Goal: Task Accomplishment & Management: Complete application form

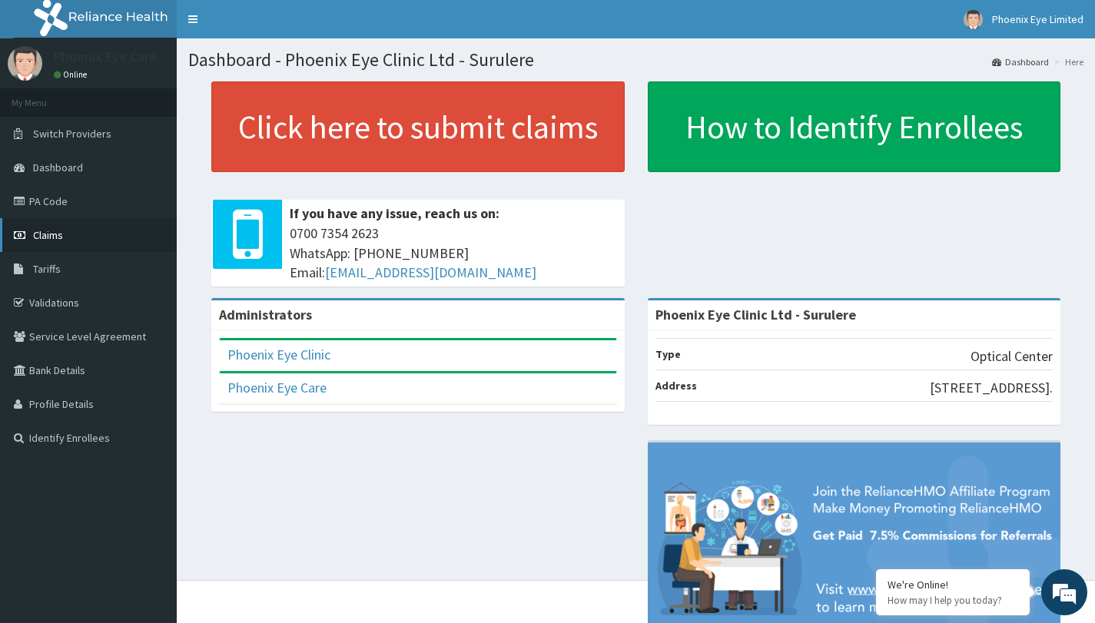
click at [105, 245] on link "Claims" at bounding box center [88, 235] width 177 height 34
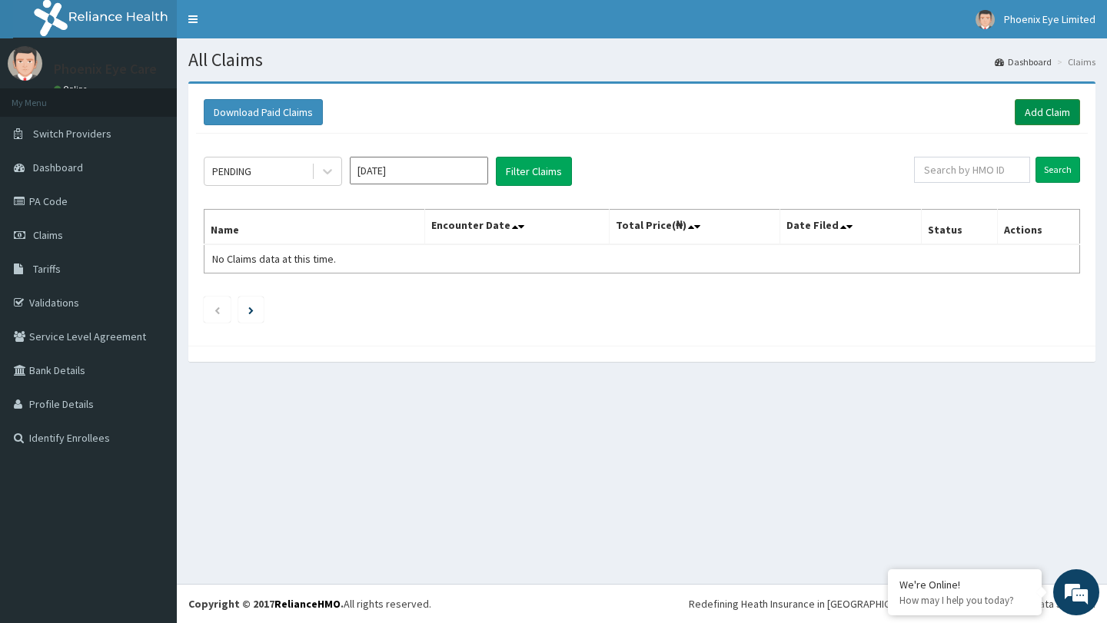
click at [1036, 113] on link "Add Claim" at bounding box center [1047, 112] width 65 height 26
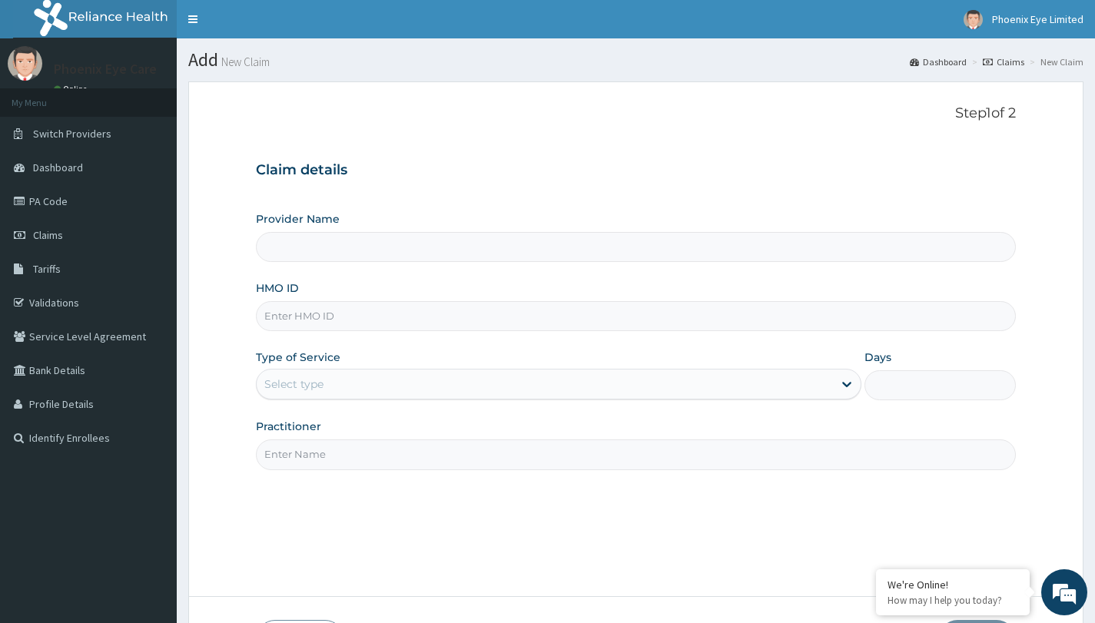
type input "Phoenix Eye Clinic Ltd - Surulere"
click at [487, 313] on input "HMO ID" at bounding box center [636, 316] width 760 height 30
type input "KER/10230/B"
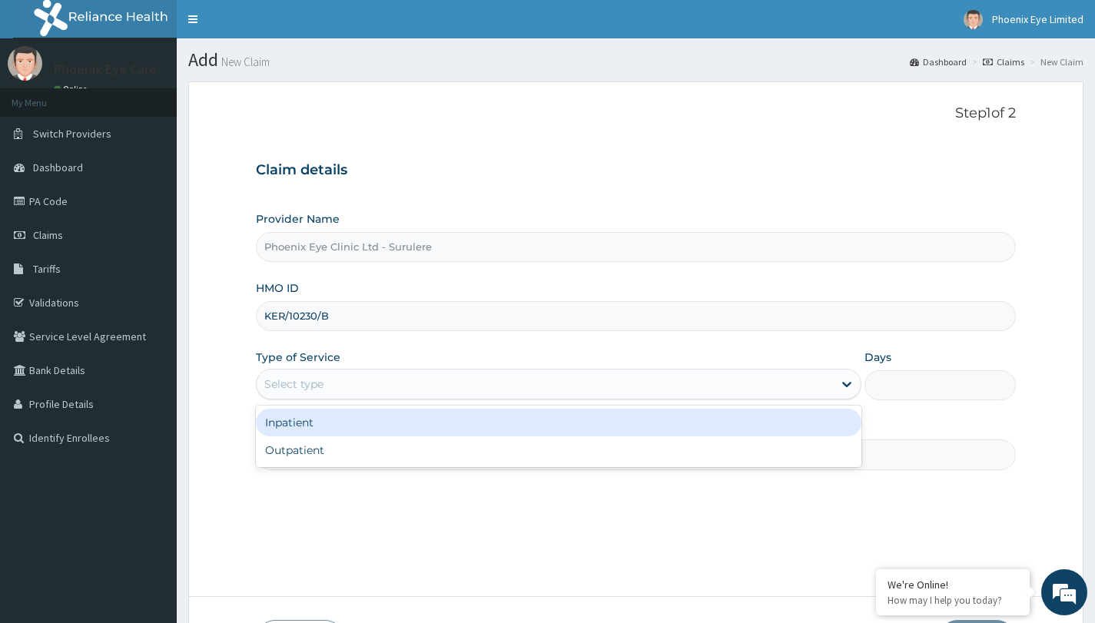
click at [544, 391] on div "Select type" at bounding box center [545, 384] width 576 height 25
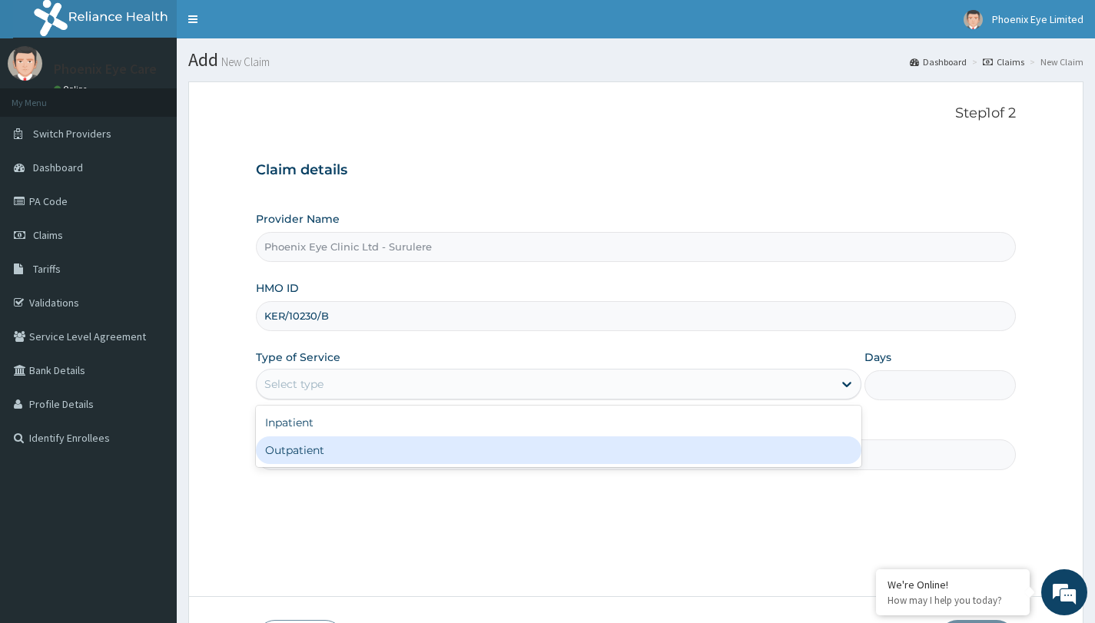
click at [506, 449] on div "Outpatient" at bounding box center [559, 451] width 606 height 28
type input "1"
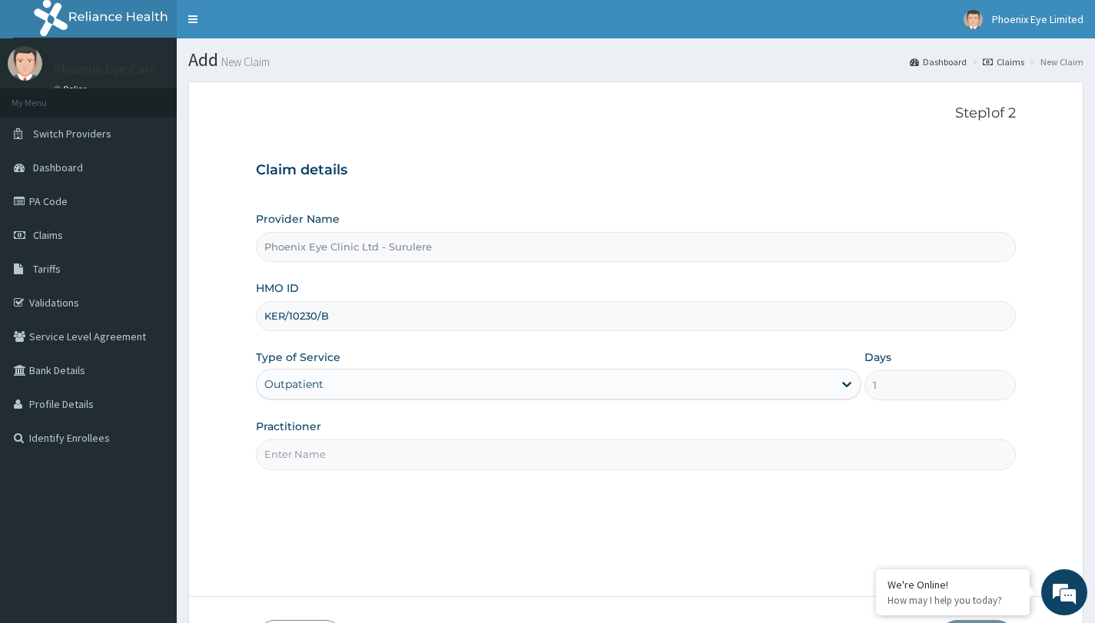
click at [506, 453] on input "Practitioner" at bounding box center [636, 455] width 760 height 30
click at [442, 464] on input "Practitioner" at bounding box center [636, 455] width 760 height 30
type input "DR JENNIFER"
click at [595, 515] on div "Step 1 of 2 Claim details Provider Name Phoenix Eye Clinic Ltd - Surulere HMO I…" at bounding box center [636, 338] width 760 height 467
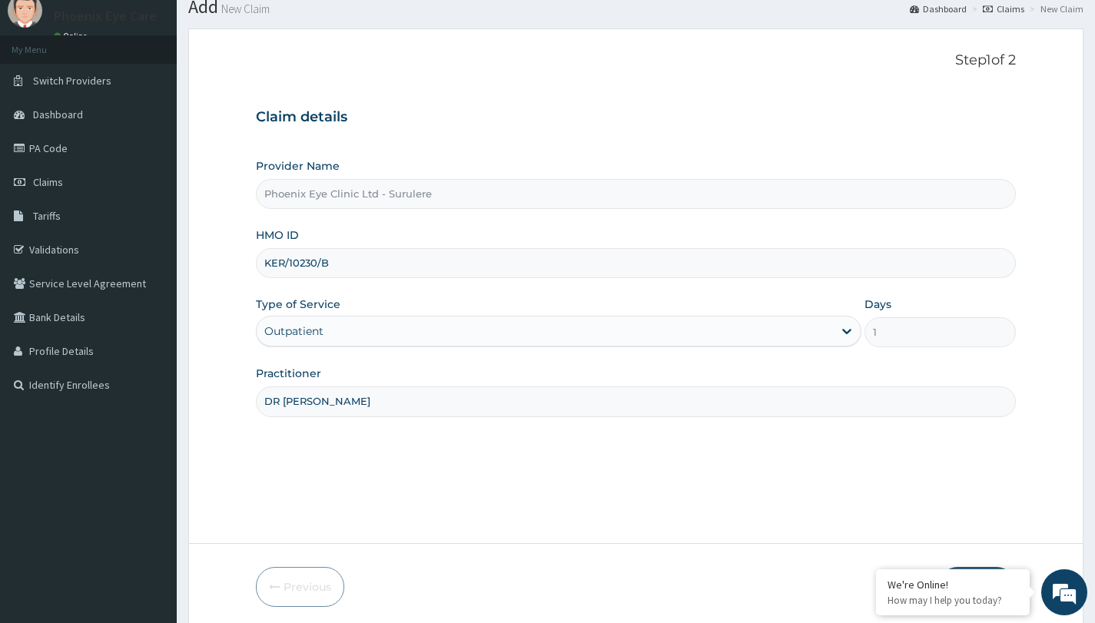
scroll to position [111, 0]
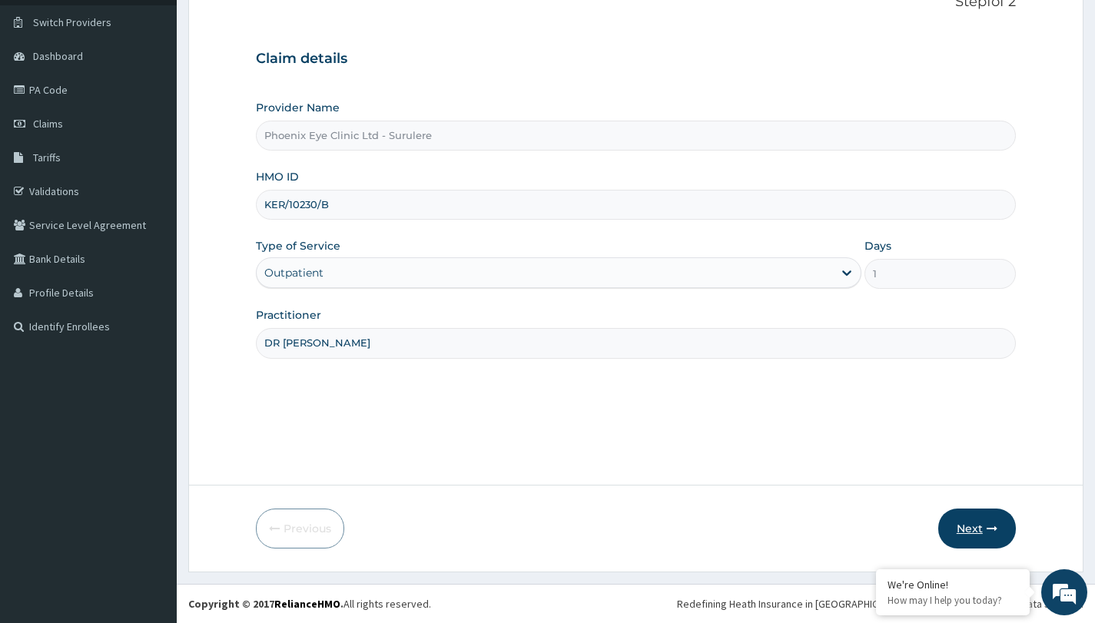
click at [970, 526] on button "Next" at bounding box center [977, 529] width 78 height 40
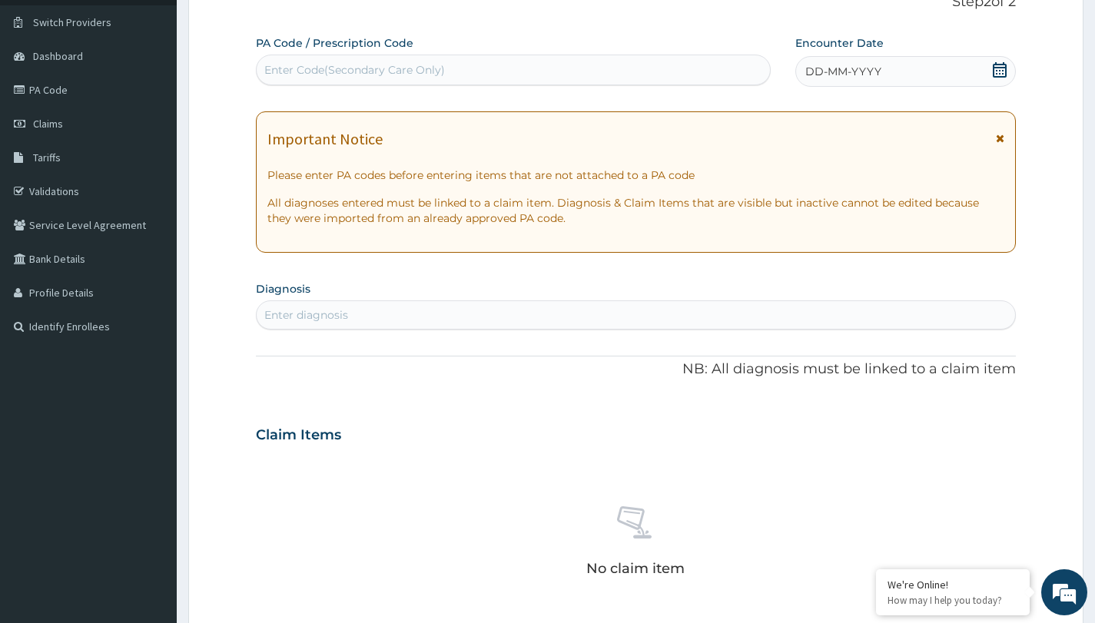
click at [413, 70] on div "Enter Code(Secondary Care Only)" at bounding box center [354, 69] width 181 height 15
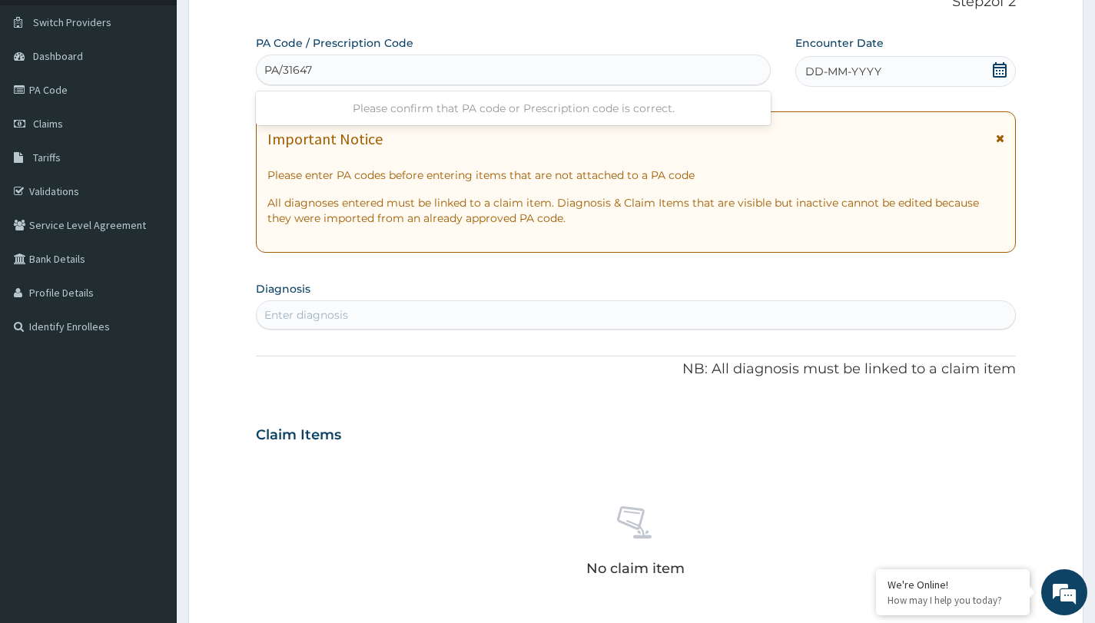
type input "PA/31647C"
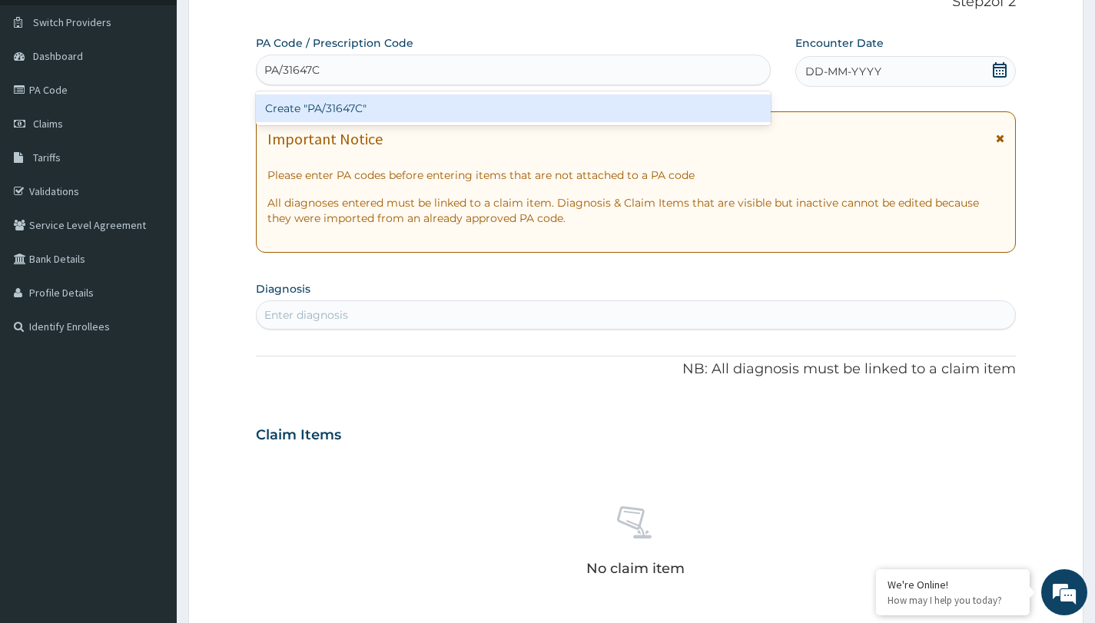
click at [372, 105] on div "Create "PA/31647C"" at bounding box center [513, 109] width 515 height 28
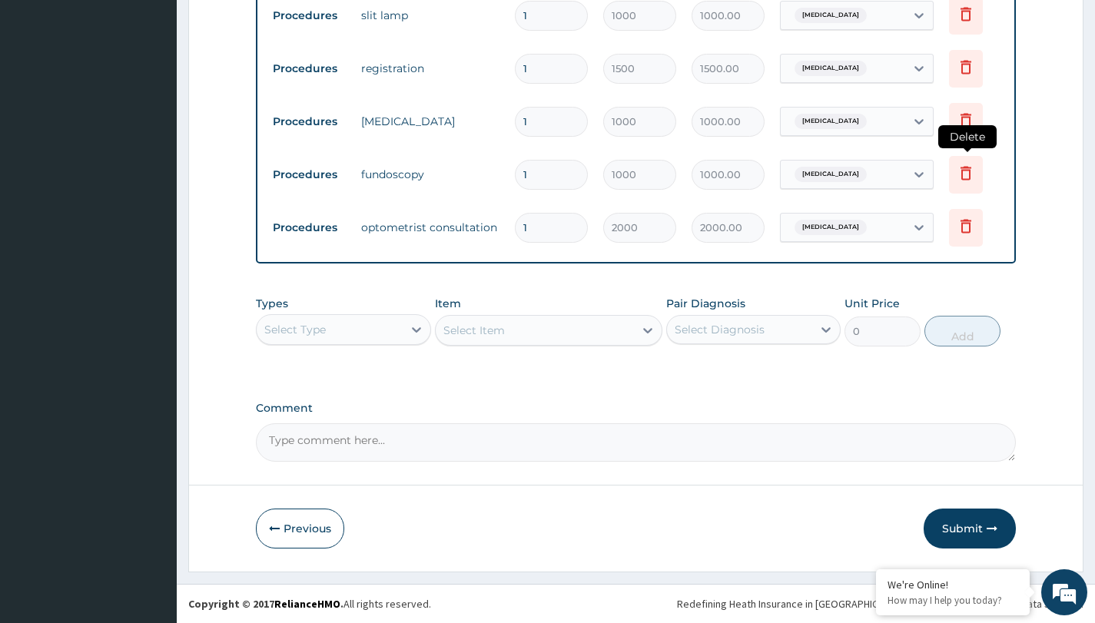
scroll to position [689, 0]
click at [959, 529] on button "Submit" at bounding box center [970, 529] width 92 height 40
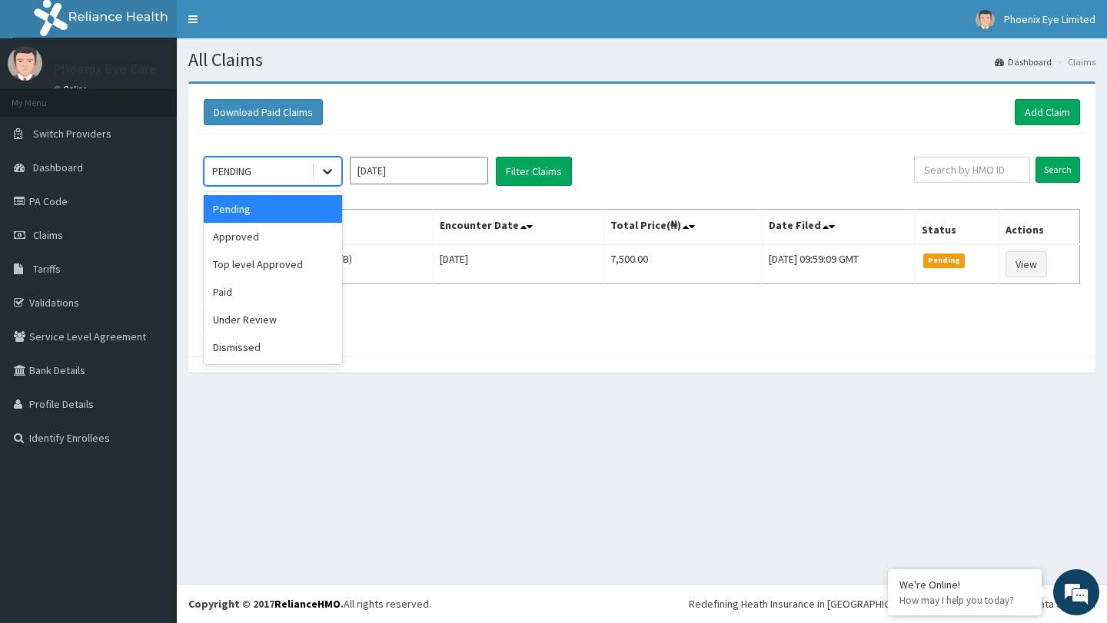
click at [328, 181] on div at bounding box center [328, 172] width 28 height 28
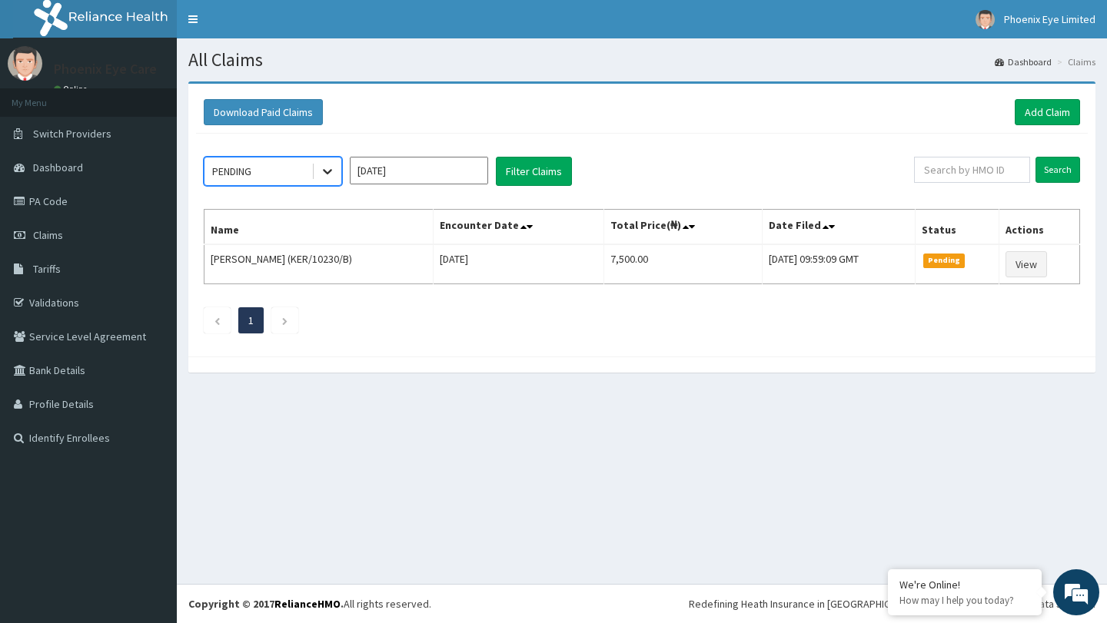
click at [328, 181] on div at bounding box center [328, 172] width 28 height 28
click at [1048, 111] on link "Add Claim" at bounding box center [1047, 112] width 65 height 26
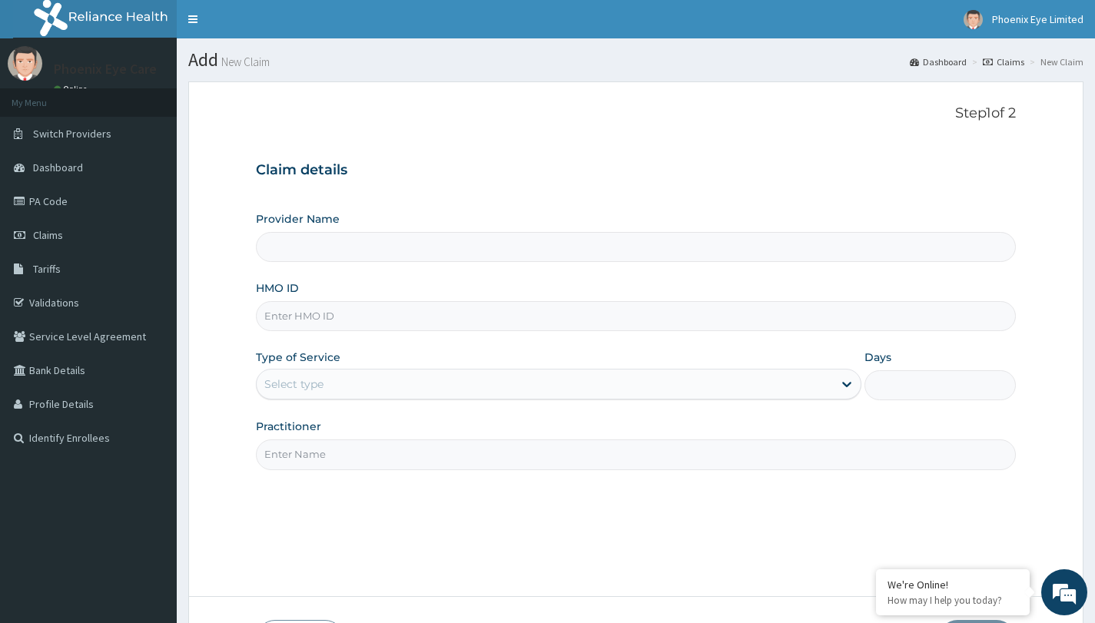
type input "Phoenix Eye Clinic Ltd - Surulere"
click at [541, 316] on input "HMO ID" at bounding box center [636, 316] width 760 height 30
type input "WFS/10016/A"
click at [516, 384] on div "Select type" at bounding box center [545, 384] width 576 height 25
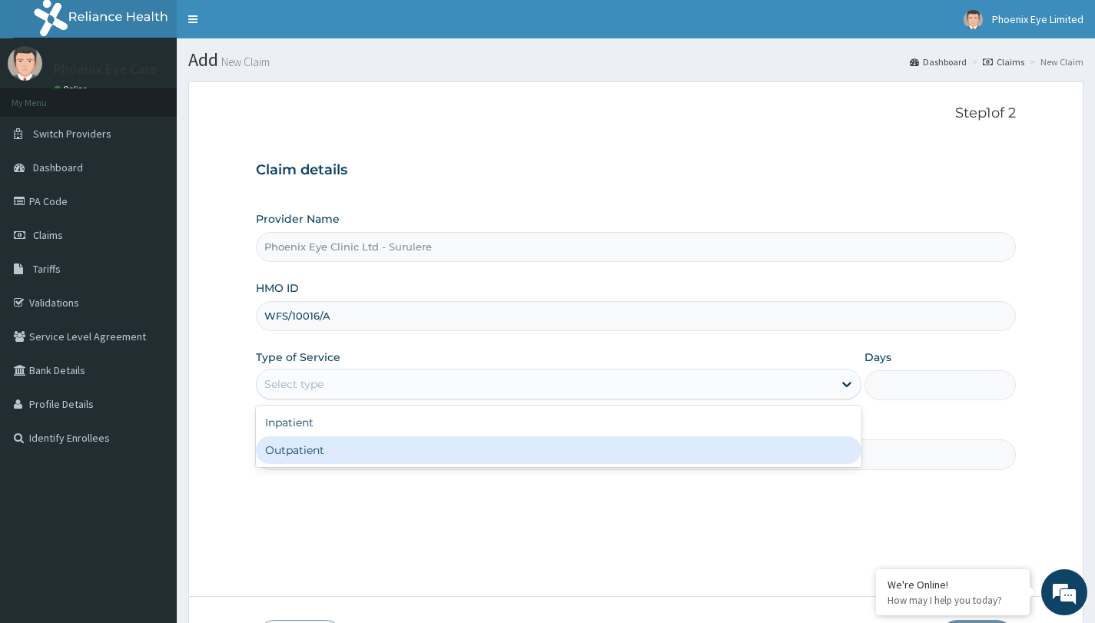
click at [474, 456] on div "Outpatient" at bounding box center [559, 451] width 606 height 28
type input "1"
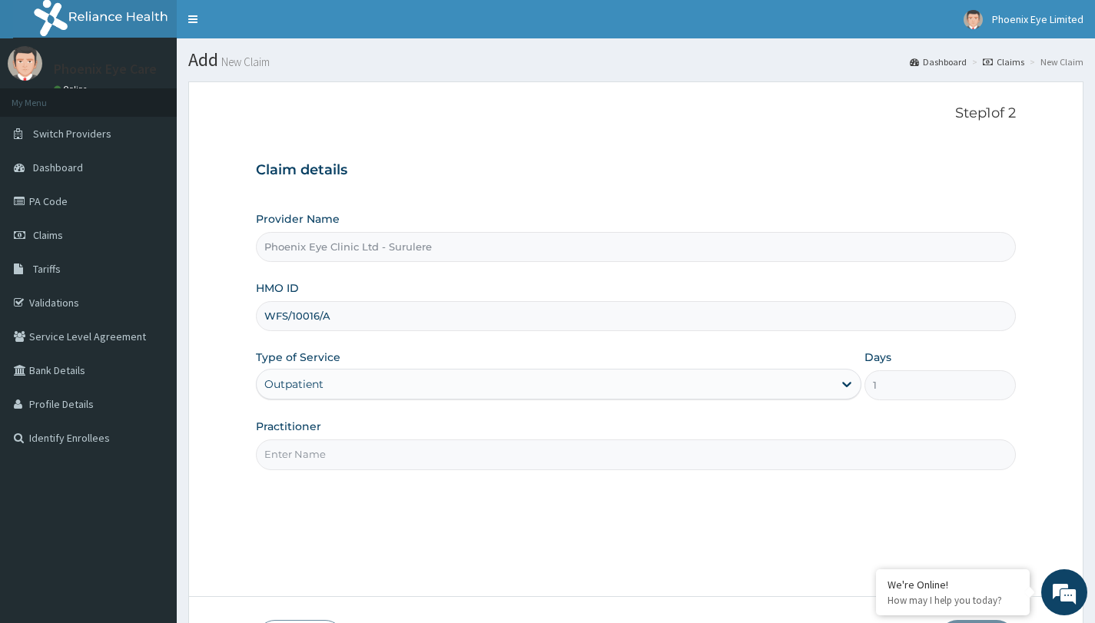
click at [474, 456] on input "Practitioner" at bounding box center [636, 455] width 760 height 30
type input "DR JENNIFER"
click at [573, 495] on div "Step 1 of 2 Claim details Provider Name Phoenix Eye Clinic Ltd - Surulere HMO I…" at bounding box center [636, 338] width 760 height 467
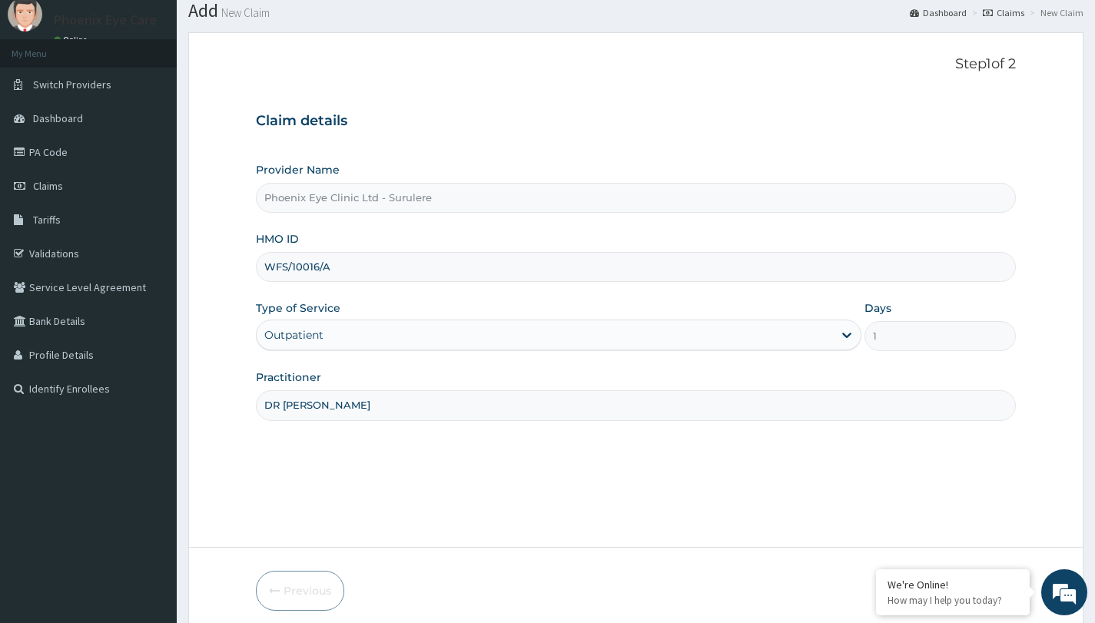
scroll to position [111, 0]
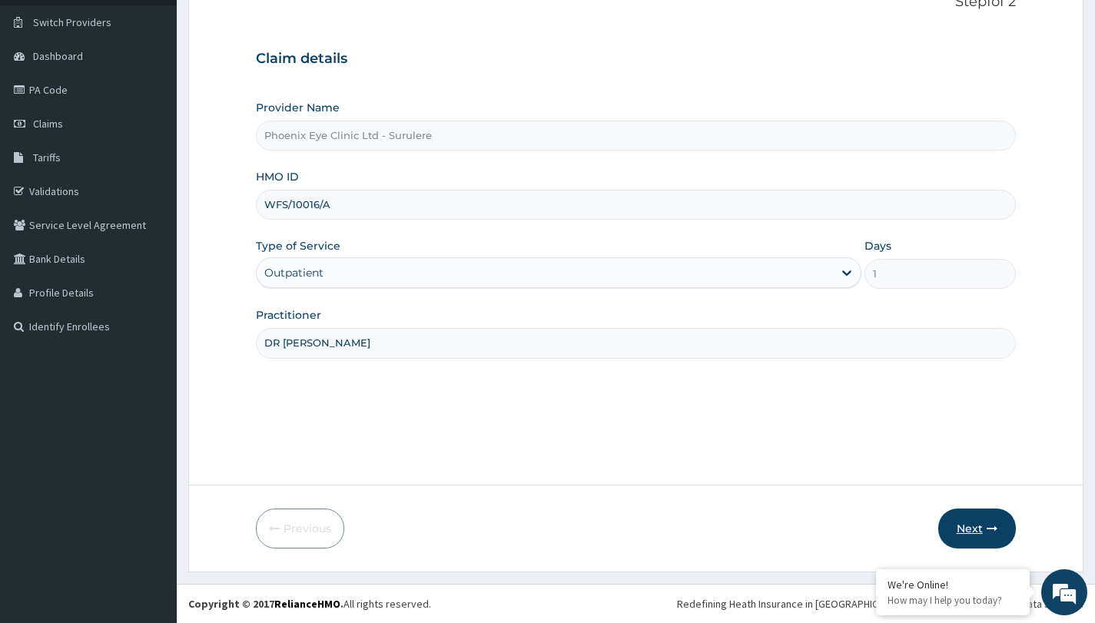
click at [975, 528] on button "Next" at bounding box center [977, 529] width 78 height 40
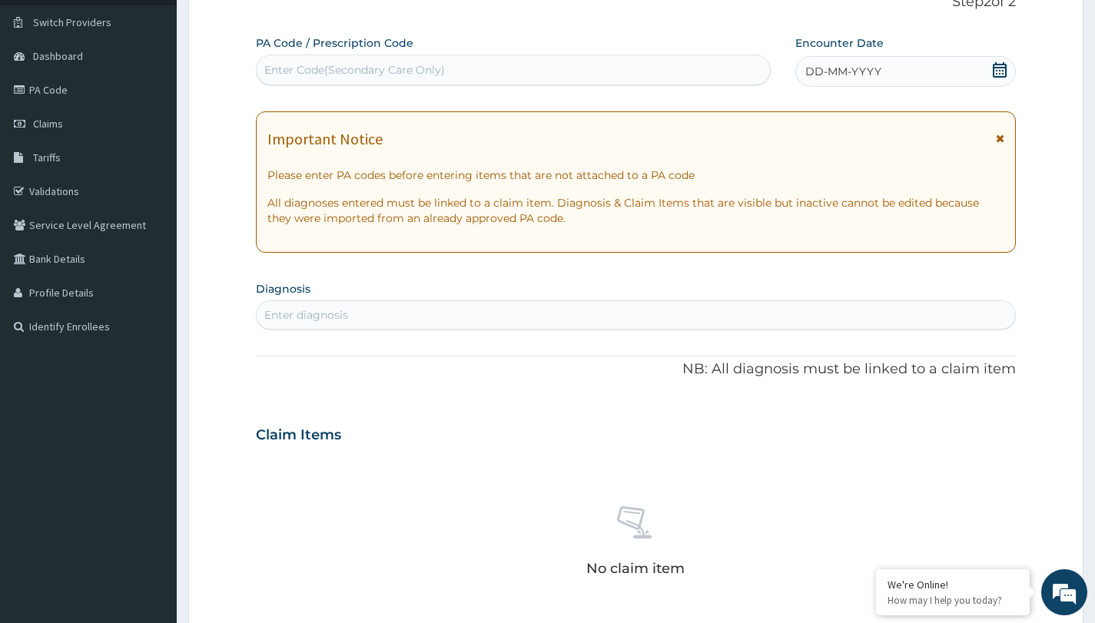
click at [437, 65] on div "Enter Code(Secondary Care Only)" at bounding box center [354, 69] width 181 height 15
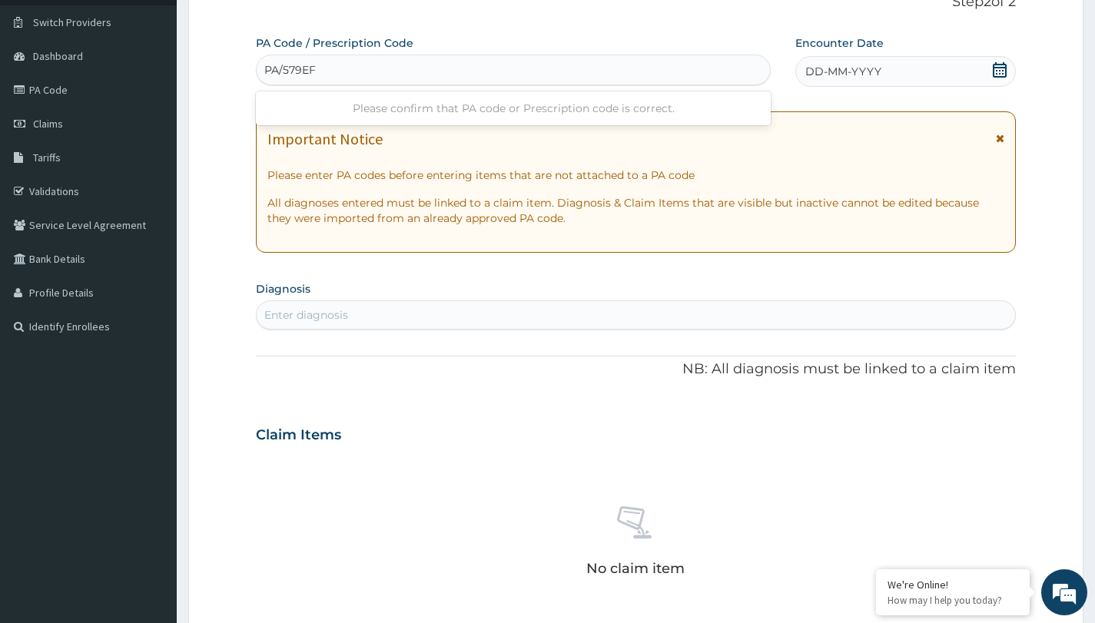
type input "PA/579EF1"
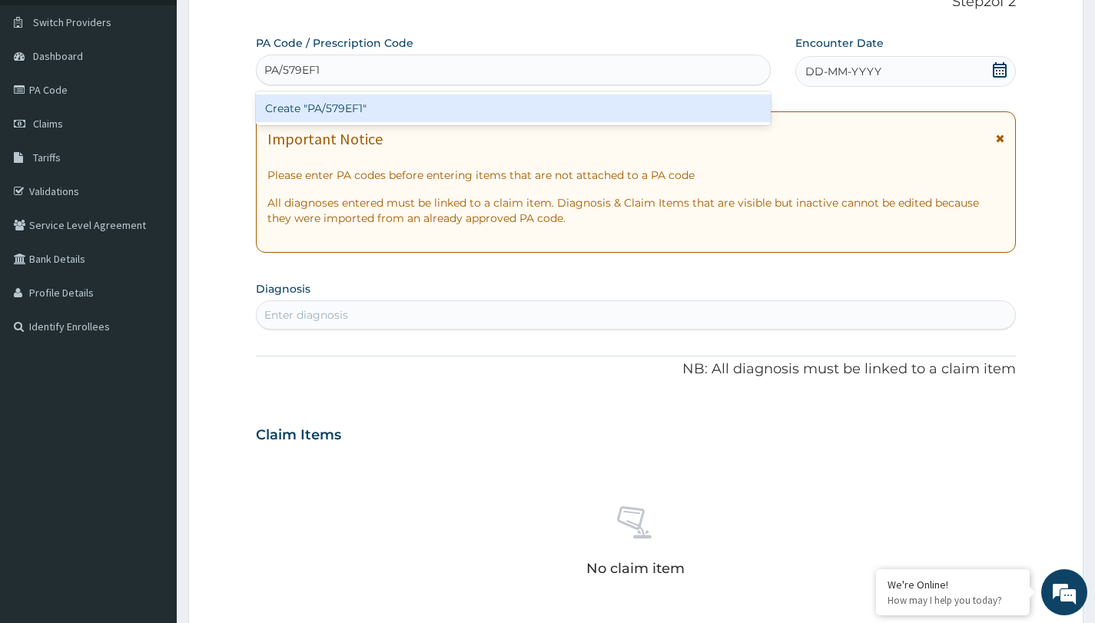
click at [379, 111] on div "Create "PA/579EF1"" at bounding box center [513, 109] width 515 height 28
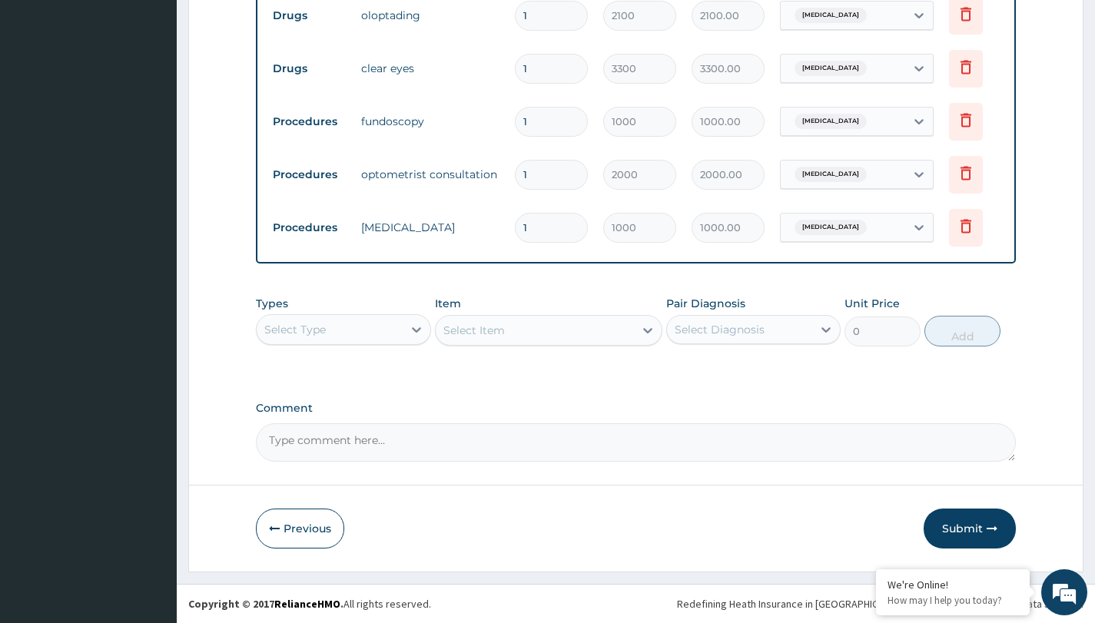
scroll to position [636, 0]
click at [968, 524] on button "Submit" at bounding box center [970, 529] width 92 height 40
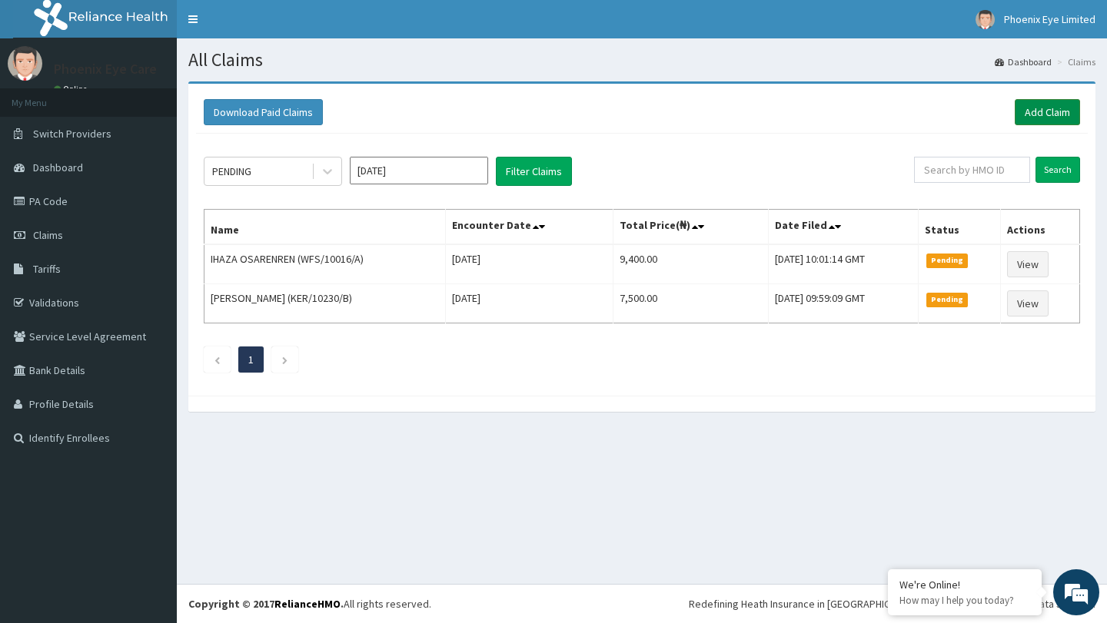
click at [1043, 111] on link "Add Claim" at bounding box center [1047, 112] width 65 height 26
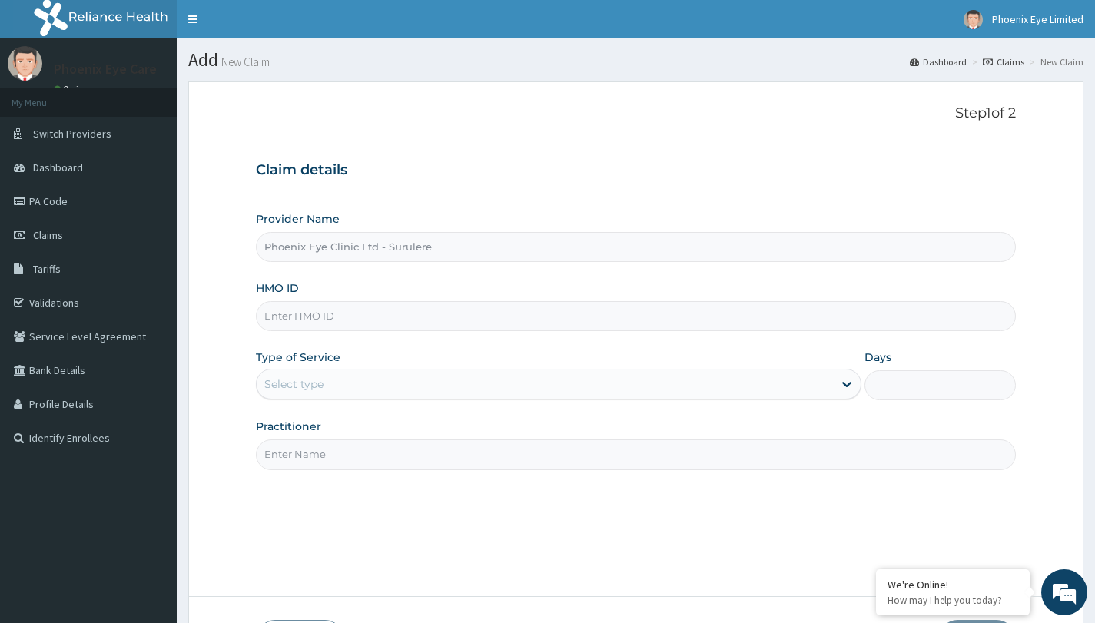
type input "Phoenix Eye Clinic Ltd - Surulere"
click at [496, 316] on input "HMO ID" at bounding box center [636, 316] width 760 height 30
type input "LPS/10071/B"
click at [460, 385] on div "Select type" at bounding box center [545, 384] width 576 height 25
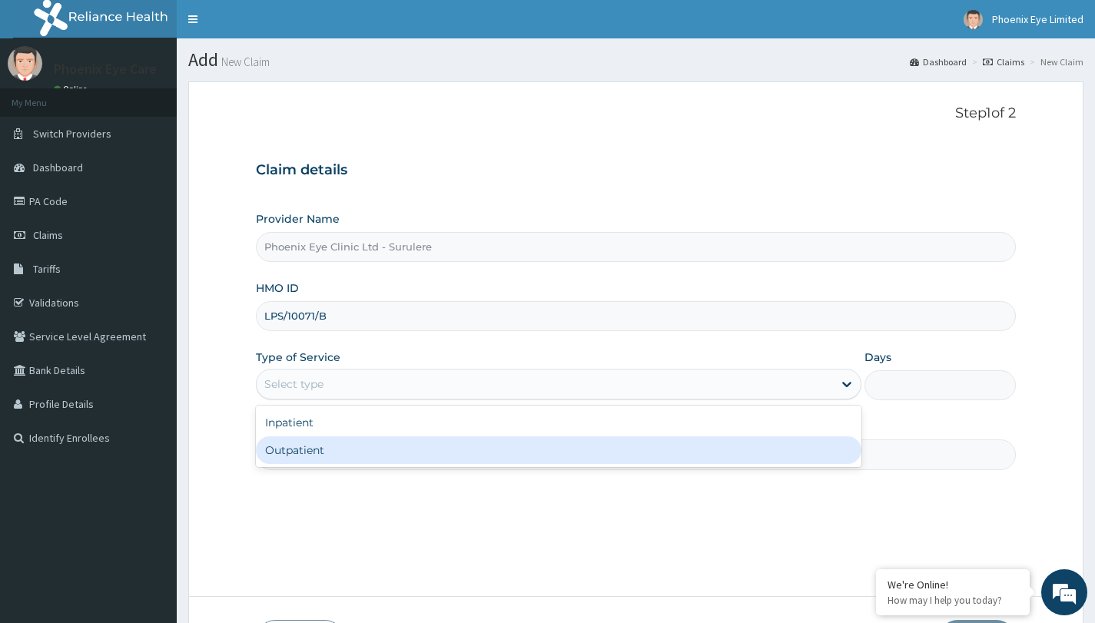
click at [448, 448] on div "Outpatient" at bounding box center [559, 451] width 606 height 28
type input "1"
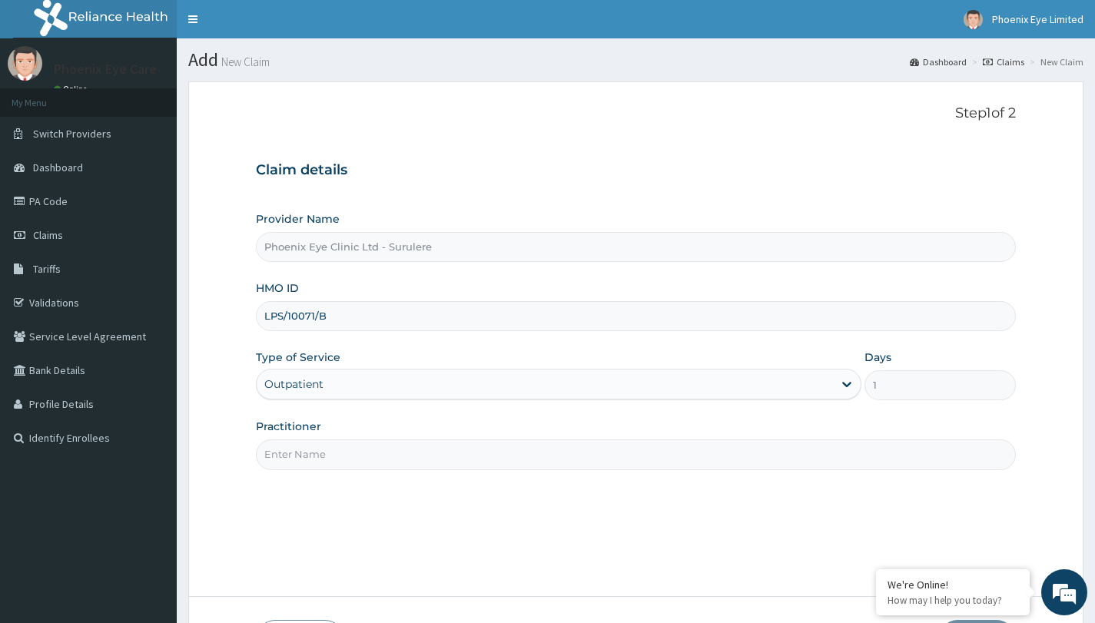
click at [448, 447] on input "Practitioner" at bounding box center [636, 455] width 760 height 30
type input "DR JENNIFER"
click at [510, 497] on div "Step 1 of 2 Claim details Provider Name Phoenix Eye Clinic Ltd - Surulere HMO I…" at bounding box center [636, 338] width 760 height 467
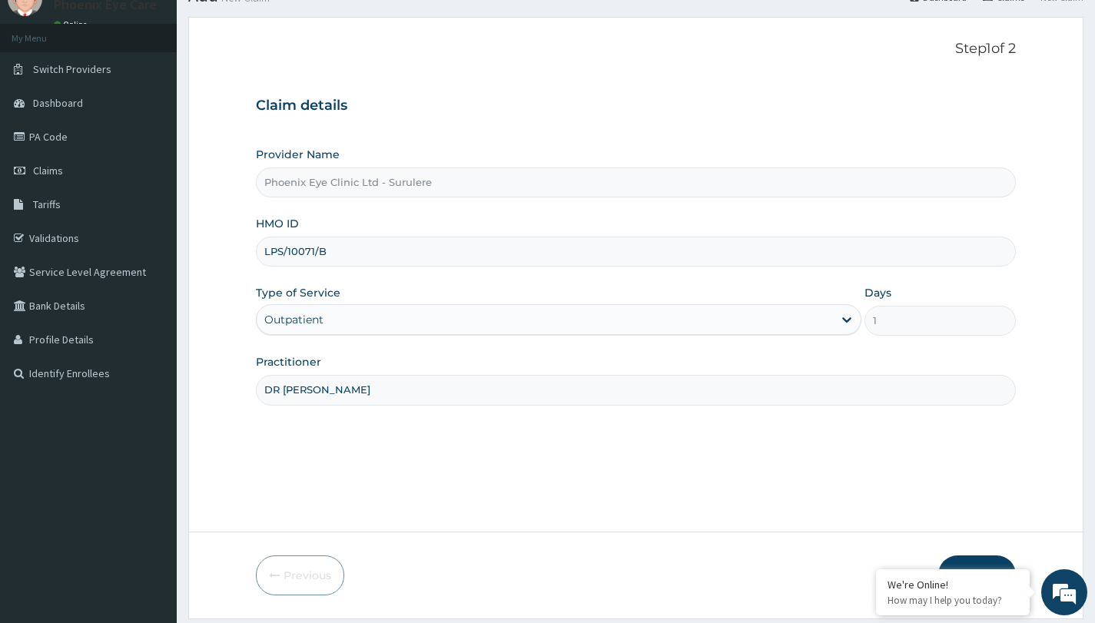
scroll to position [111, 0]
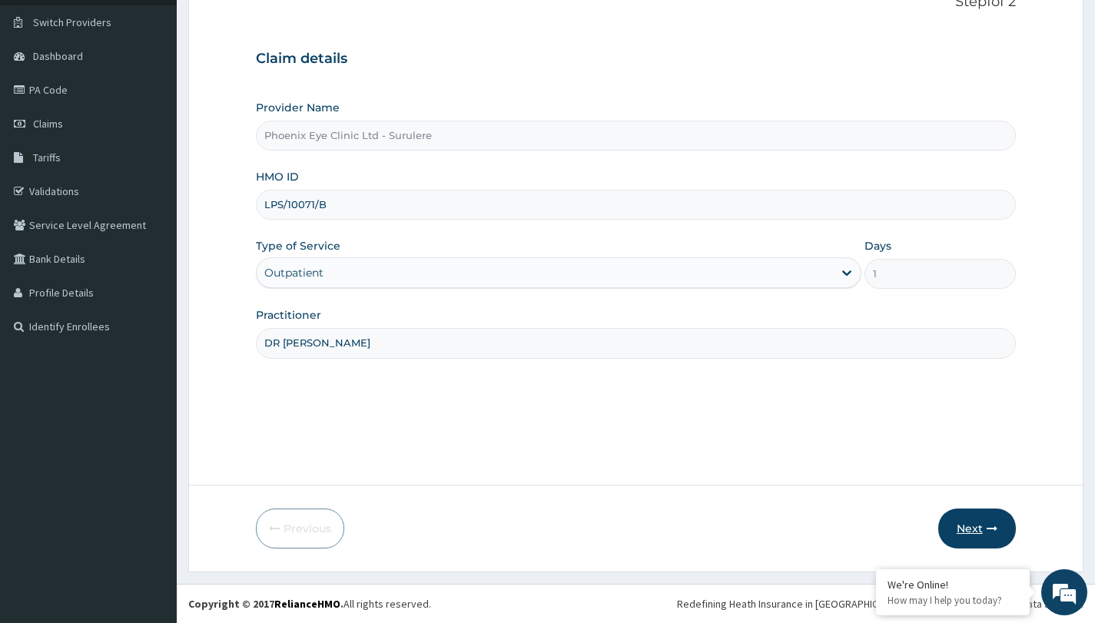
click at [974, 530] on button "Next" at bounding box center [977, 529] width 78 height 40
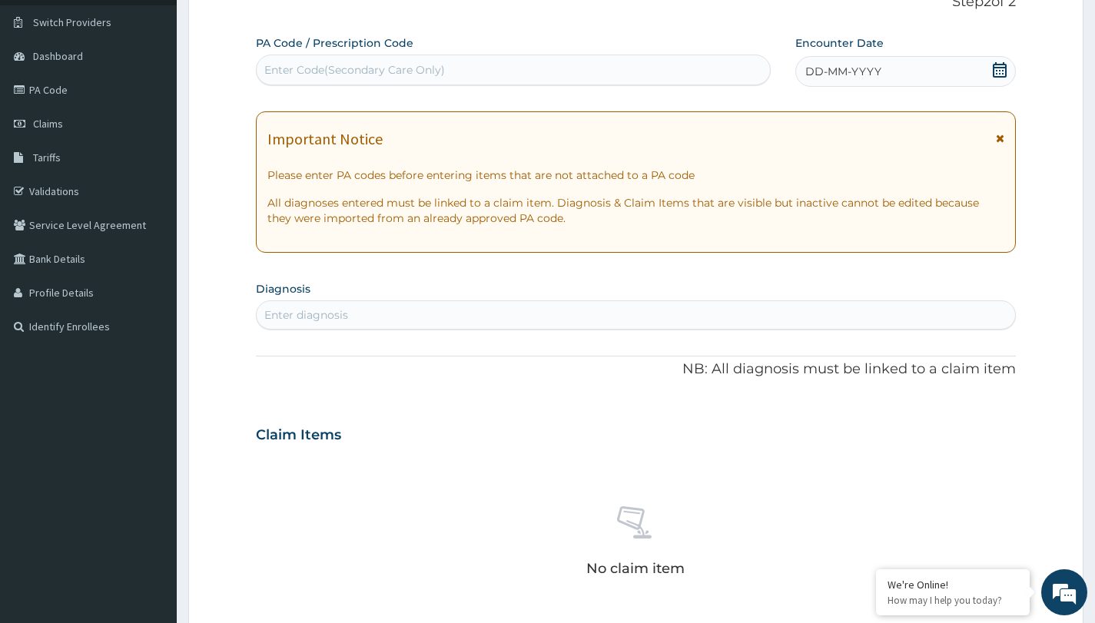
click at [460, 68] on div "Enter Code(Secondary Care Only)" at bounding box center [513, 70] width 513 height 25
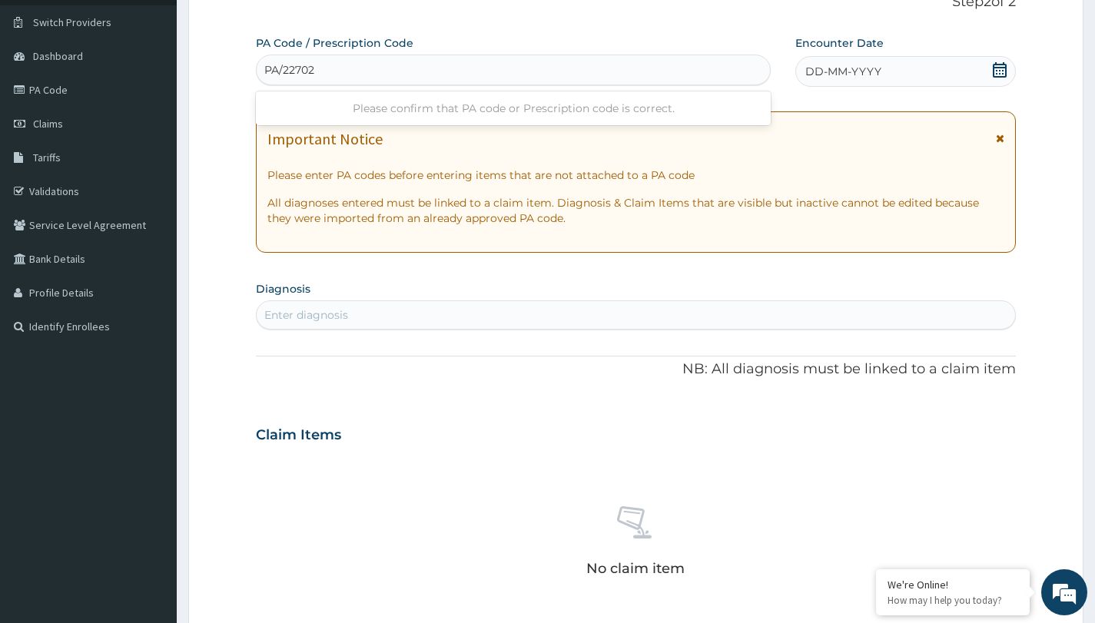
type input "PA/227025"
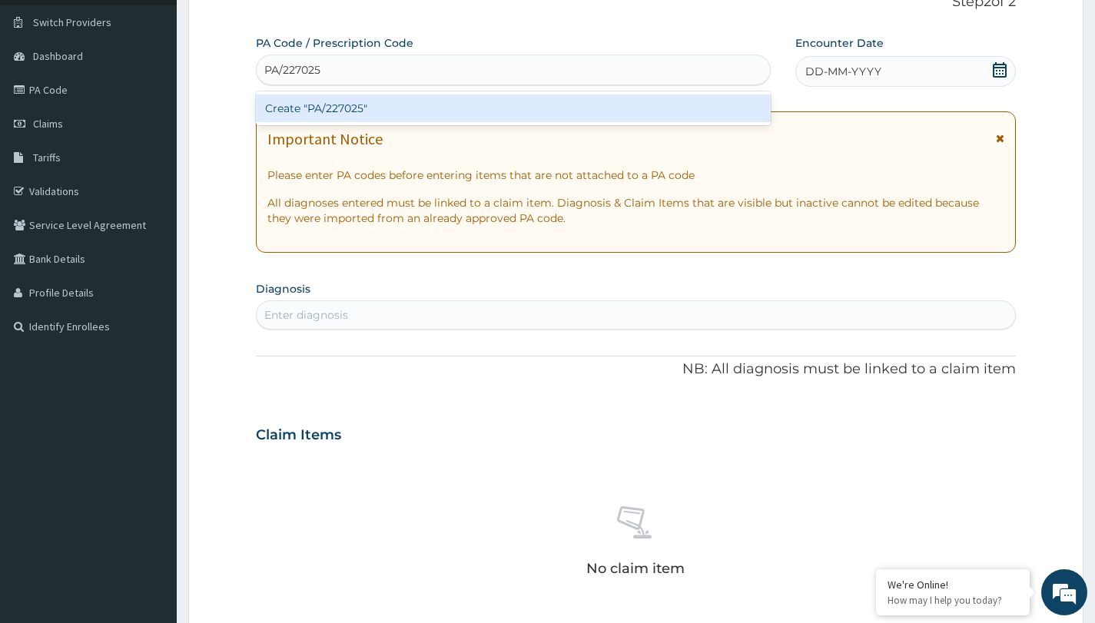
click at [387, 108] on div "Create "PA/227025"" at bounding box center [513, 109] width 515 height 28
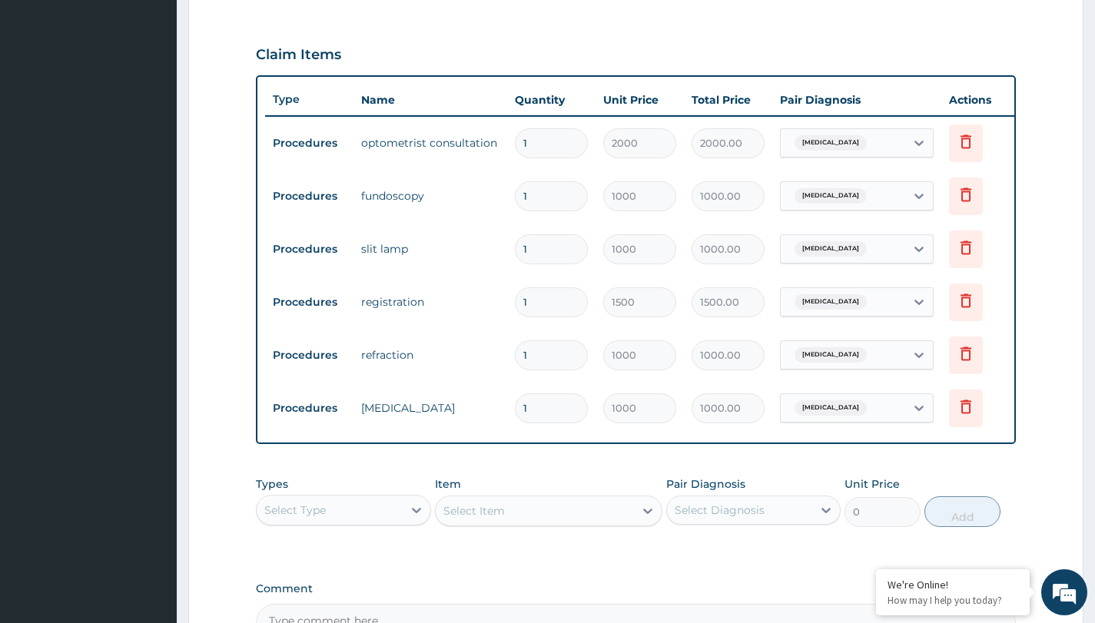
scroll to position [670, 0]
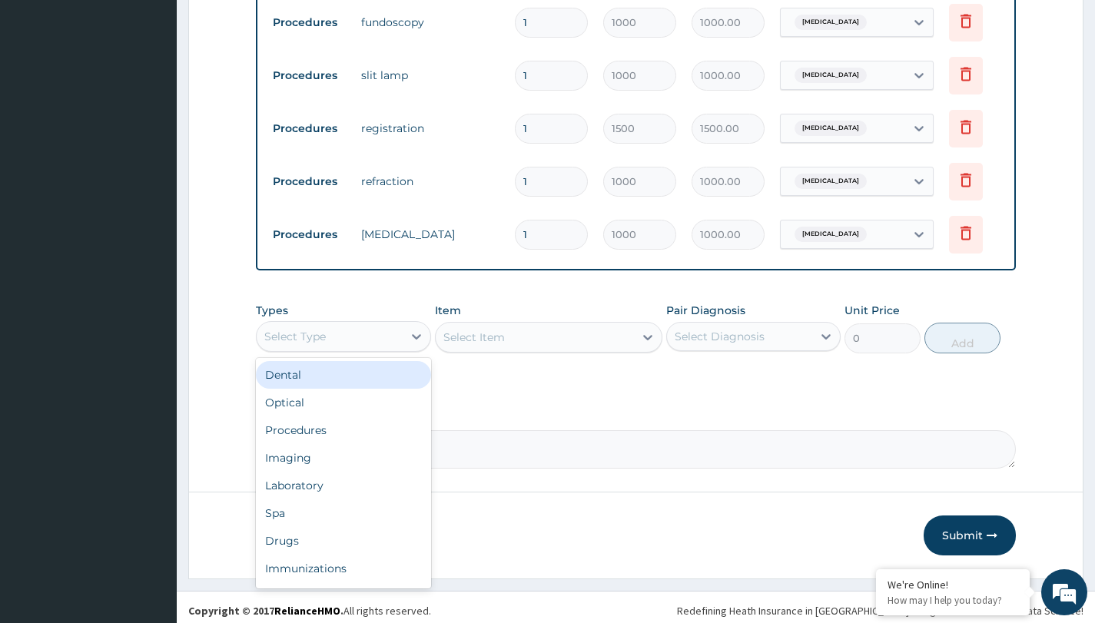
click at [388, 349] on div "Select Type" at bounding box center [329, 336] width 145 height 25
click at [345, 413] on div "Optical" at bounding box center [343, 403] width 174 height 28
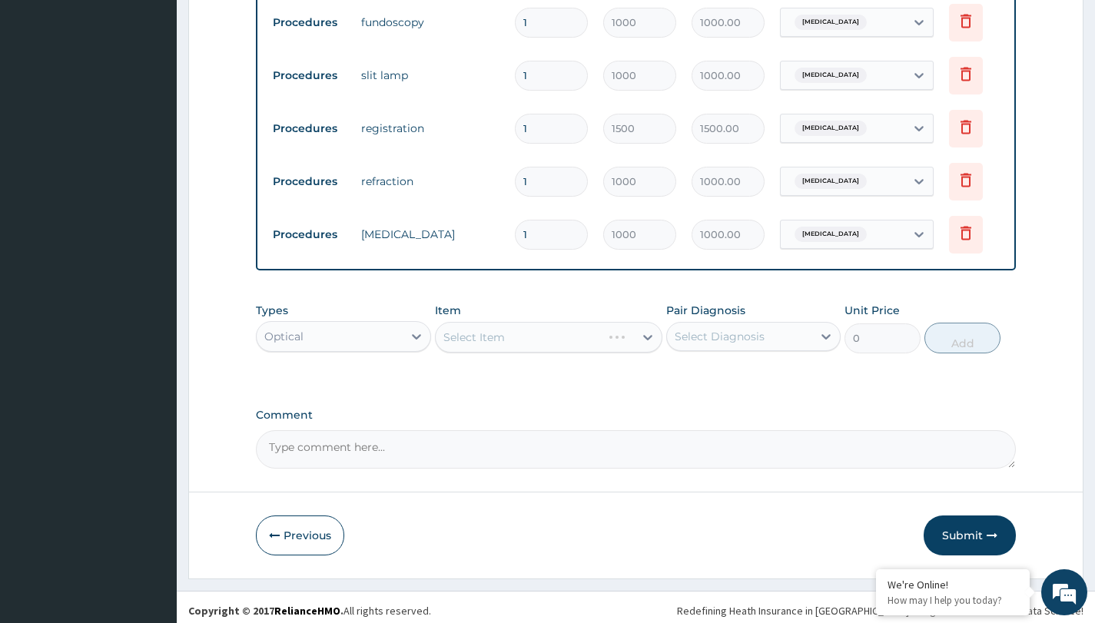
click at [516, 353] on div "Select Item" at bounding box center [549, 337] width 228 height 31
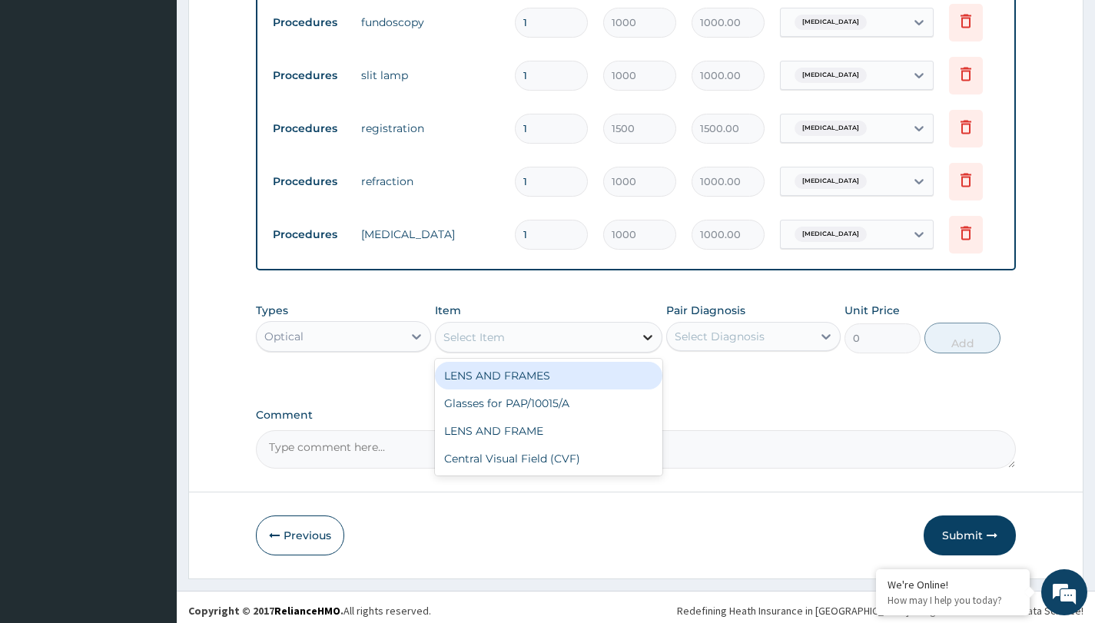
click at [647, 340] on icon at bounding box center [647, 337] width 9 height 5
click at [594, 383] on div "LENS AND FRAMES" at bounding box center [549, 376] width 228 height 28
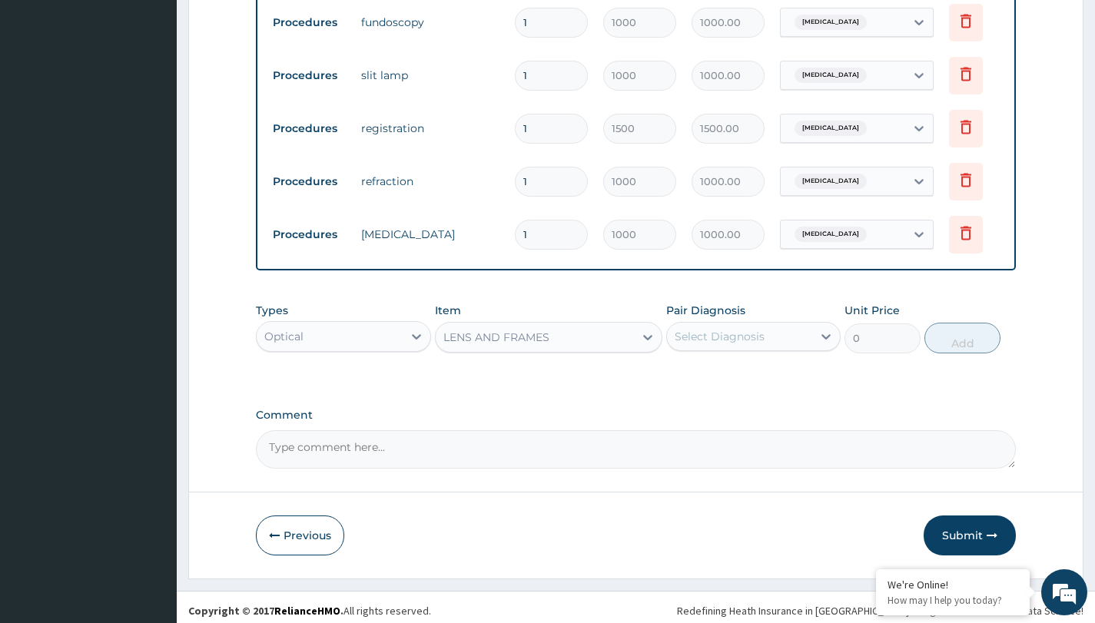
click at [741, 344] on div "Select Diagnosis" at bounding box center [720, 336] width 90 height 15
click at [723, 382] on label "Presbyopia" at bounding box center [739, 374] width 95 height 15
checkbox input "true"
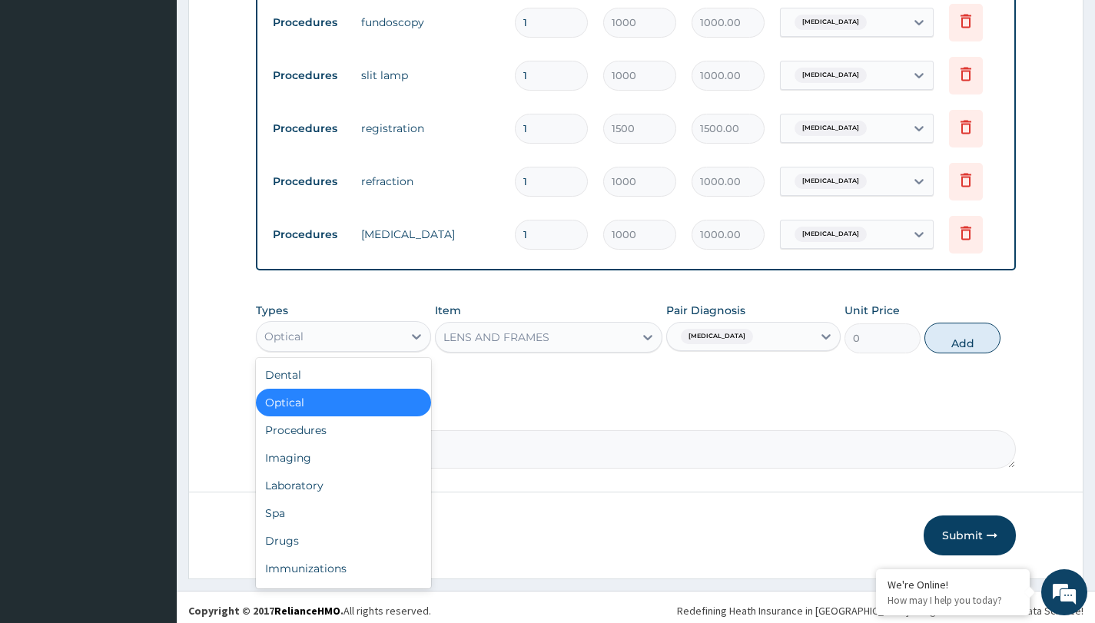
click at [400, 349] on div "Optical" at bounding box center [329, 336] width 145 height 25
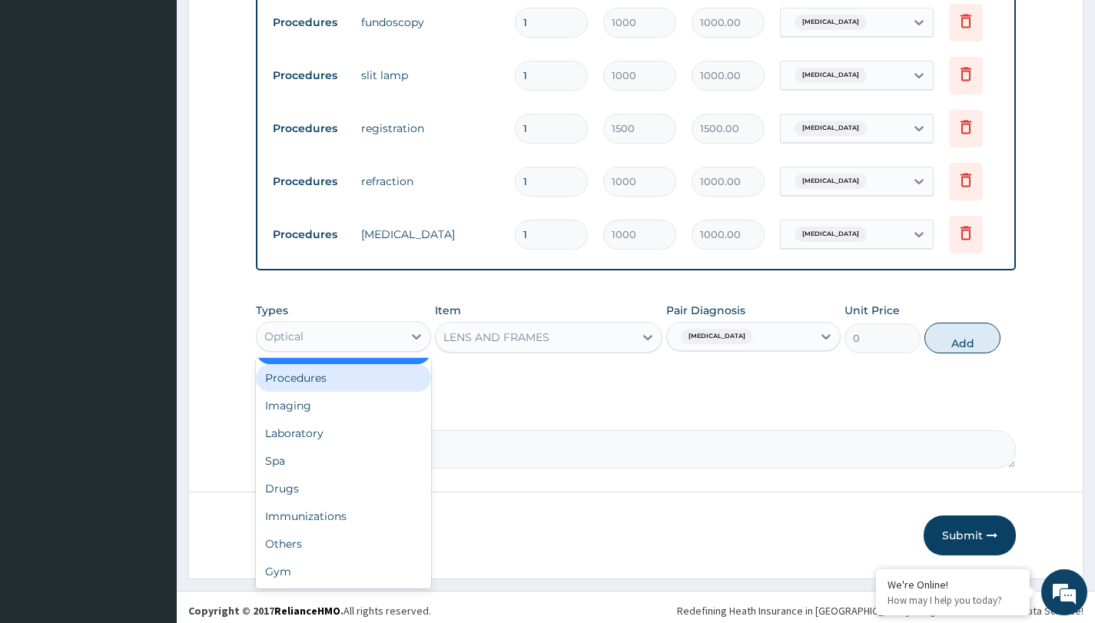
scroll to position [0, 0]
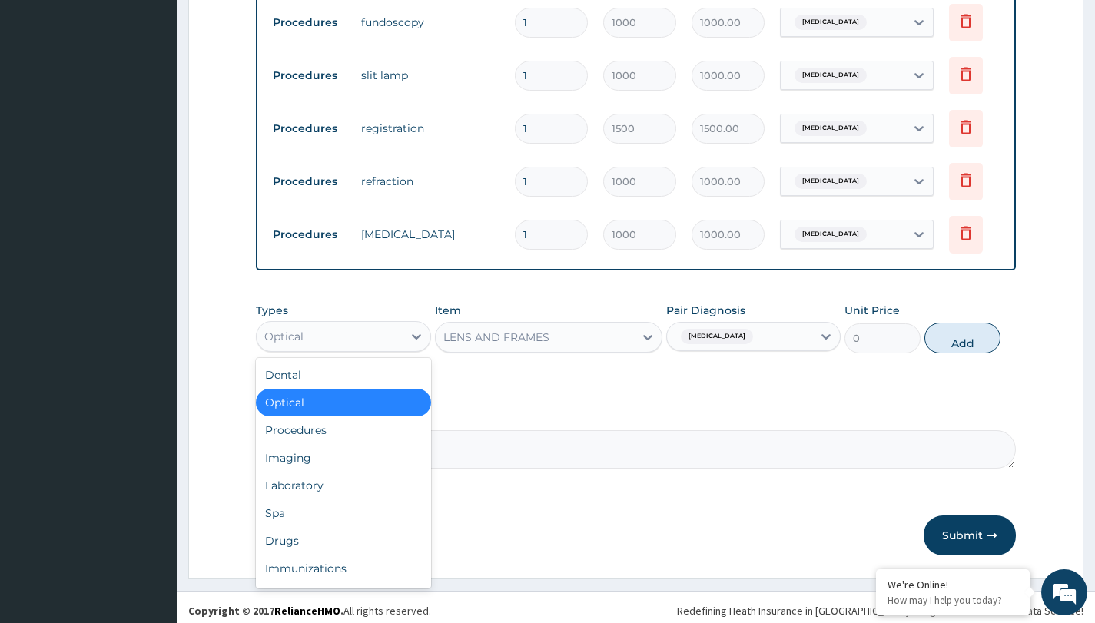
click at [344, 413] on div "Optical" at bounding box center [343, 403] width 174 height 28
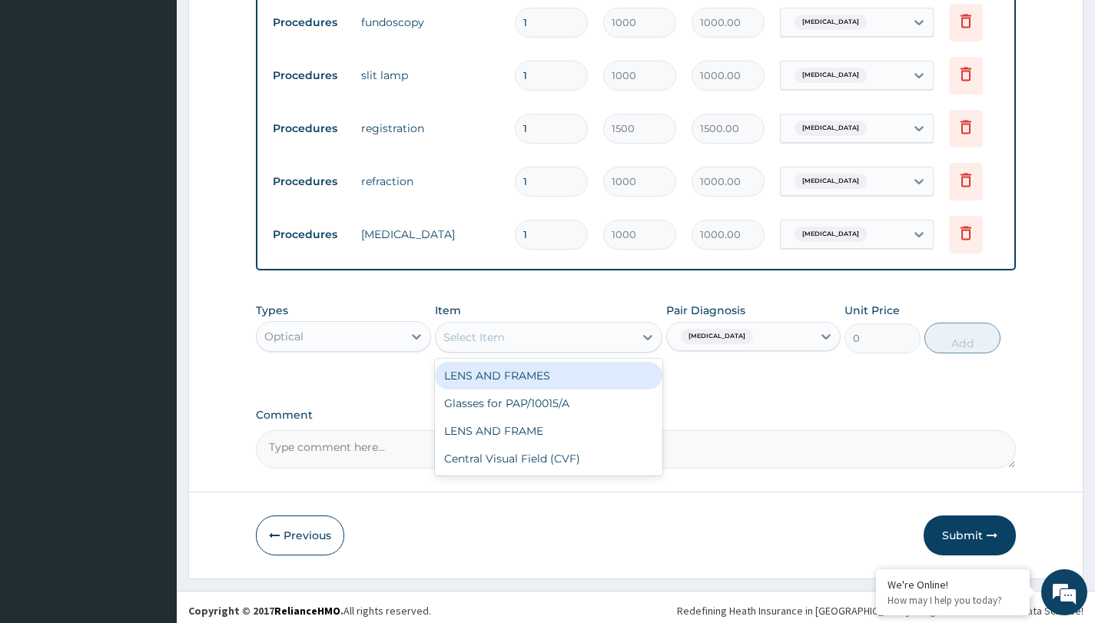
click at [569, 350] on div "Select Item" at bounding box center [535, 337] width 199 height 25
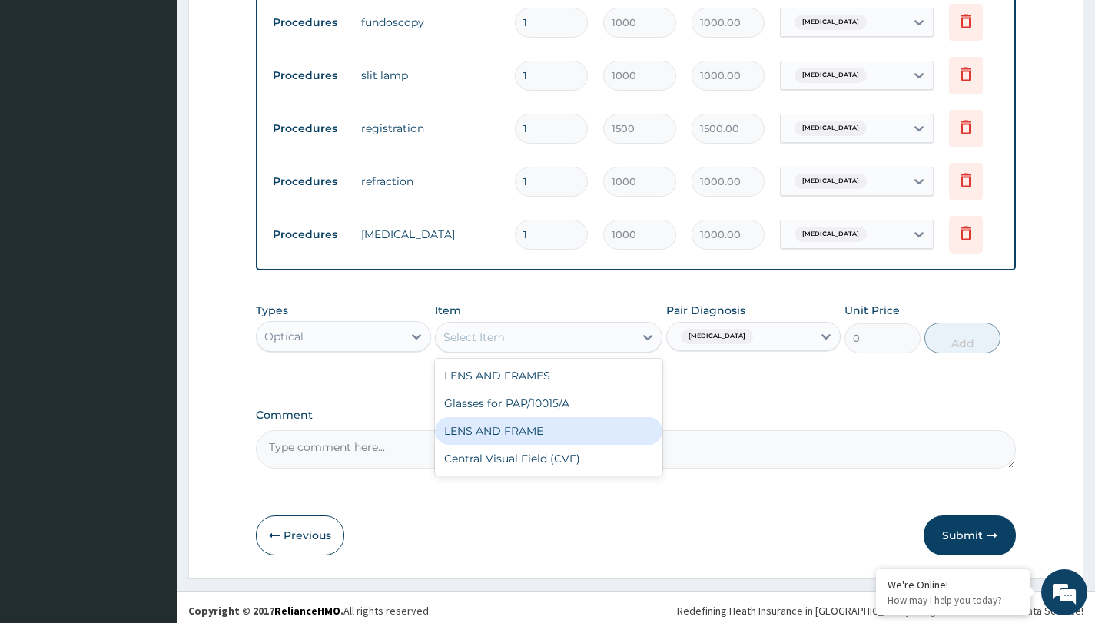
click at [523, 440] on div "LENS AND FRAME" at bounding box center [549, 431] width 228 height 28
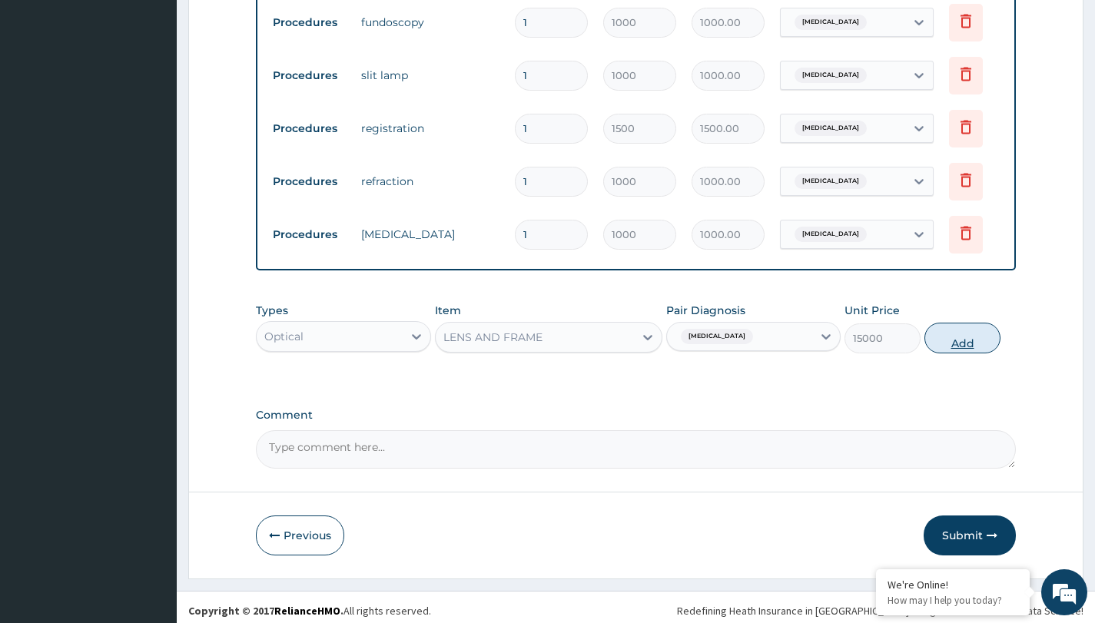
click at [955, 352] on button "Add" at bounding box center [963, 338] width 76 height 31
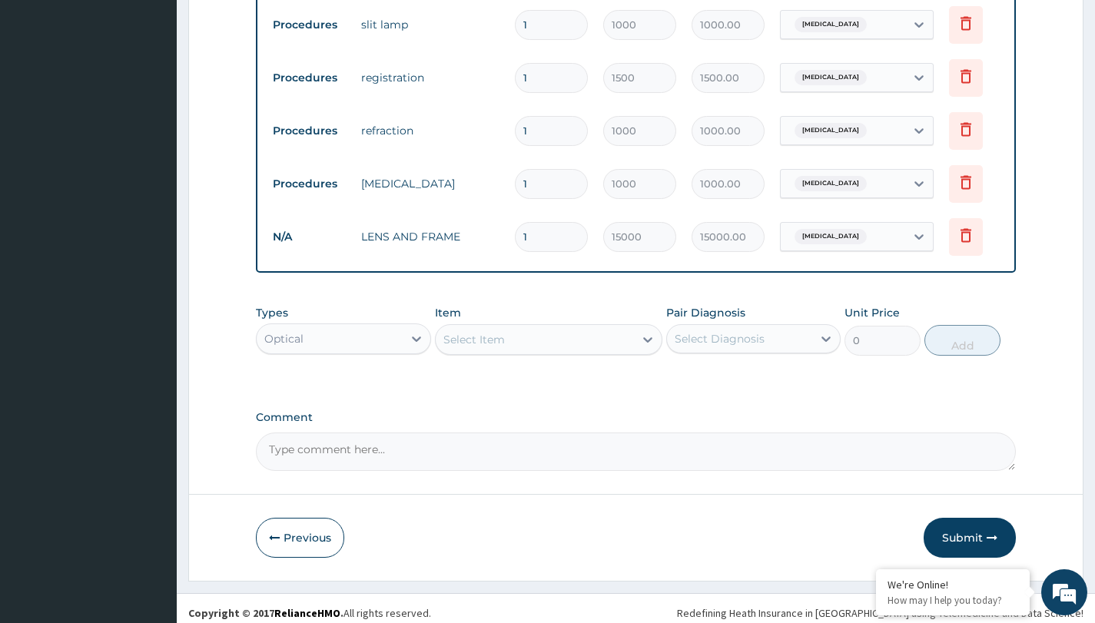
scroll to position [742, 0]
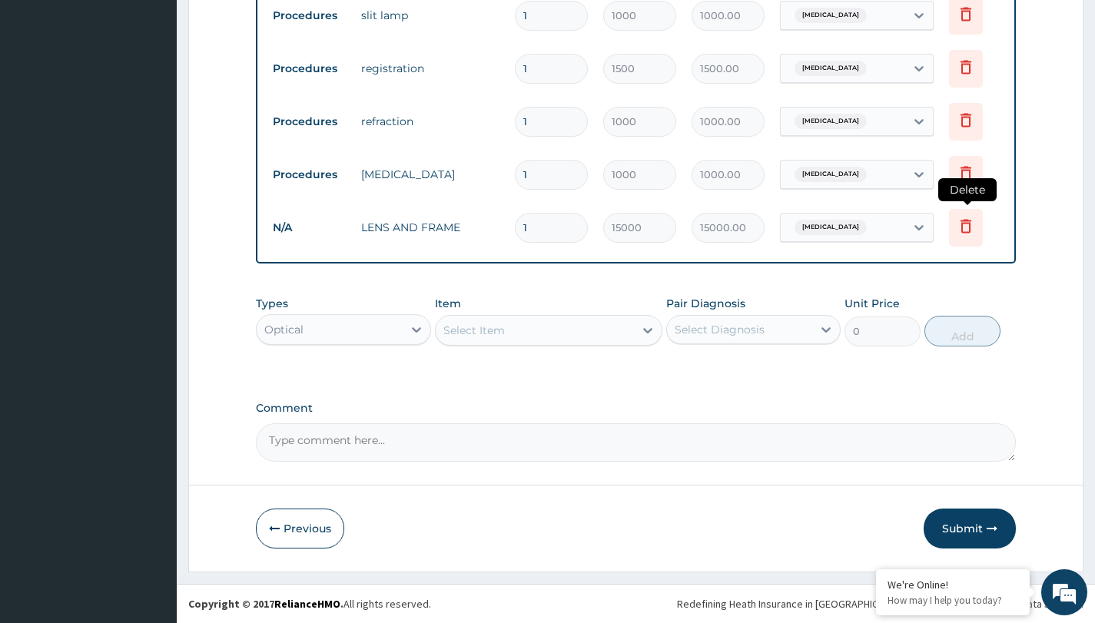
click at [965, 217] on icon at bounding box center [966, 226] width 18 height 18
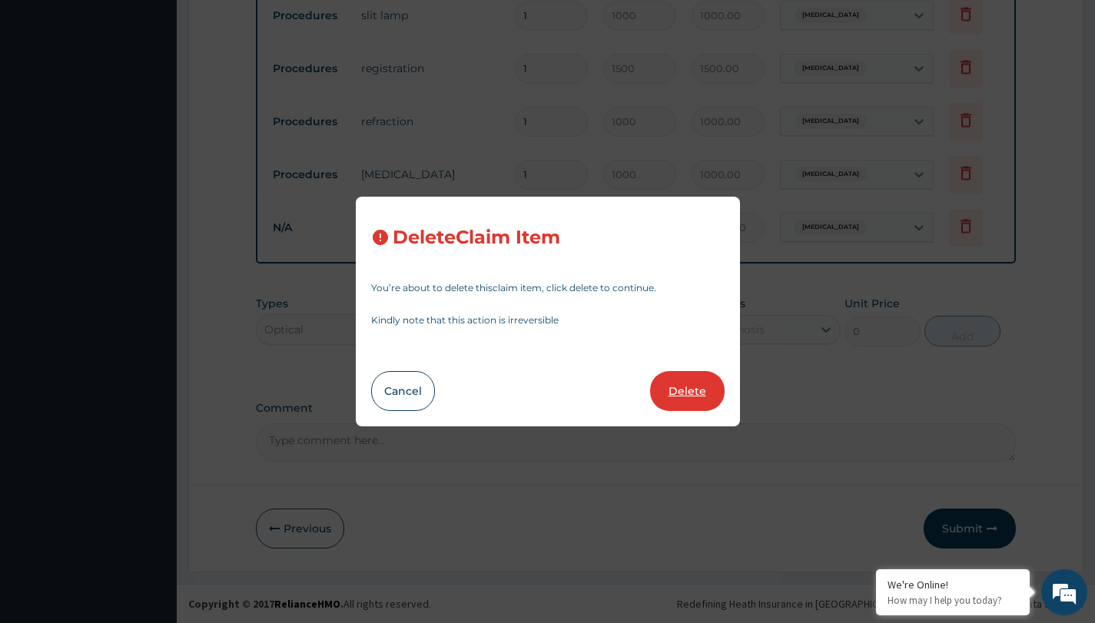
click at [690, 385] on button "Delete" at bounding box center [687, 391] width 75 height 40
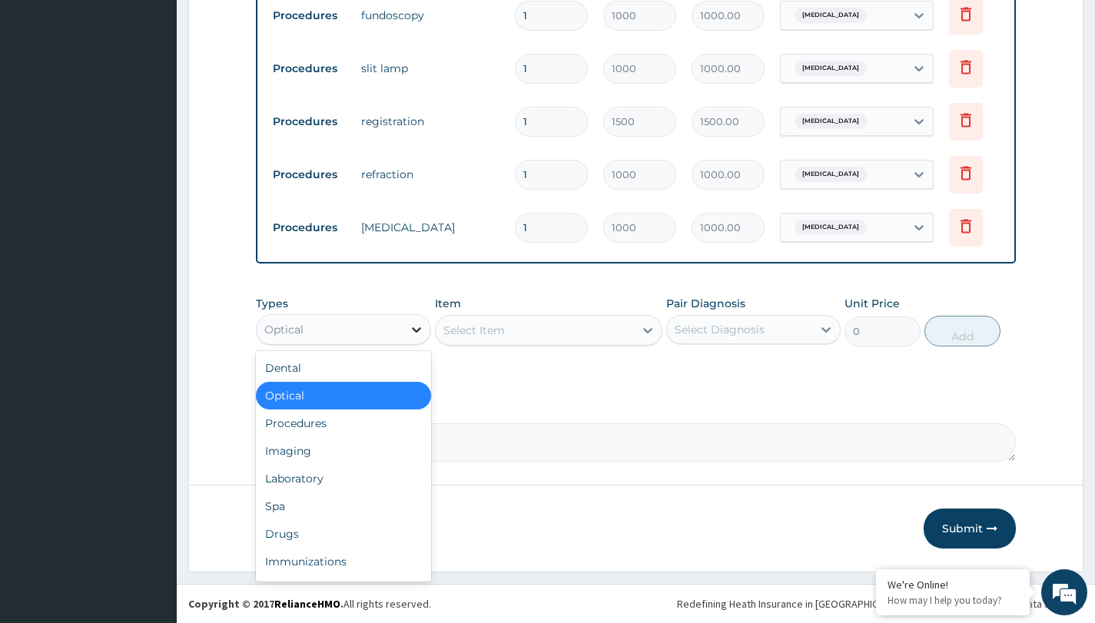
click at [403, 334] on div at bounding box center [417, 330] width 28 height 28
click at [374, 394] on div "Optical" at bounding box center [343, 396] width 174 height 28
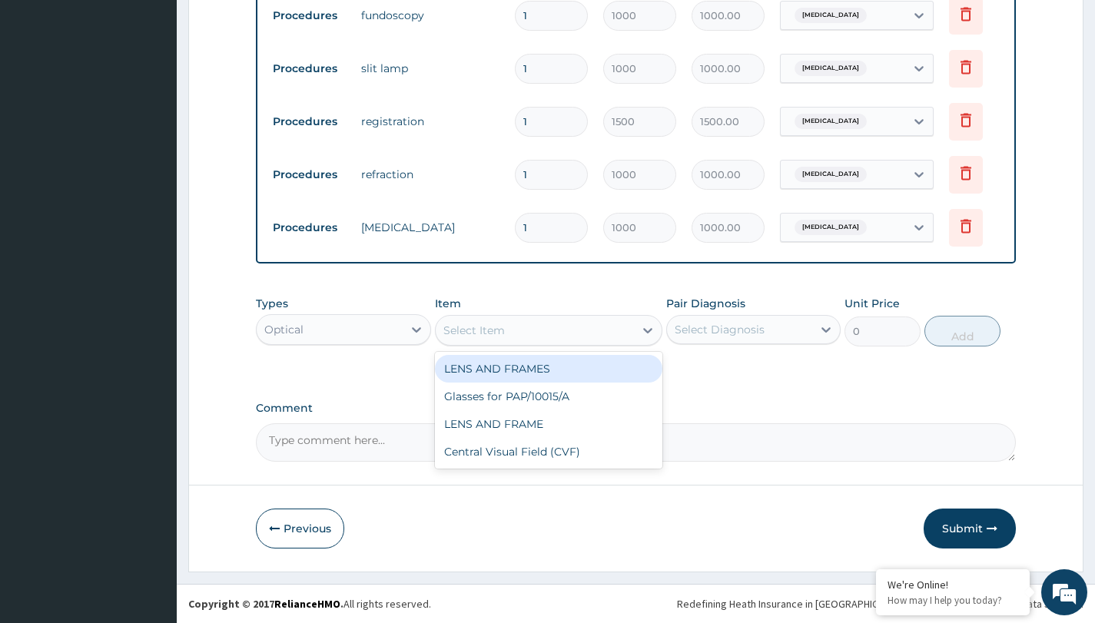
click at [510, 334] on div "Select Item" at bounding box center [535, 330] width 199 height 25
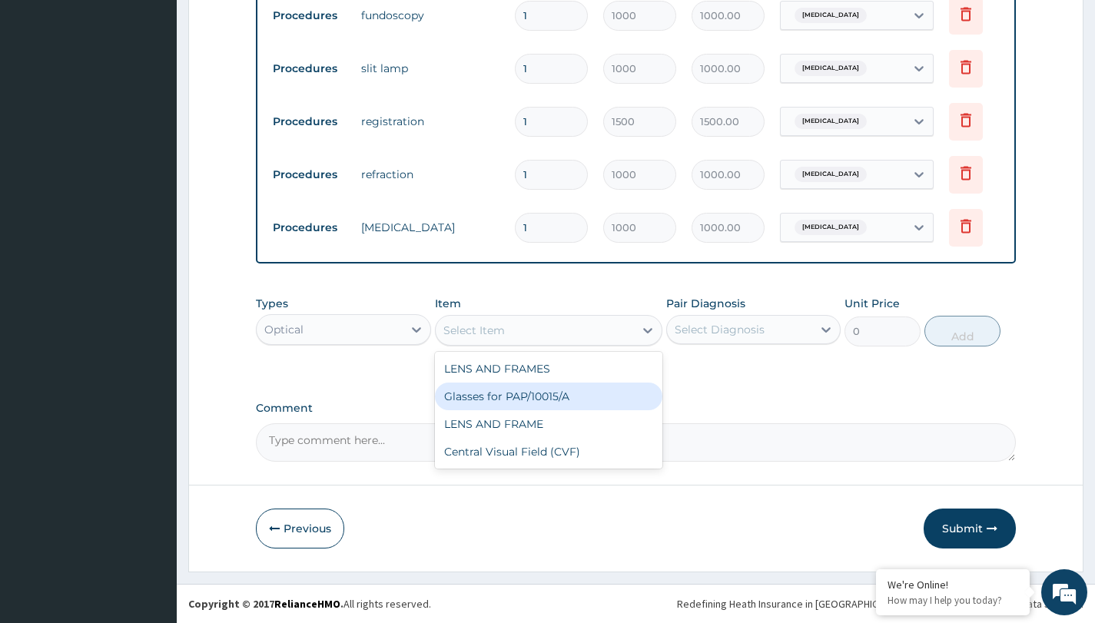
click at [533, 393] on div "Glasses for PAP/10015/A" at bounding box center [549, 397] width 228 height 28
type input "10000"
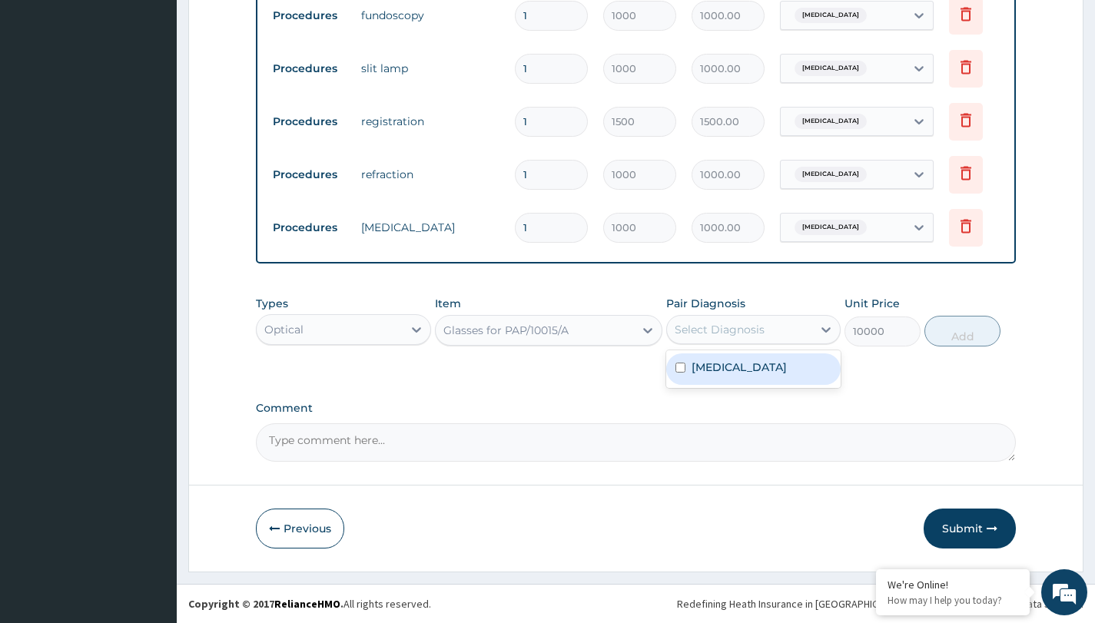
click at [686, 337] on div "Select Diagnosis" at bounding box center [720, 329] width 90 height 15
click at [709, 364] on label "Presbyopia" at bounding box center [739, 367] width 95 height 15
checkbox input "true"
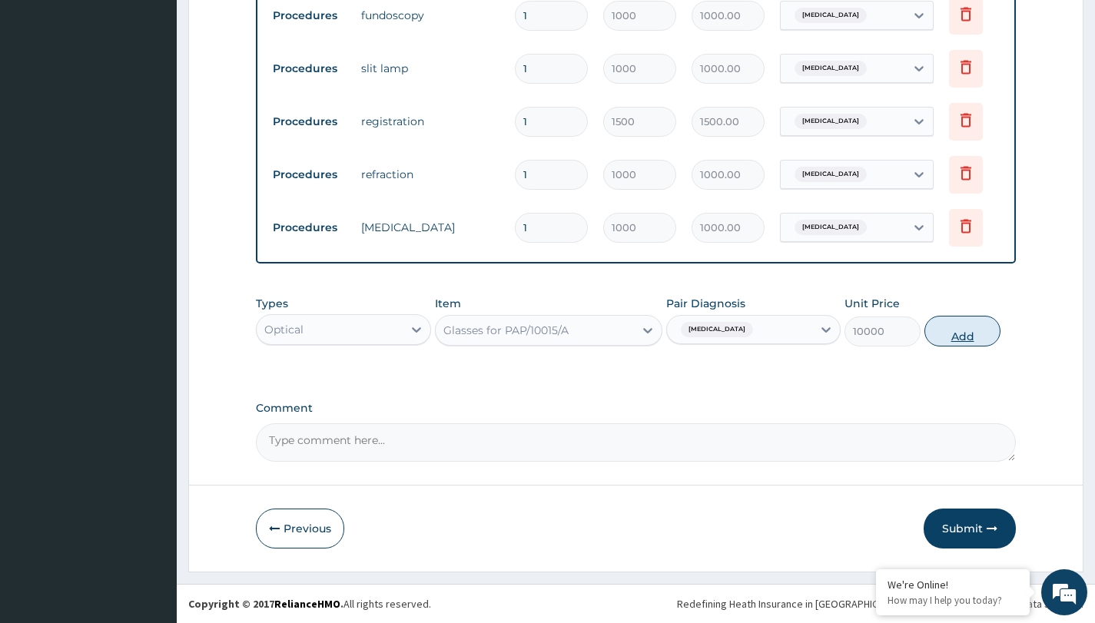
click at [962, 337] on button "Add" at bounding box center [963, 331] width 76 height 31
type input "0"
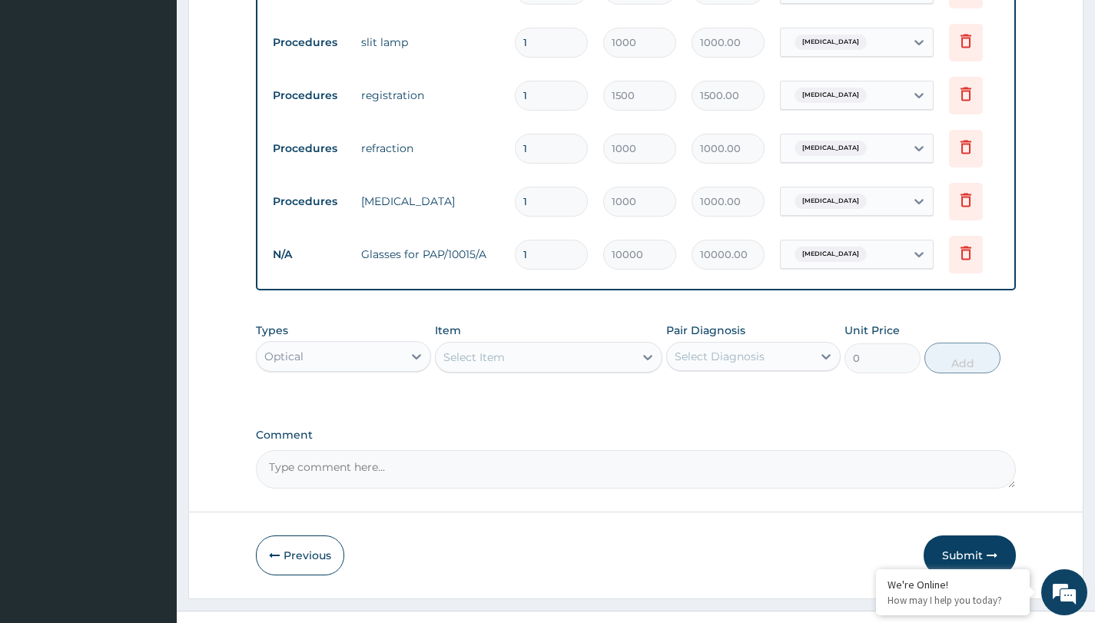
scroll to position [742, 0]
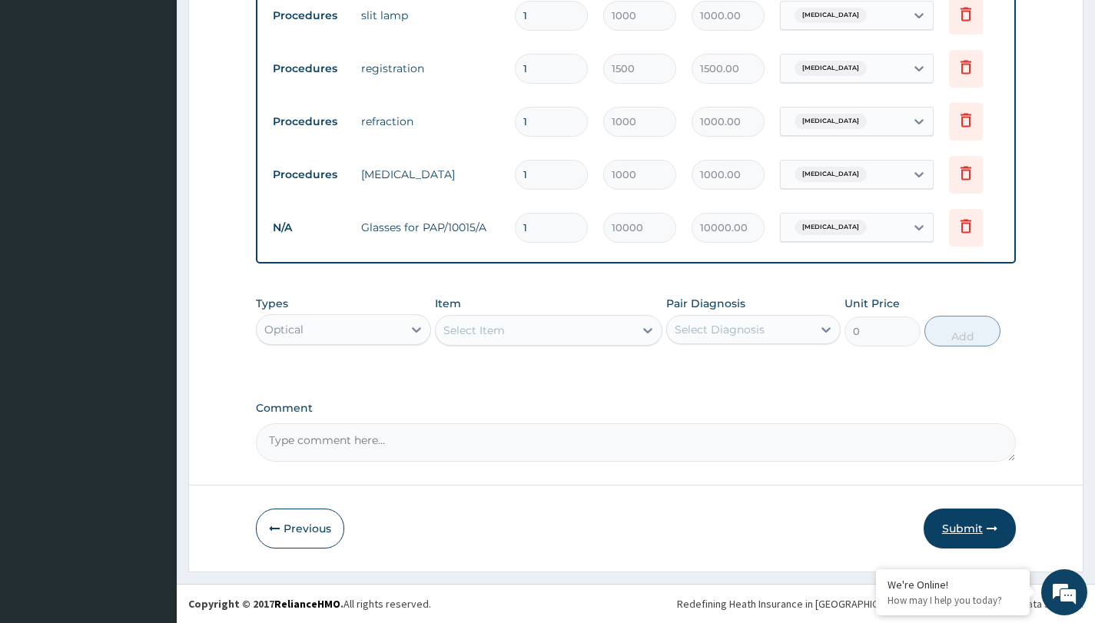
click at [954, 526] on button "Submit" at bounding box center [970, 529] width 92 height 40
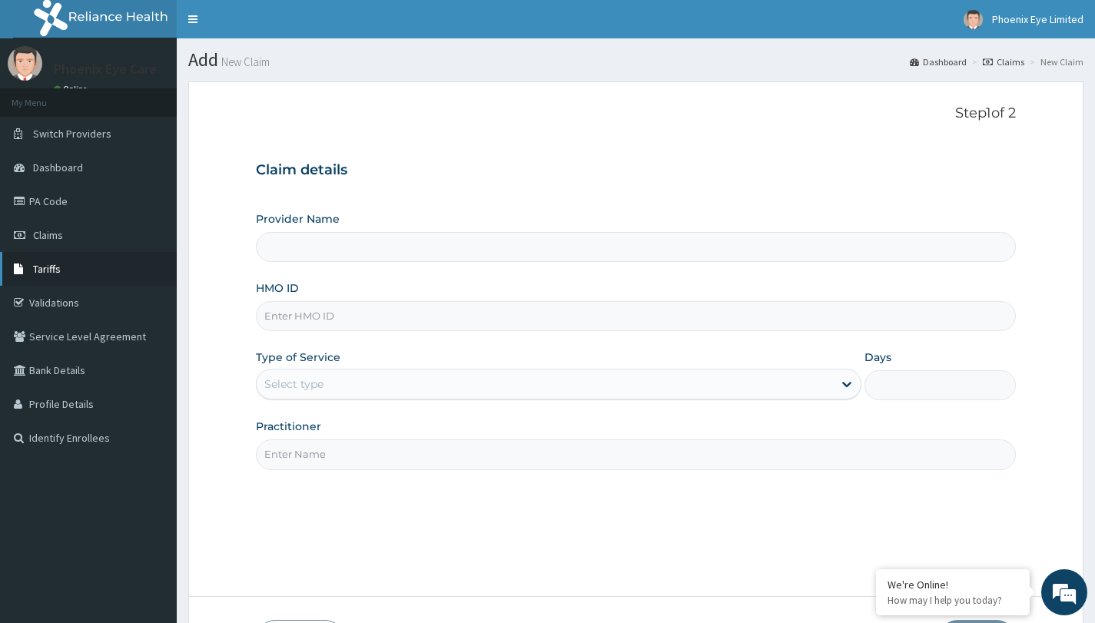
type input "Phoenix Eye Clinic Ltd - Surulere"
click at [109, 277] on link "Tariffs" at bounding box center [88, 269] width 177 height 34
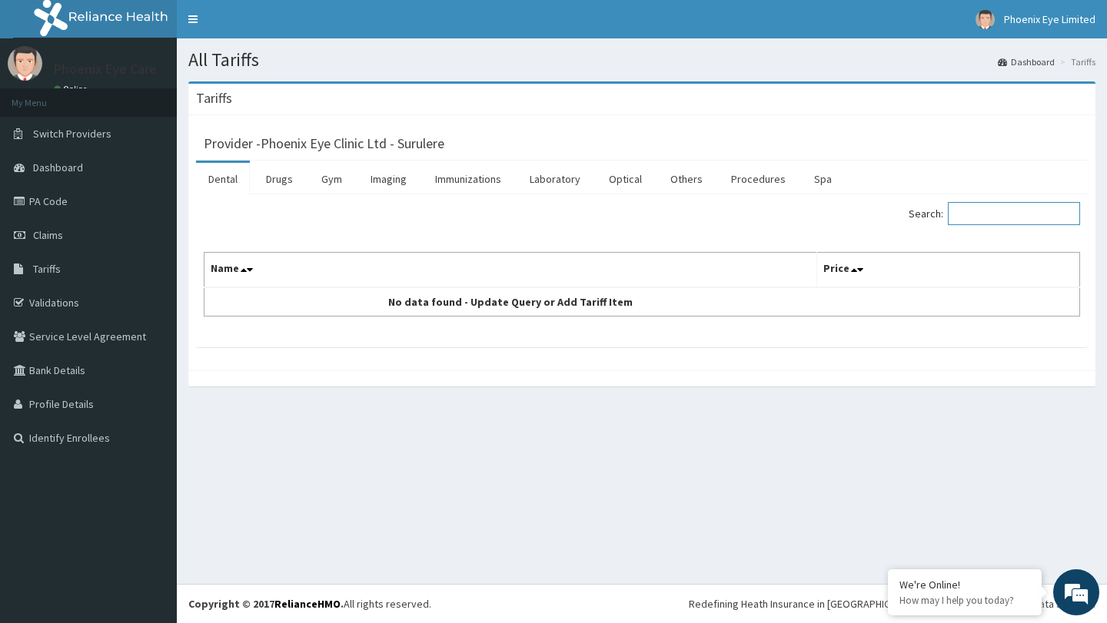
click at [1014, 211] on input "Search:" at bounding box center [1014, 213] width 132 height 23
click at [629, 173] on link "Optical" at bounding box center [625, 179] width 58 height 32
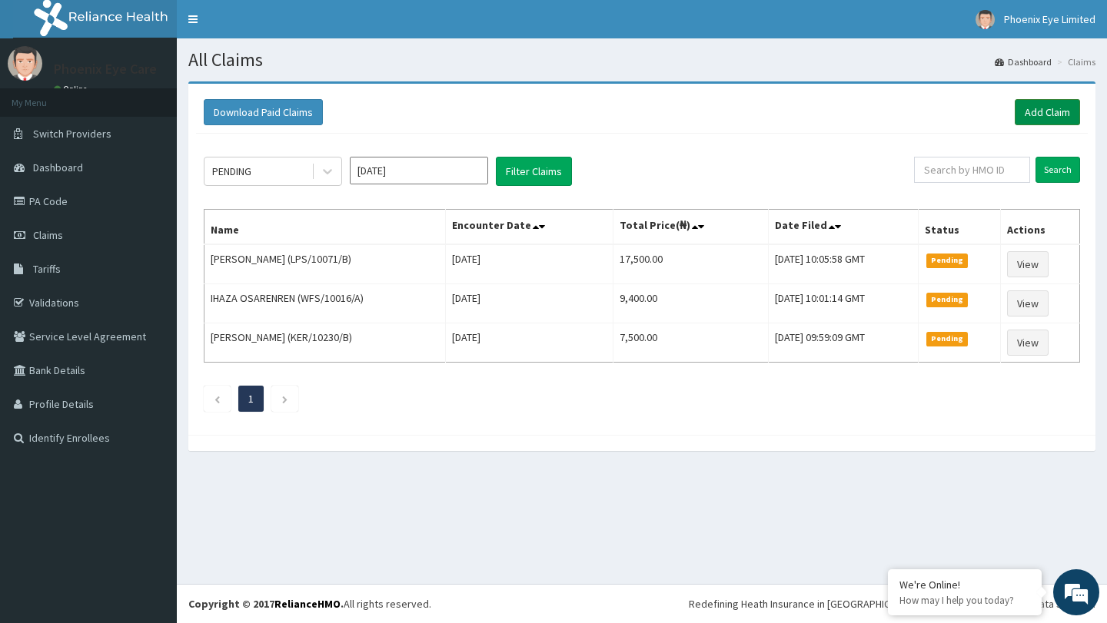
click at [1038, 105] on link "Add Claim" at bounding box center [1047, 112] width 65 height 26
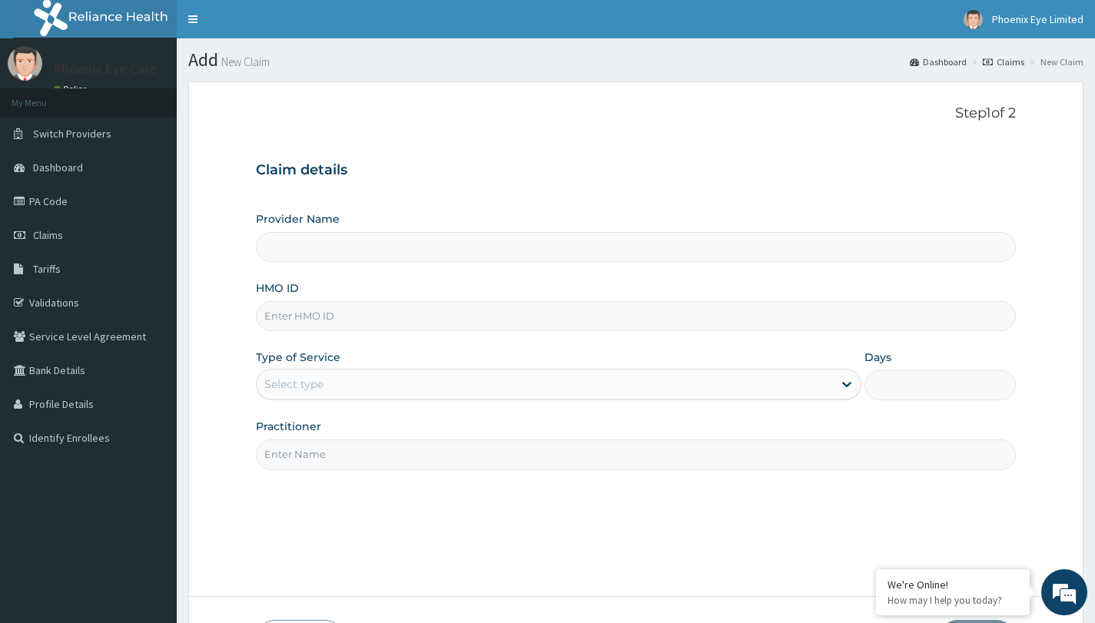
type input "Phoenix Eye Clinic Ltd - Surulere"
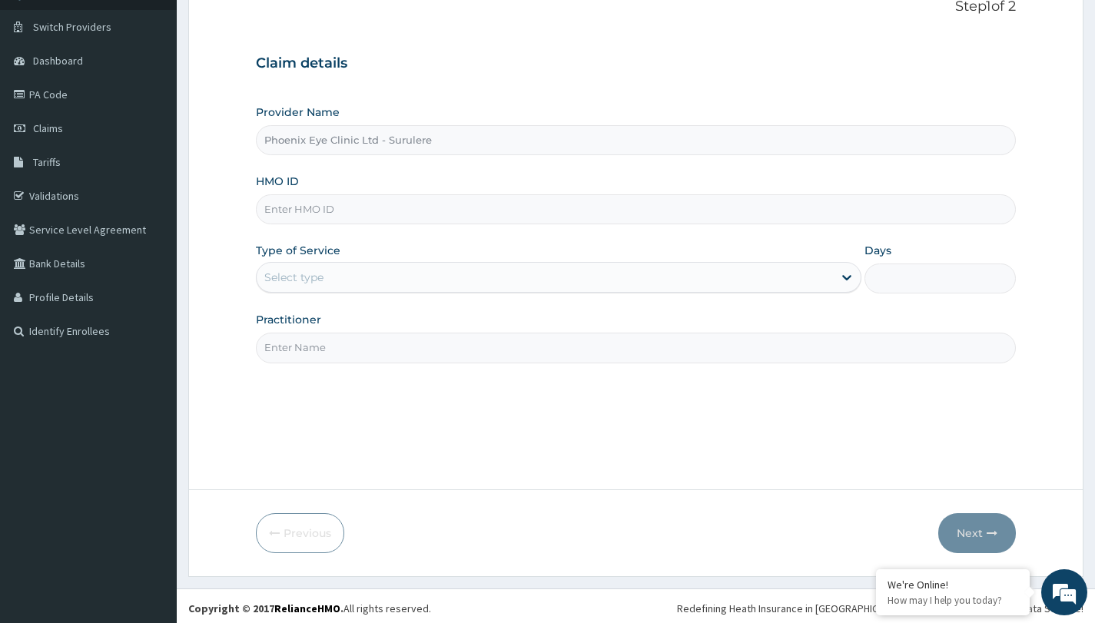
scroll to position [111, 0]
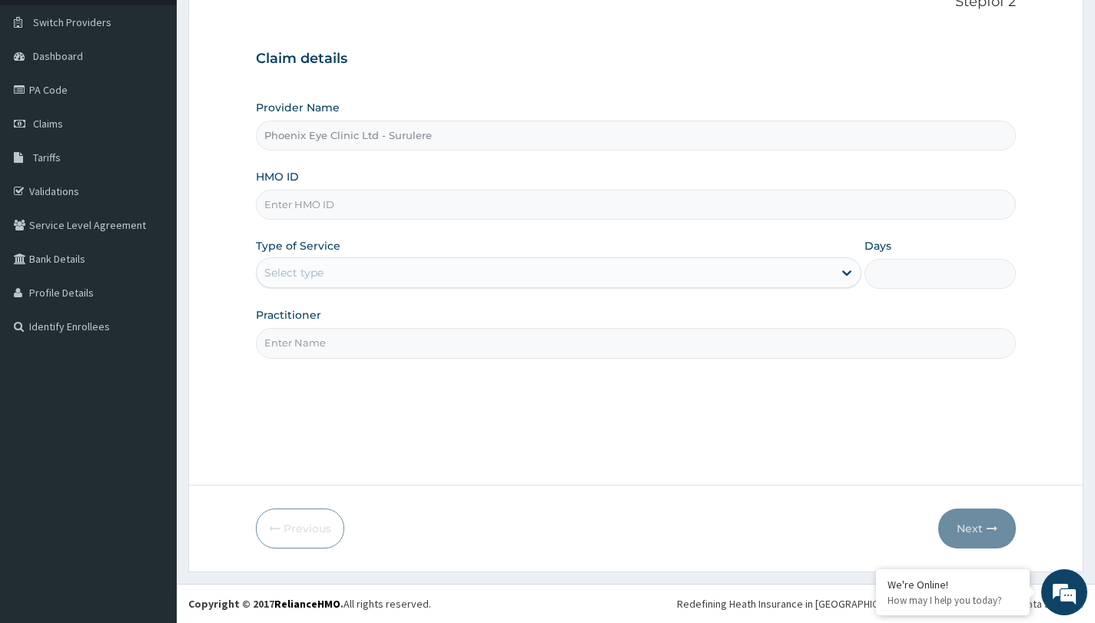
click at [593, 204] on input "HMO ID" at bounding box center [636, 205] width 760 height 30
type input "TDP/10809/A"
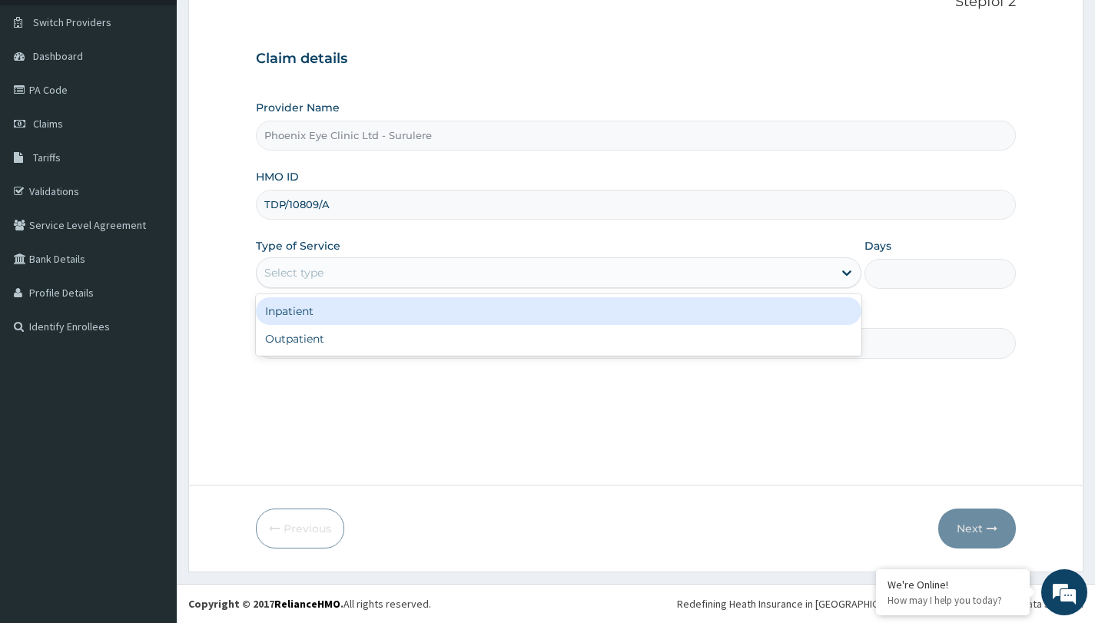
click at [417, 274] on div "Select type" at bounding box center [545, 273] width 576 height 25
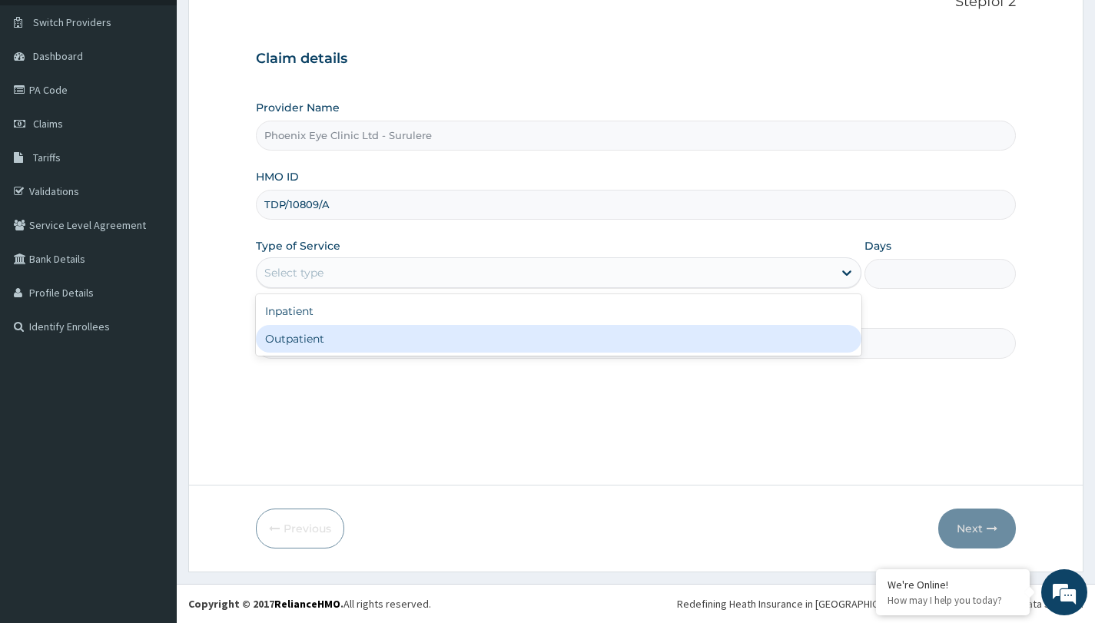
click at [402, 339] on div "Outpatient" at bounding box center [559, 339] width 606 height 28
type input "1"
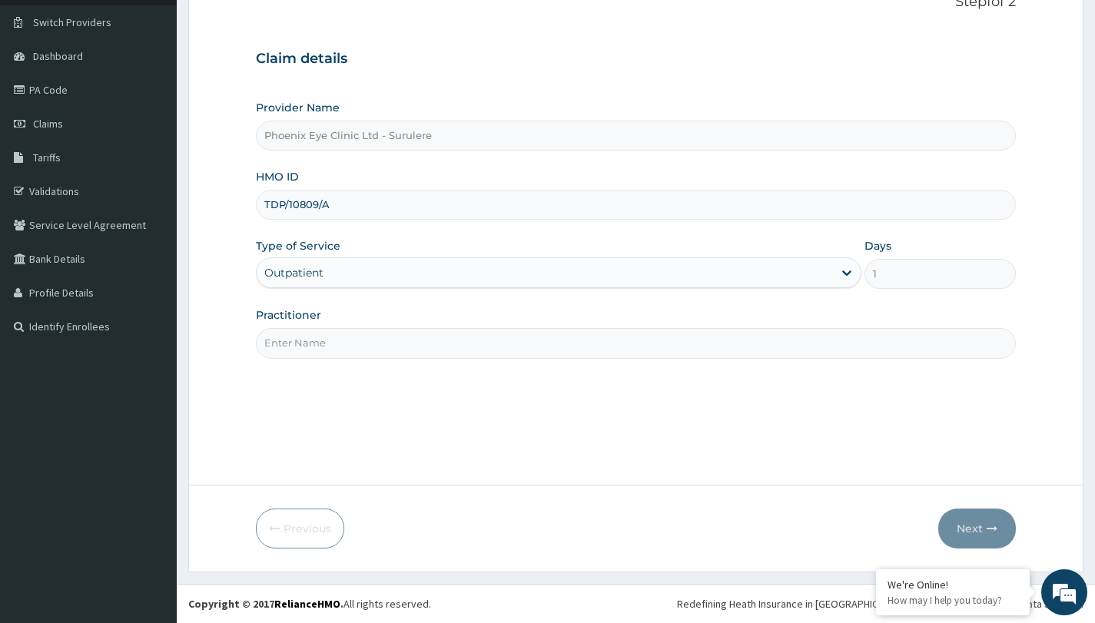
click at [402, 340] on input "Practitioner" at bounding box center [636, 343] width 760 height 30
type input "DR ADAEZE"
click at [978, 530] on button "Next" at bounding box center [977, 529] width 78 height 40
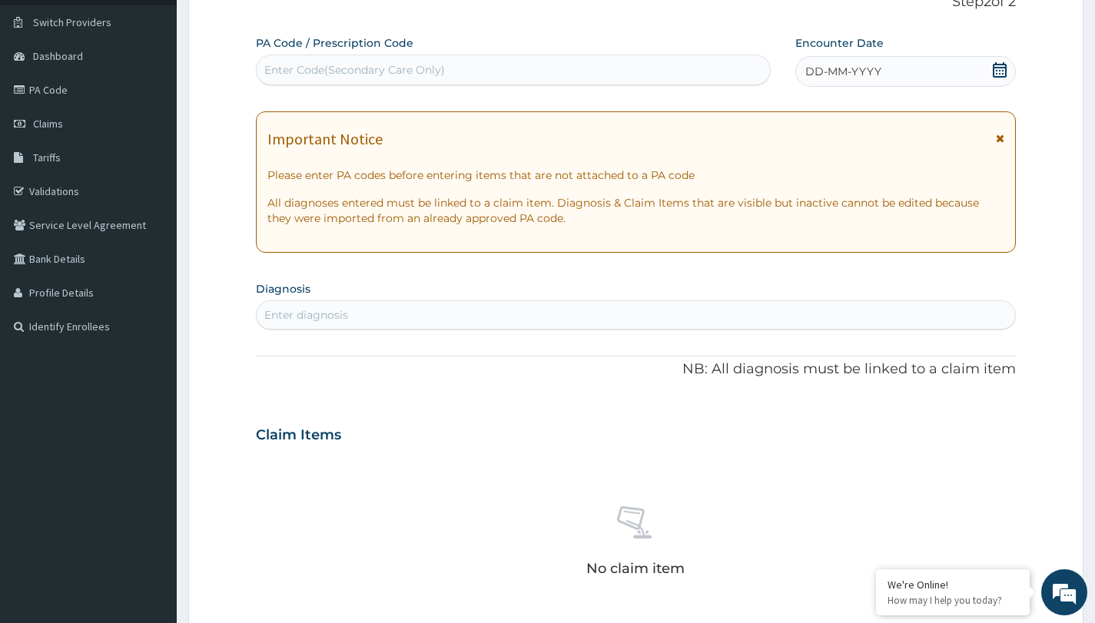
click at [506, 62] on div "Enter Code(Secondary Care Only)" at bounding box center [513, 70] width 513 height 25
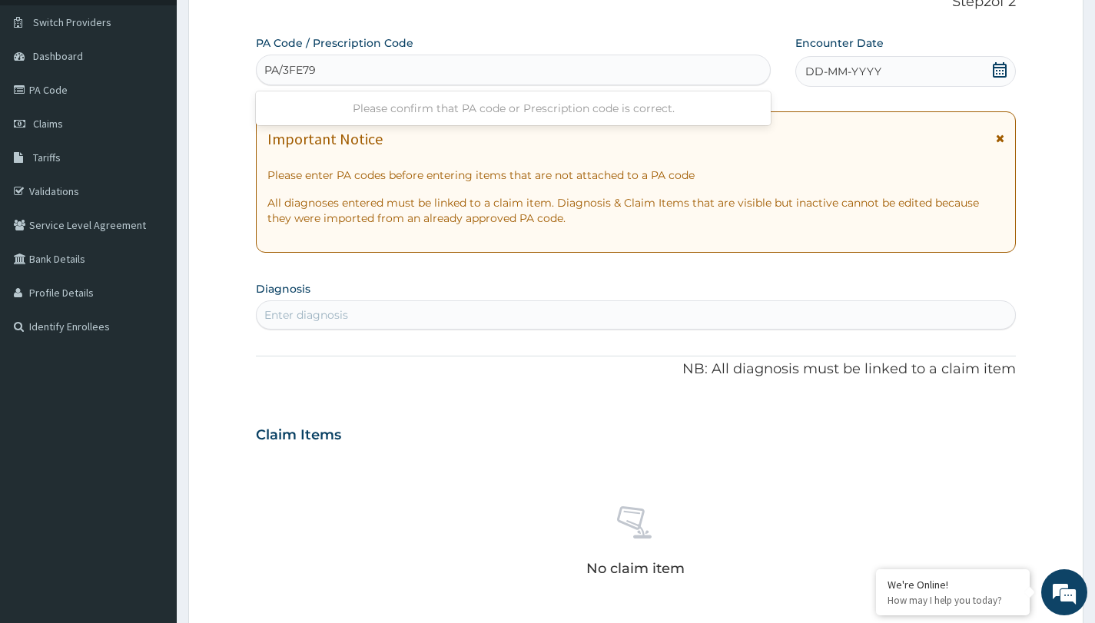
type input "PA/3FE79E"
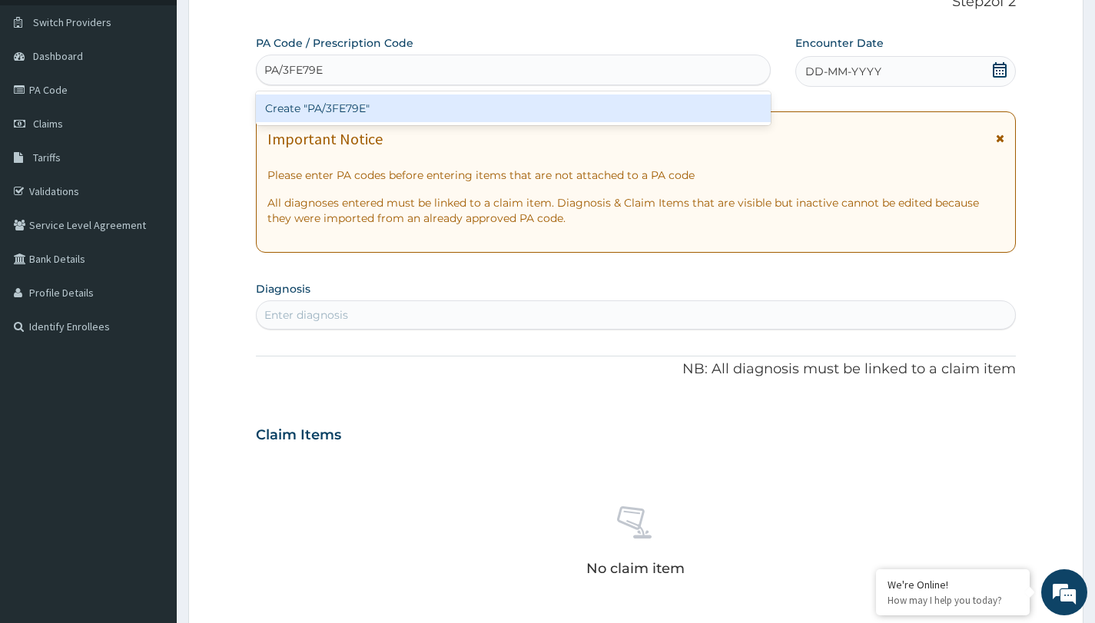
click at [467, 111] on div "Create "PA/3FE79E"" at bounding box center [513, 109] width 515 height 28
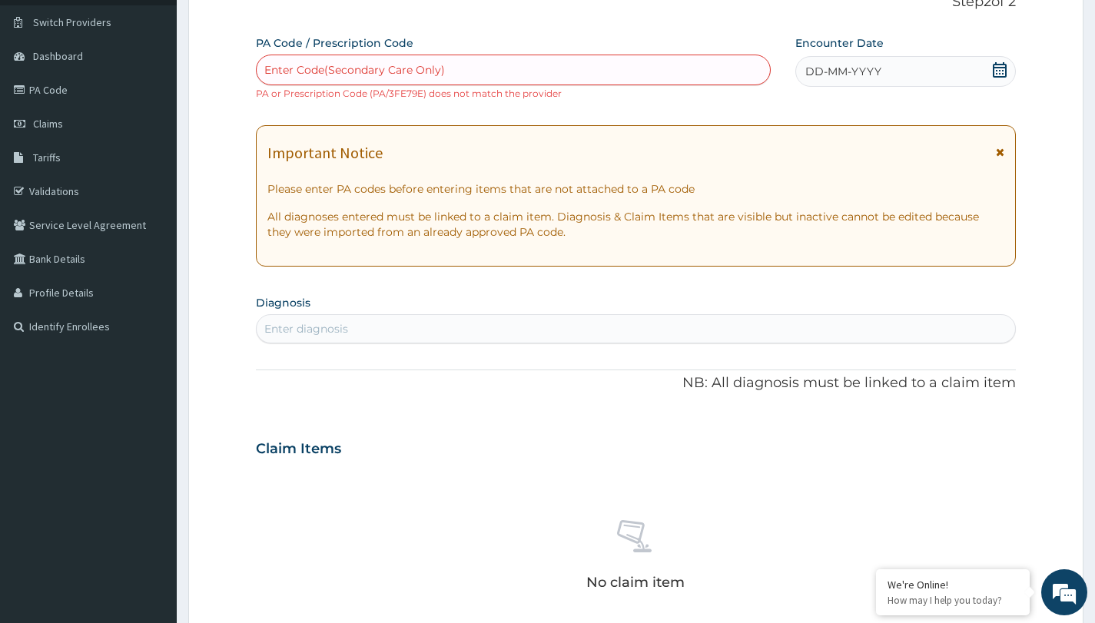
click at [429, 73] on div "Enter Code(Secondary Care Only)" at bounding box center [354, 69] width 181 height 15
type input "PA/17FFD6"
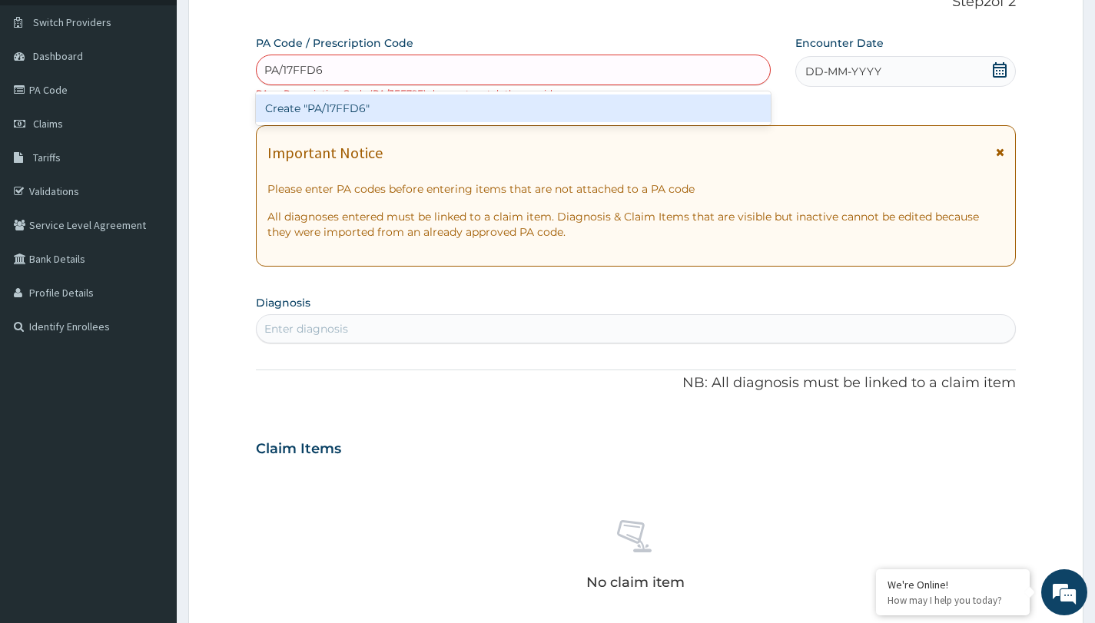
click at [411, 116] on div "Create "PA/17FFD6"" at bounding box center [513, 109] width 515 height 28
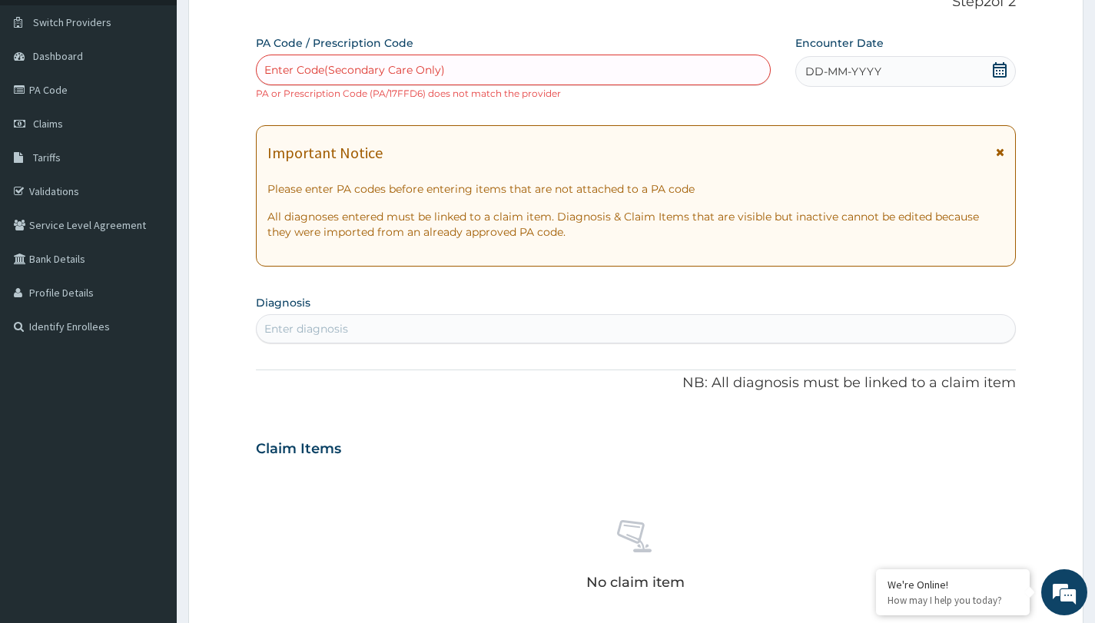
click at [371, 64] on div "Enter Code(Secondary Care Only)" at bounding box center [354, 69] width 181 height 15
type input "PA/3FE79F"
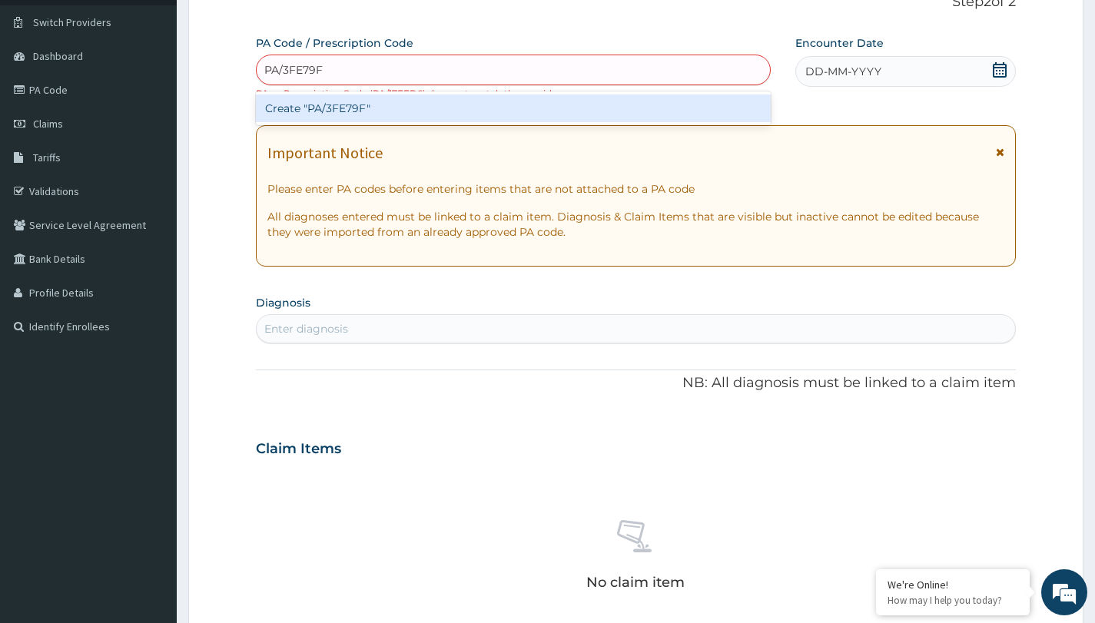
click at [353, 111] on div "Create "PA/3FE79F"" at bounding box center [513, 109] width 515 height 28
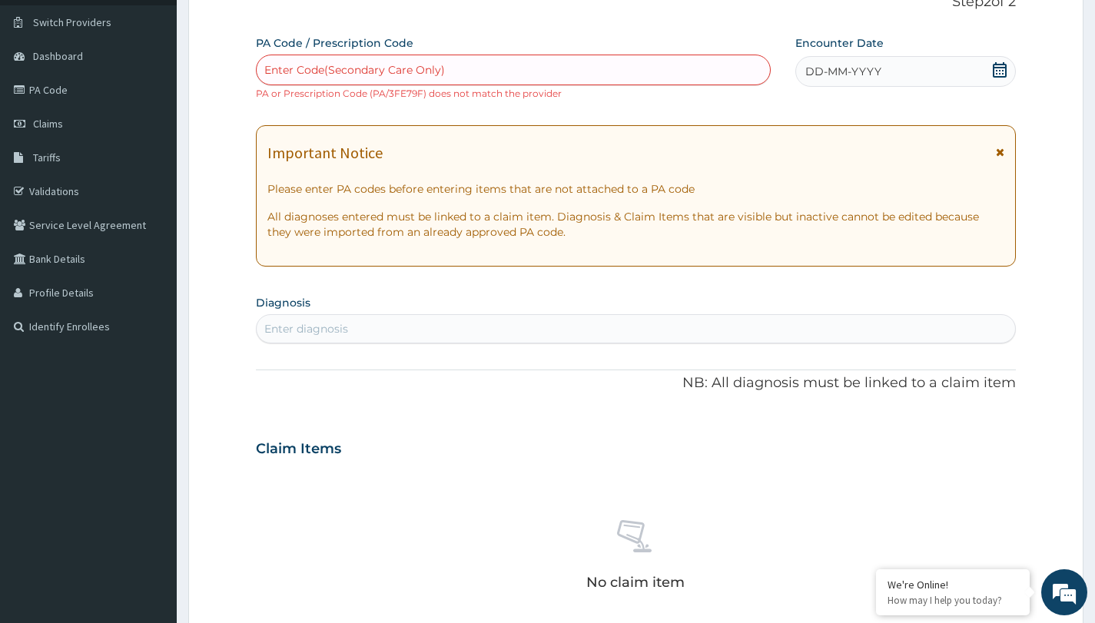
drag, startPoint x: 433, startPoint y: 67, endPoint x: 394, endPoint y: 71, distance: 39.4
click at [427, 70] on div "Enter Code(Secondary Care Only)" at bounding box center [354, 69] width 181 height 15
drag, startPoint x: 386, startPoint y: 71, endPoint x: 342, endPoint y: 71, distance: 43.8
click at [342, 71] on div "Enter Code(Secondary Care Only)" at bounding box center [354, 69] width 181 height 15
drag, startPoint x: 341, startPoint y: 71, endPoint x: 289, endPoint y: 71, distance: 52.3
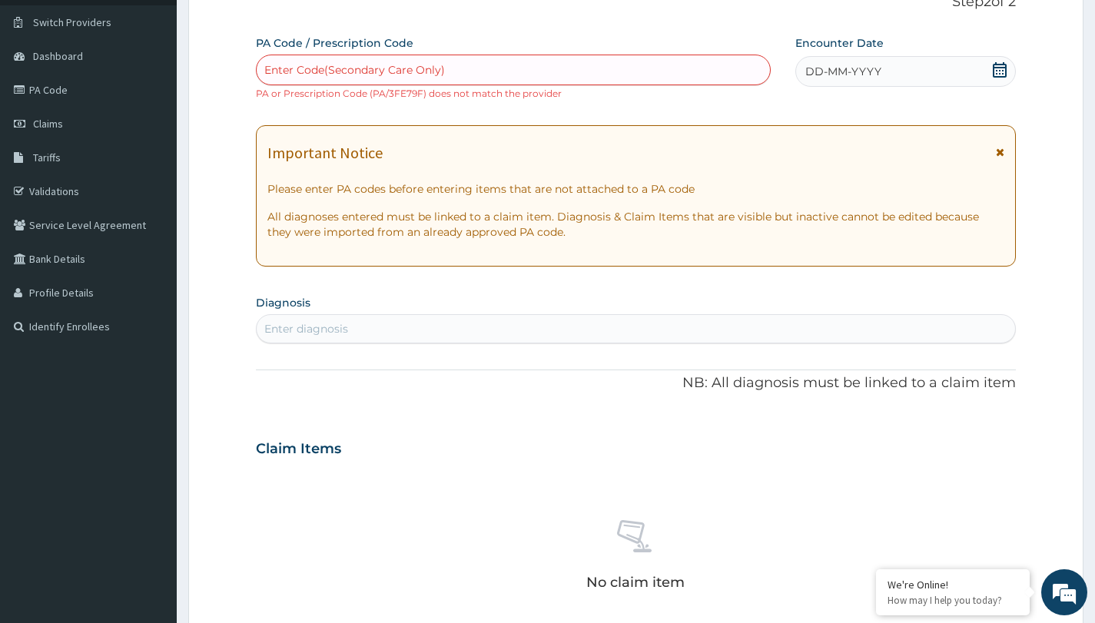
click at [289, 71] on div "Enter Code(Secondary Care Only)" at bounding box center [354, 69] width 181 height 15
click at [390, 65] on div "Enter Code(Secondary Care Only)" at bounding box center [354, 69] width 181 height 15
type input "PA/3FE79F"
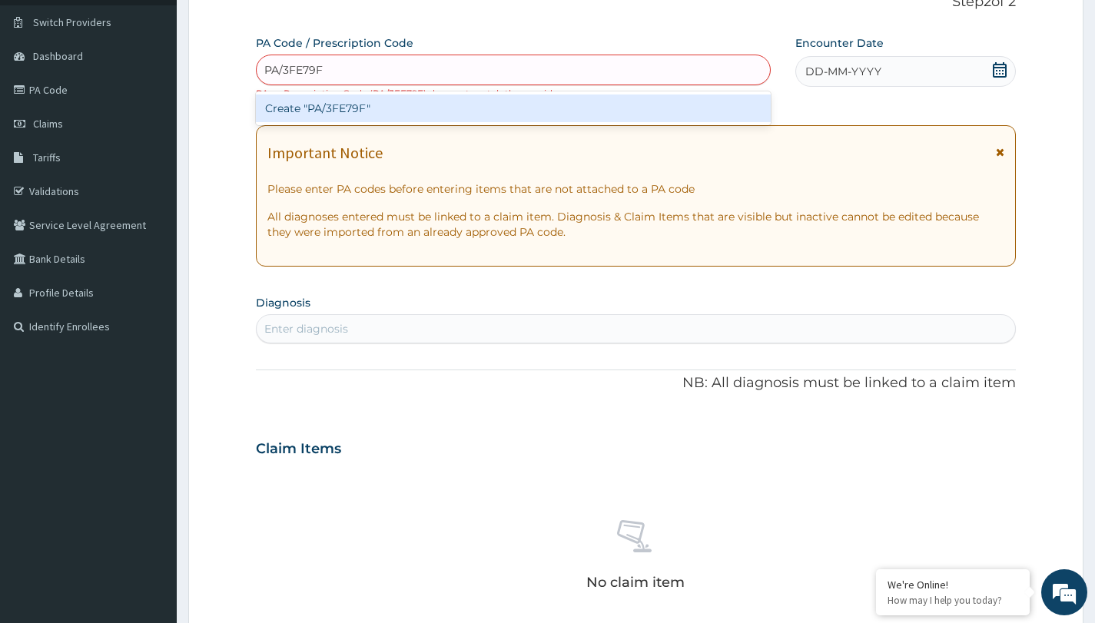
click at [357, 112] on div "Create "PA/3FE79F"" at bounding box center [513, 109] width 515 height 28
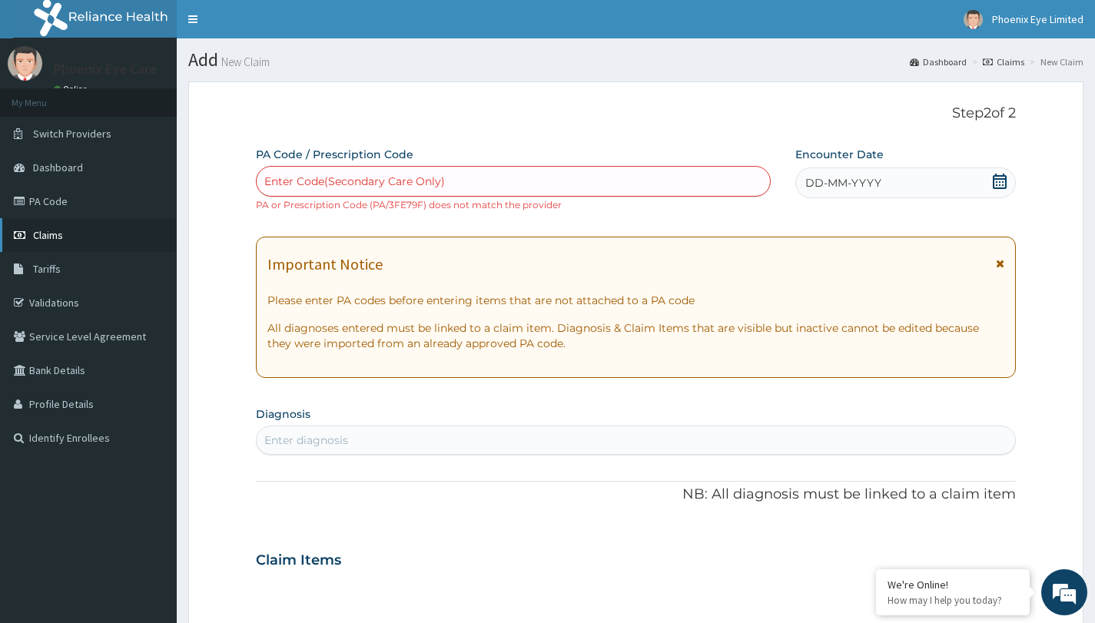
click at [64, 237] on link "Claims" at bounding box center [88, 235] width 177 height 34
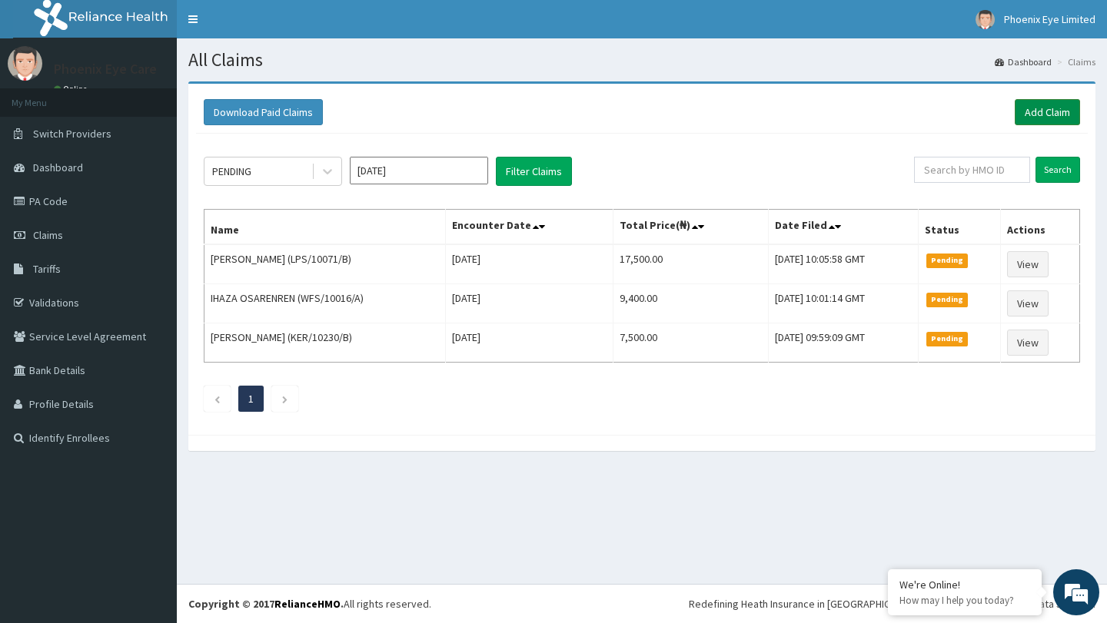
click at [1041, 108] on link "Add Claim" at bounding box center [1047, 112] width 65 height 26
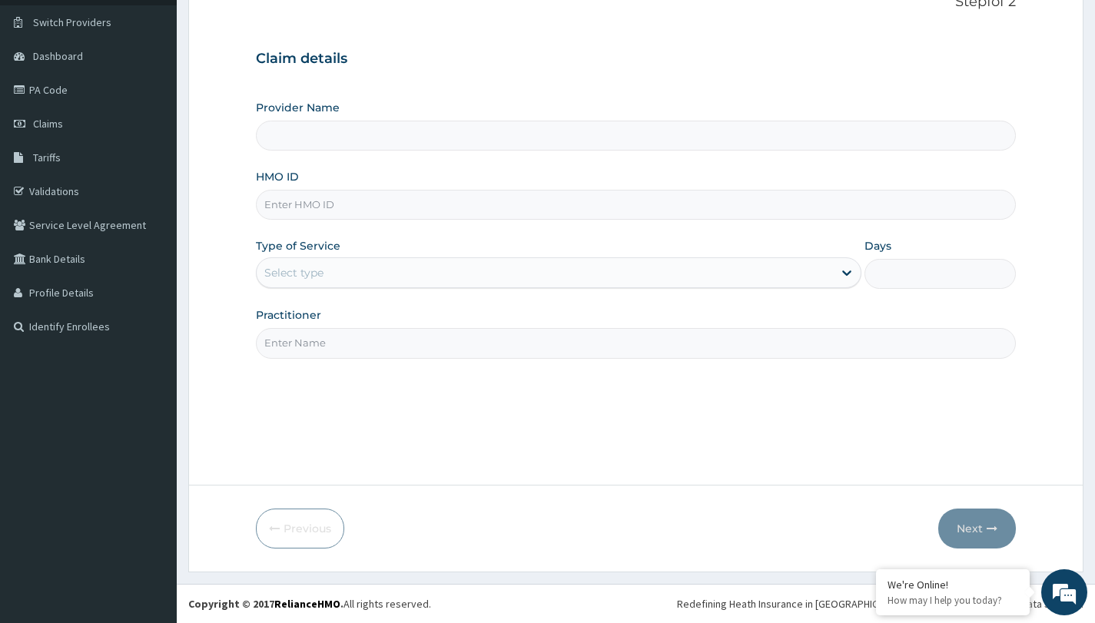
type input "Phoenix Eye Clinic Ltd - Surulere"
click at [449, 207] on input "HMO ID" at bounding box center [636, 205] width 760 height 30
type input "TDP/1O809"
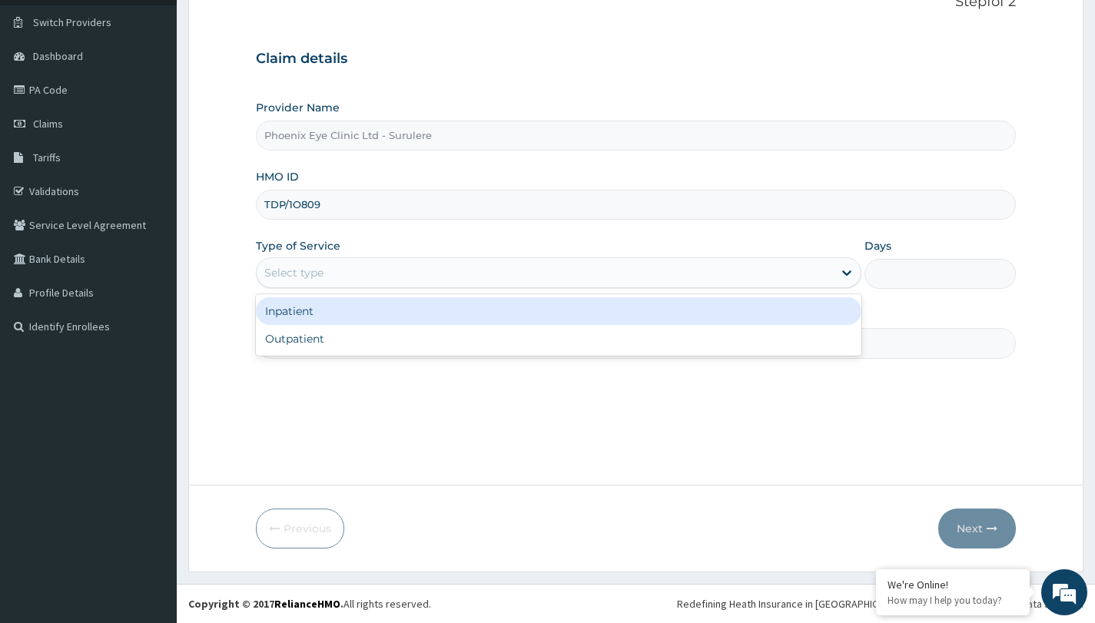
click at [433, 269] on div "Select type" at bounding box center [545, 273] width 576 height 25
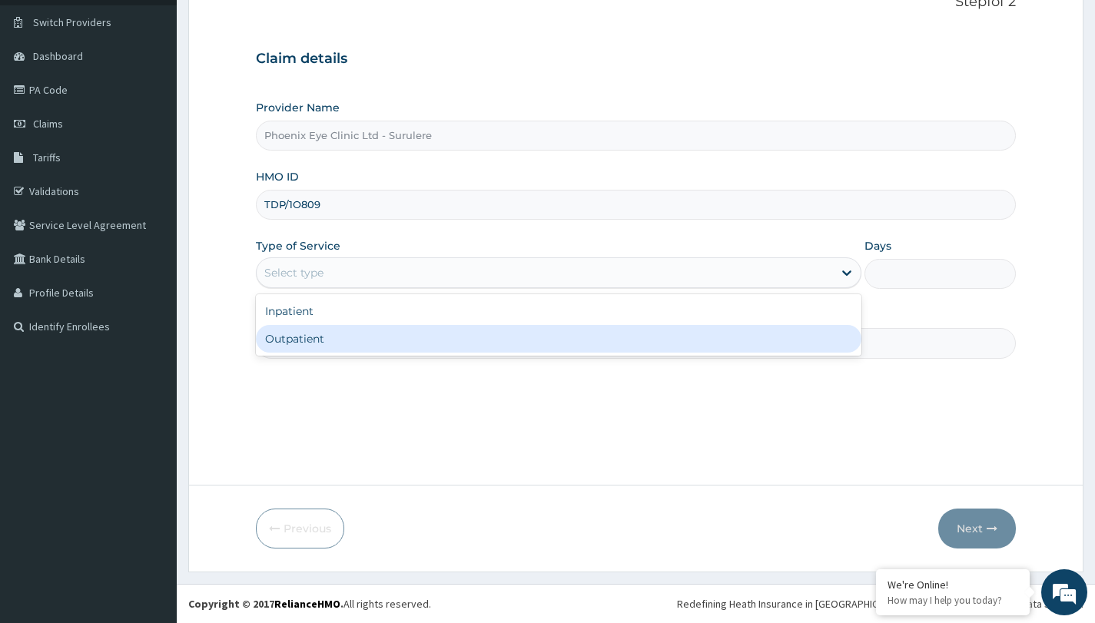
click at [384, 335] on div "Outpatient" at bounding box center [559, 339] width 606 height 28
type input "1"
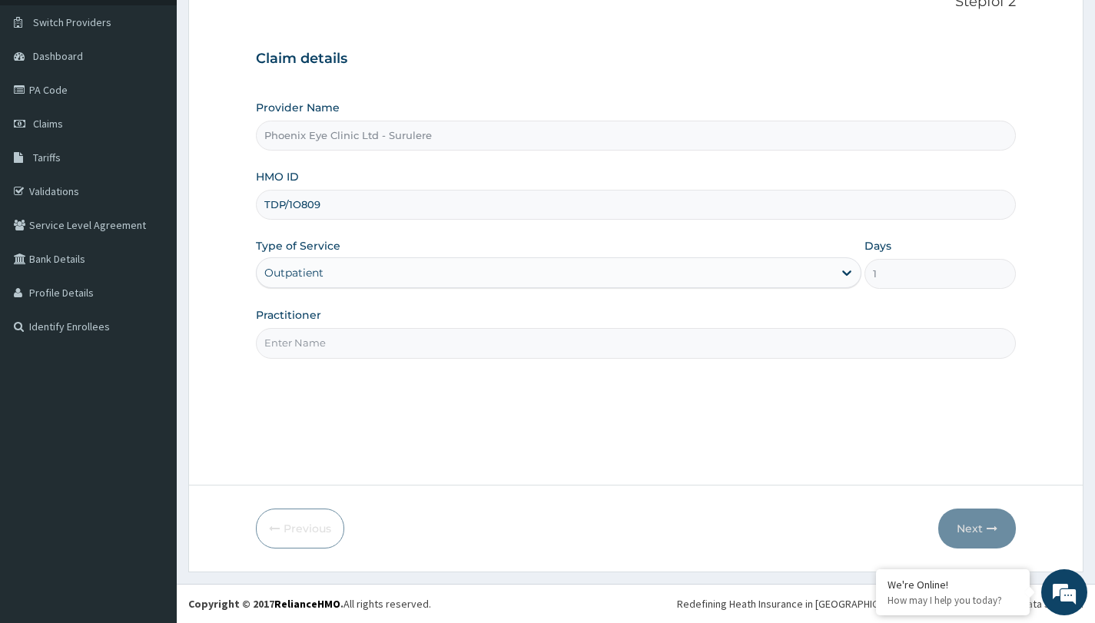
click at [301, 207] on input "TDP/1O809" at bounding box center [636, 205] width 760 height 30
click at [337, 203] on input "TDP/10809" at bounding box center [636, 205] width 760 height 30
type input "TDP/10809/A"
click at [358, 352] on input "Practitioner" at bounding box center [636, 343] width 760 height 30
type input "DR ADAEZE"
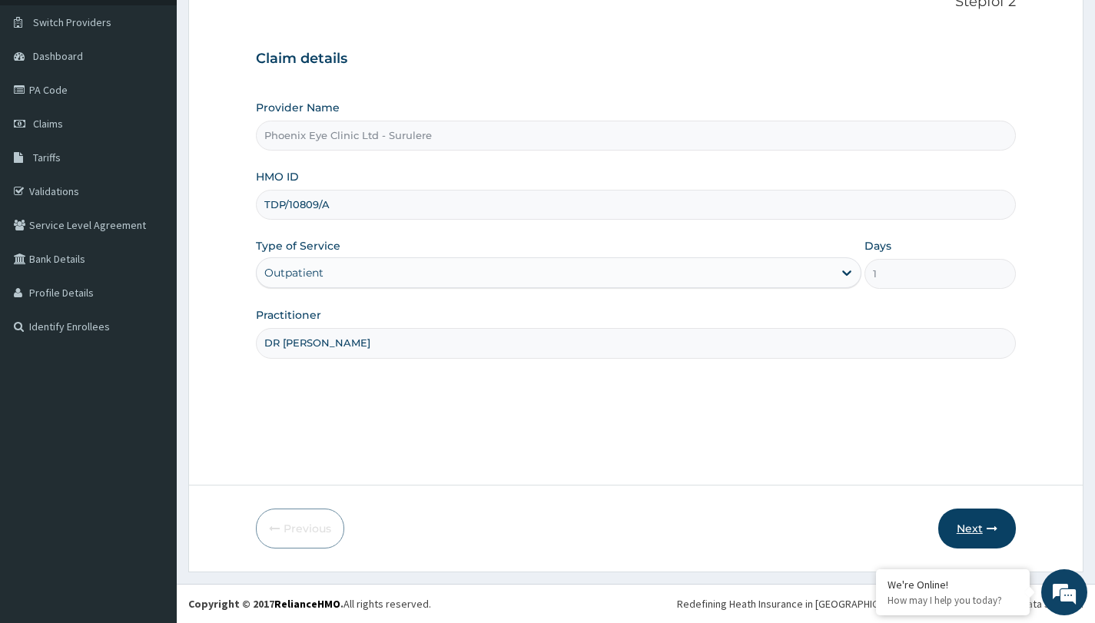
click at [971, 525] on button "Next" at bounding box center [977, 529] width 78 height 40
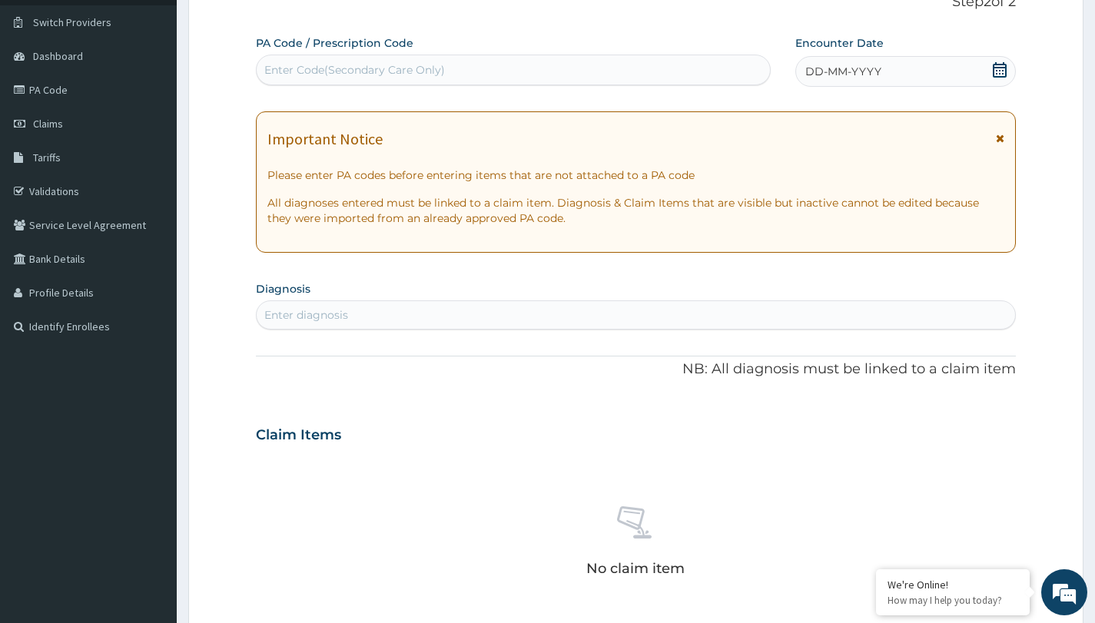
click at [315, 60] on div "Enter Code(Secondary Care Only)" at bounding box center [513, 70] width 513 height 25
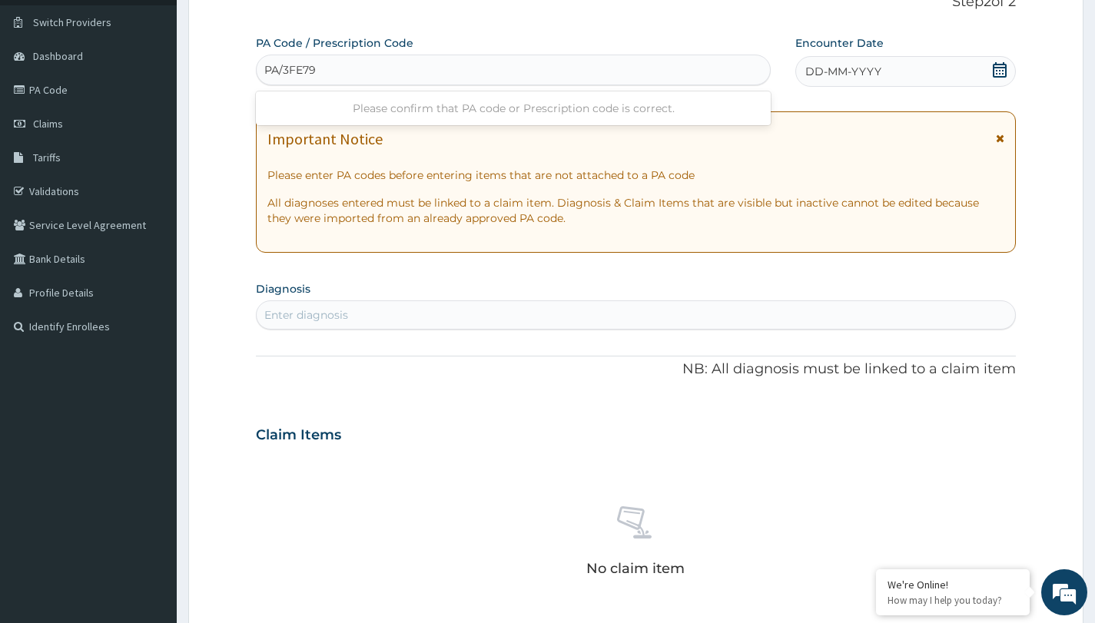
type input "PA/3FE79E"
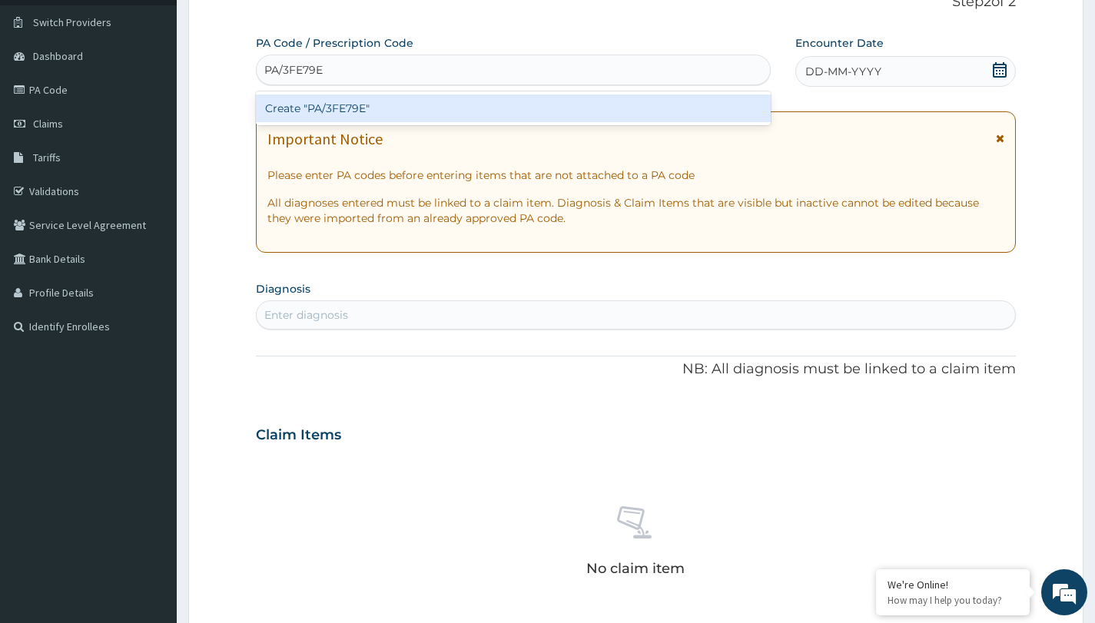
click at [321, 100] on div "Create "PA/3FE79E"" at bounding box center [513, 109] width 515 height 28
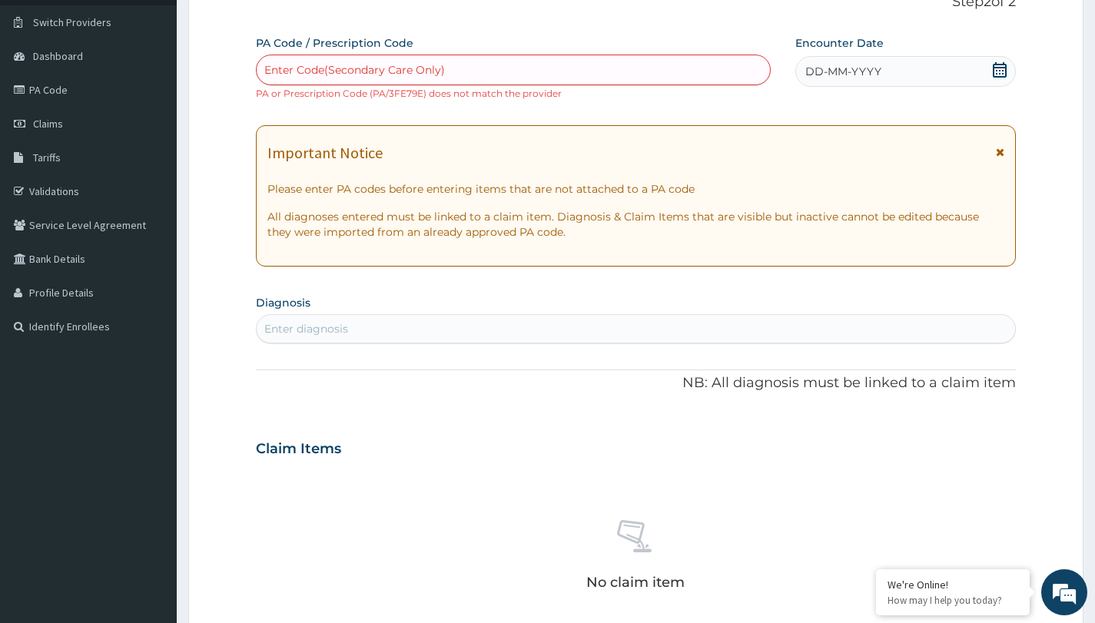
click at [317, 70] on div "Enter Code(Secondary Care Only)" at bounding box center [354, 69] width 181 height 15
type input "PAL3FE79F"
click at [444, 105] on div "Please confirm that PA code or Prescription code is correct." at bounding box center [513, 109] width 515 height 28
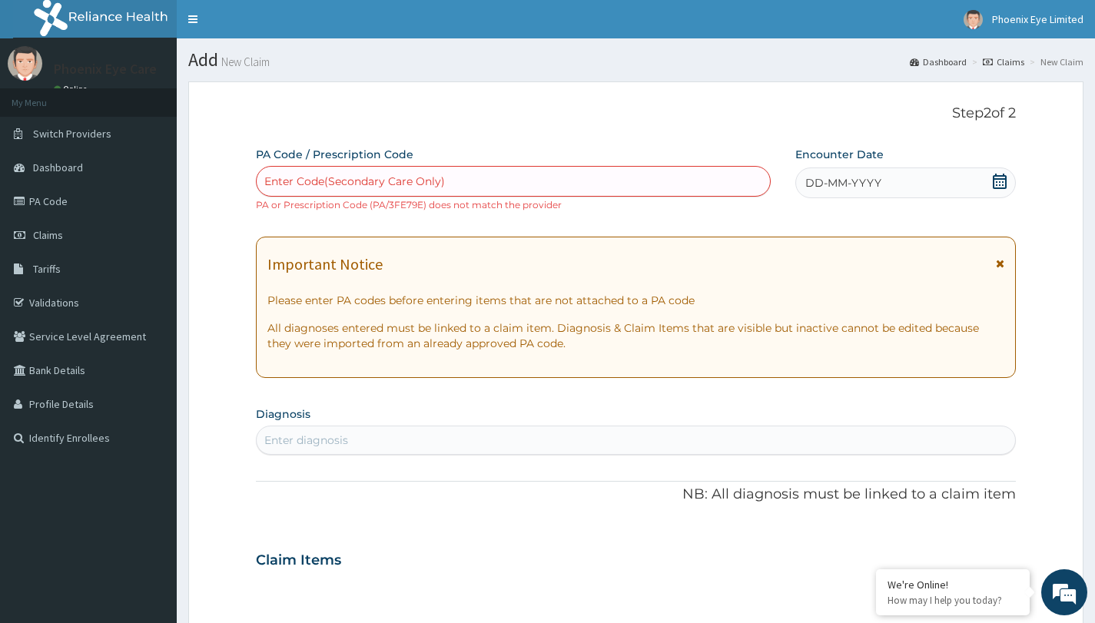
click at [481, 185] on div "Enter Code(Secondary Care Only)" at bounding box center [513, 181] width 513 height 25
click at [284, 178] on div "Enter Code(Secondary Care Only)" at bounding box center [354, 181] width 181 height 15
click at [384, 176] on div "Enter Code(Secondary Care Only)" at bounding box center [354, 181] width 181 height 15
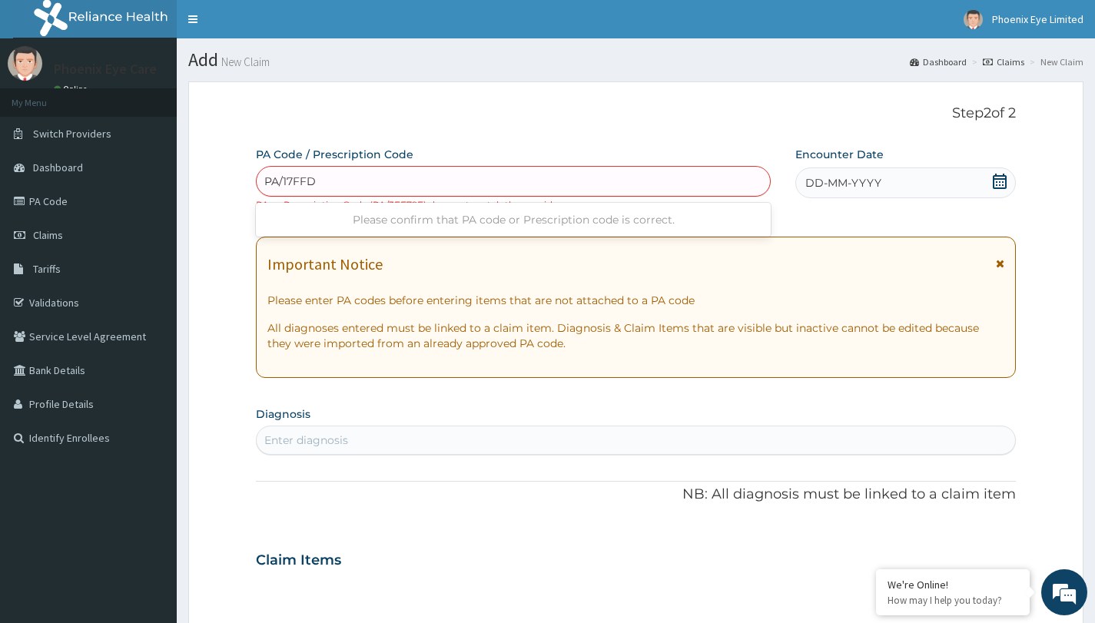
type input "PA/17FFD6"
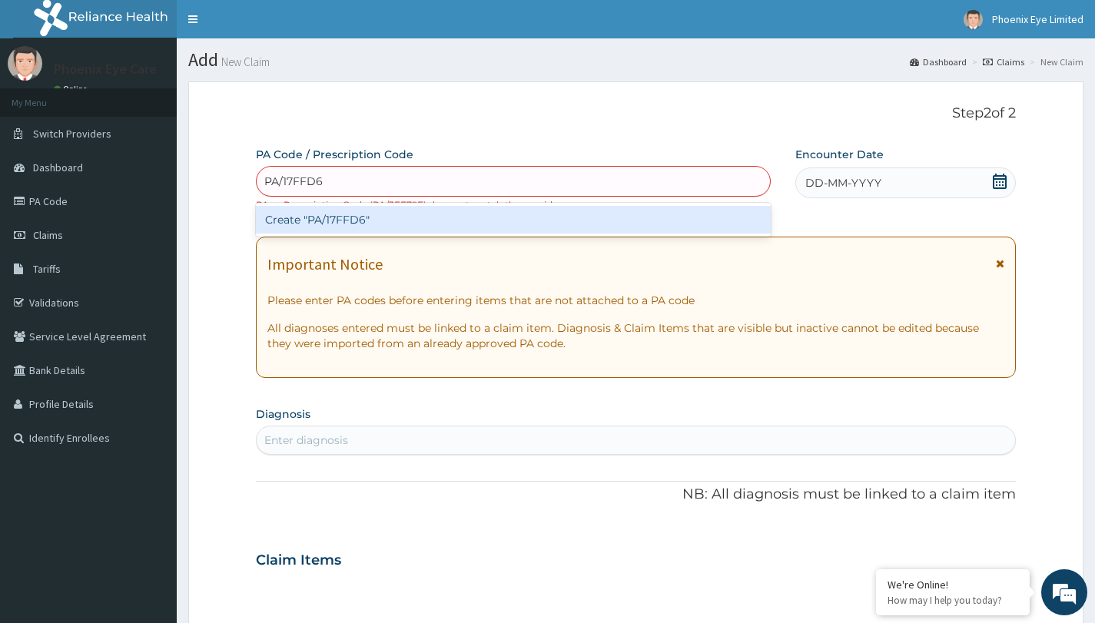
click at [312, 218] on div "Create "PA/17FFD6"" at bounding box center [513, 220] width 515 height 28
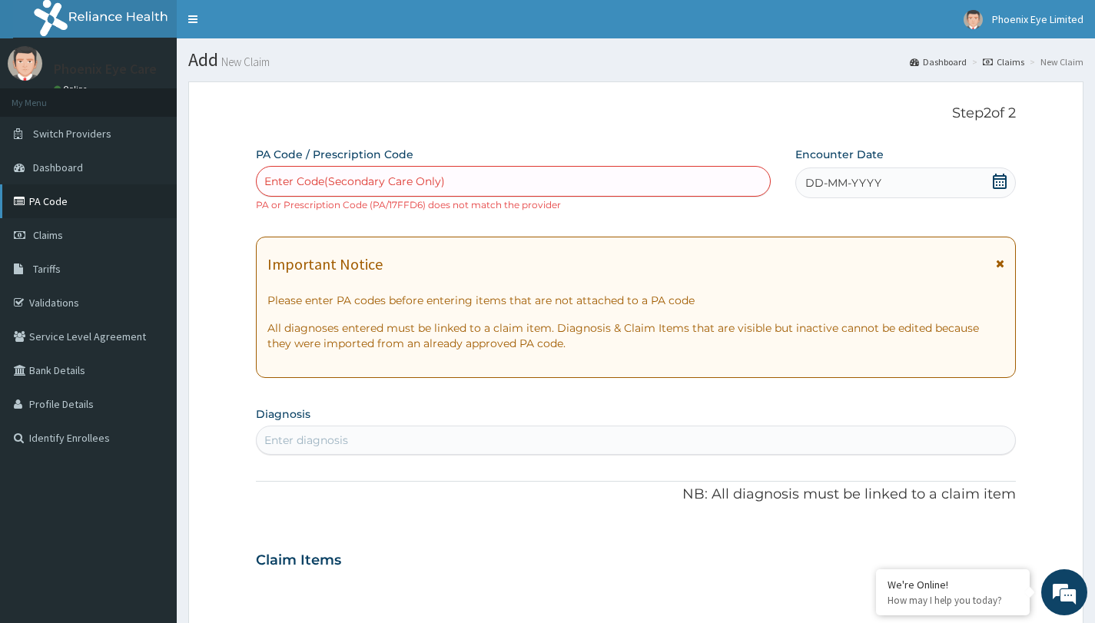
click at [86, 208] on link "PA Code" at bounding box center [88, 201] width 177 height 34
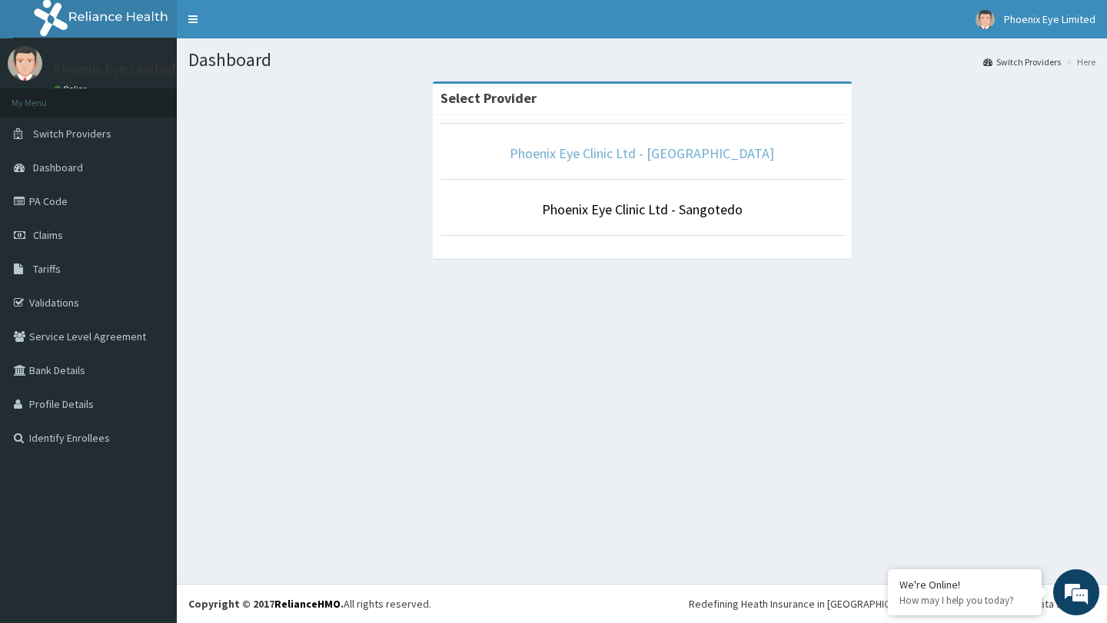
click at [617, 156] on link "Phoenix Eye Clinic Ltd - [GEOGRAPHIC_DATA]" at bounding box center [642, 153] width 264 height 18
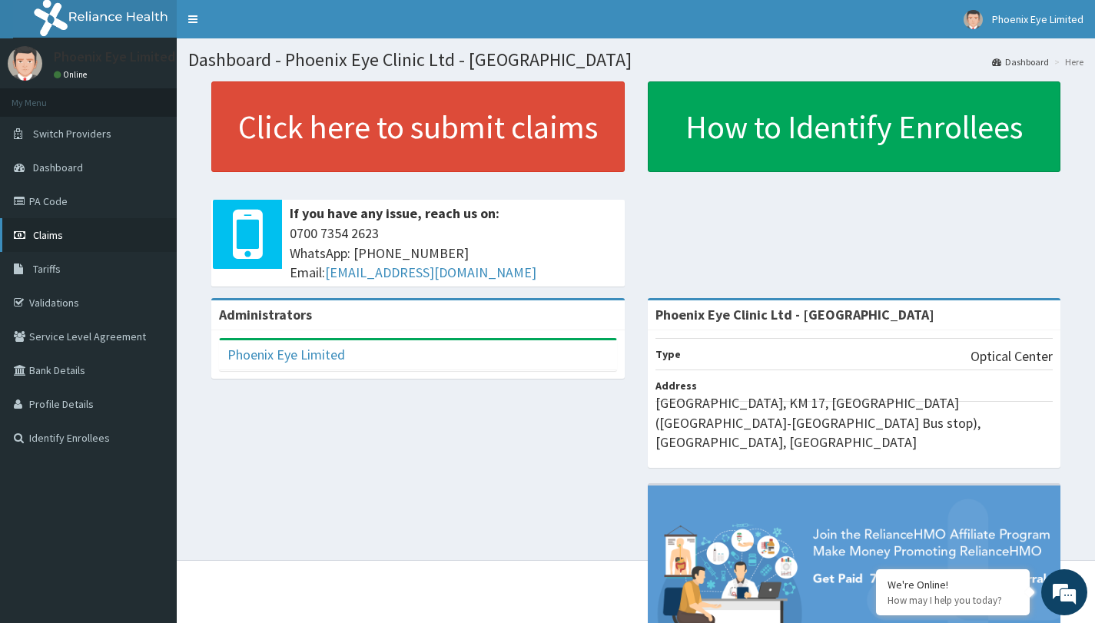
click at [71, 233] on link "Claims" at bounding box center [88, 235] width 177 height 34
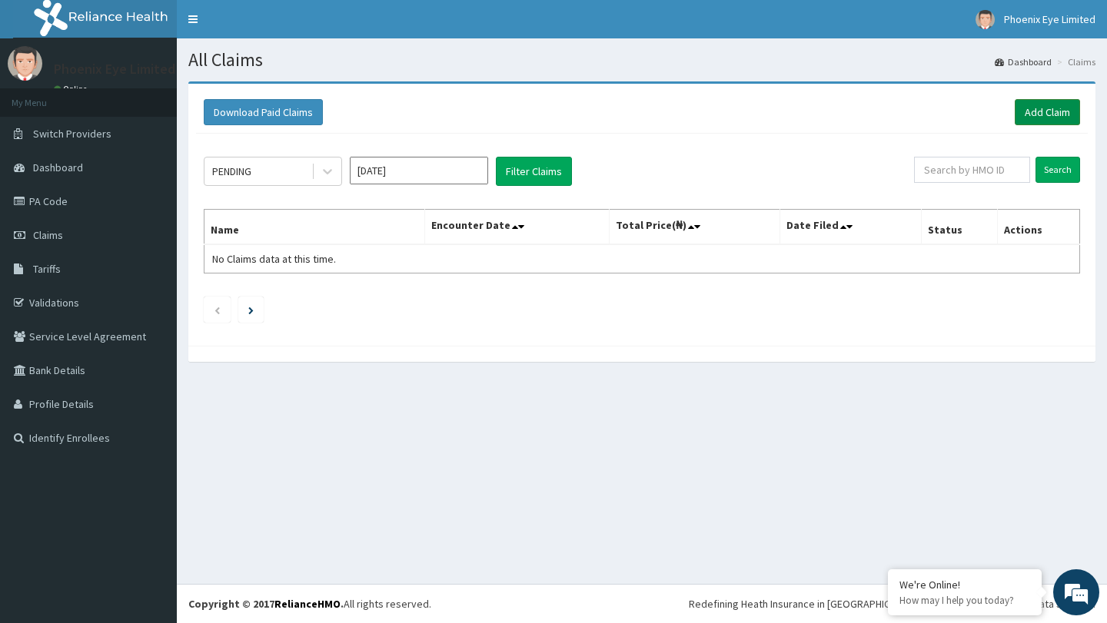
click at [1051, 108] on link "Add Claim" at bounding box center [1047, 112] width 65 height 26
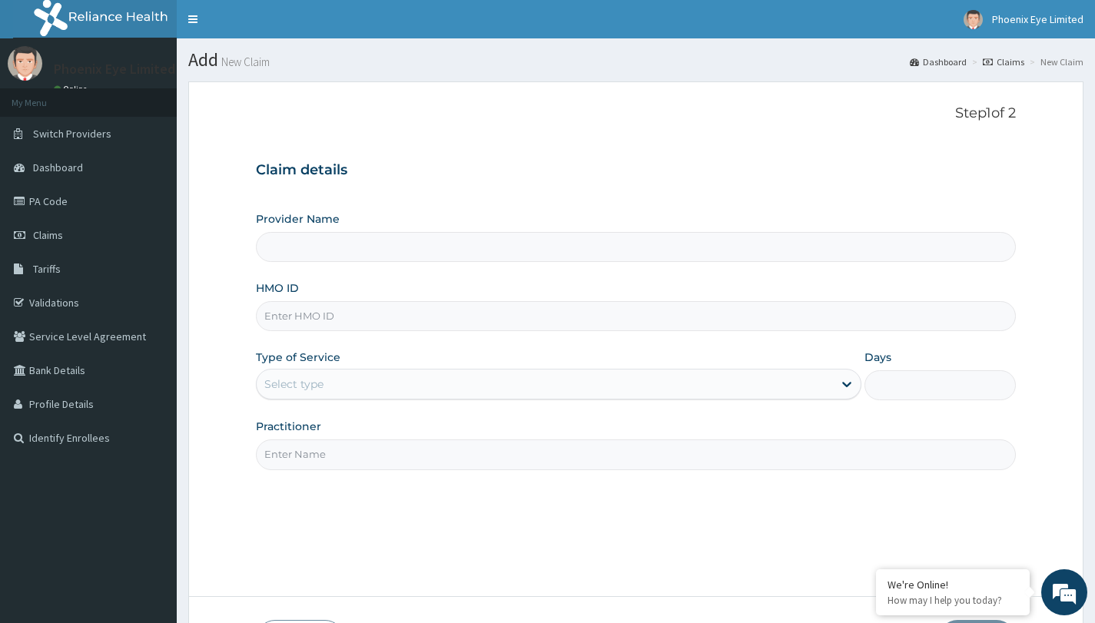
type input "Phoenix Eye Clinic Ltd - [GEOGRAPHIC_DATA]"
click at [354, 318] on input "HMO ID" at bounding box center [636, 316] width 760 height 30
type input "TDP/10809/A"
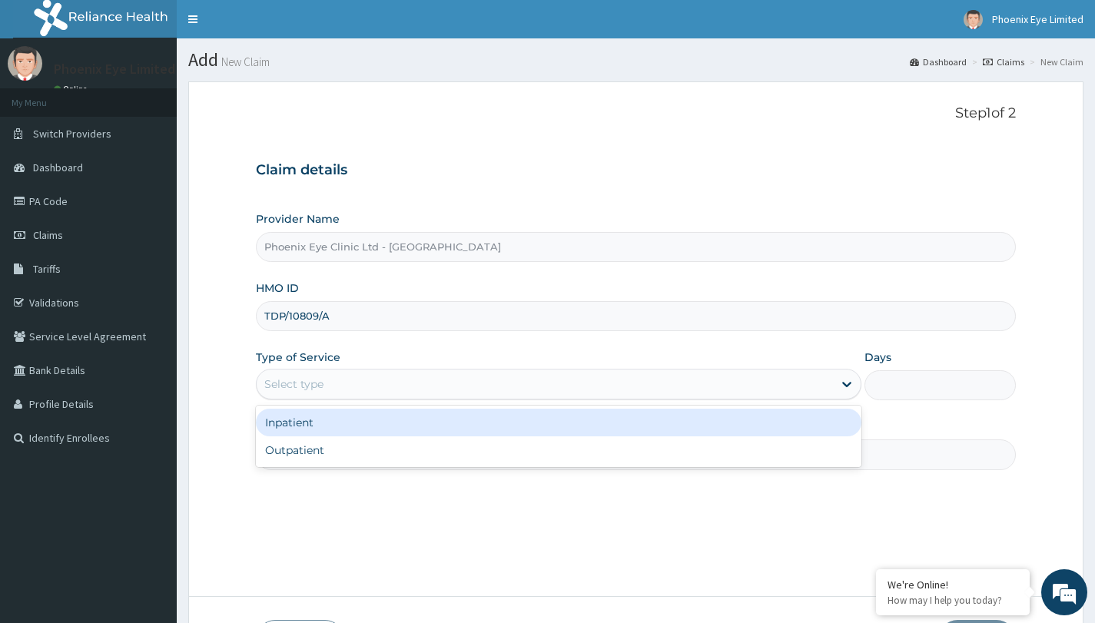
click at [351, 390] on div "Select type" at bounding box center [545, 384] width 576 height 25
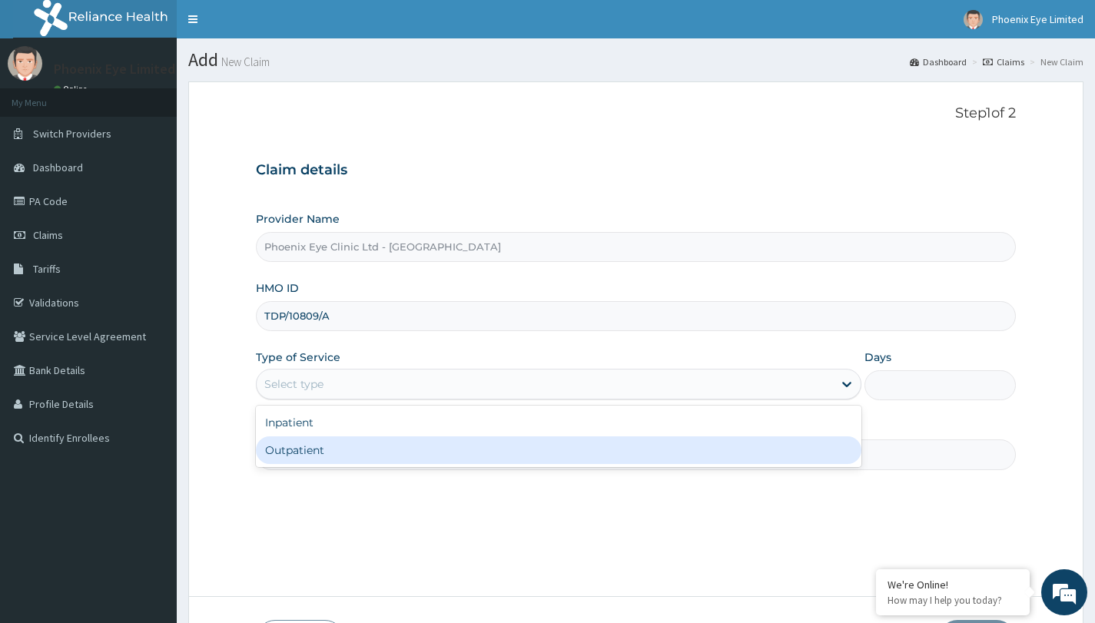
click at [343, 443] on div "Outpatient" at bounding box center [559, 451] width 606 height 28
type input "1"
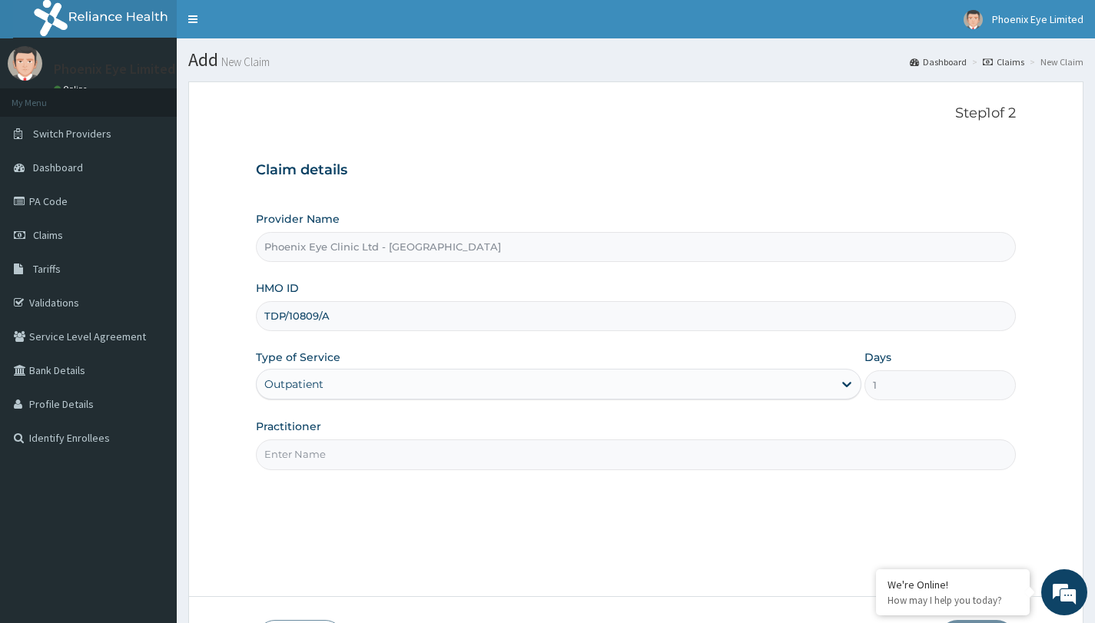
click at [349, 460] on input "Practitioner" at bounding box center [636, 455] width 760 height 30
type input "DR ADAEZE"
click at [635, 545] on div "Step 1 of 2 Claim details Provider Name Phoenix Eye Clinic Ltd - Lekki HMO ID T…" at bounding box center [636, 338] width 760 height 467
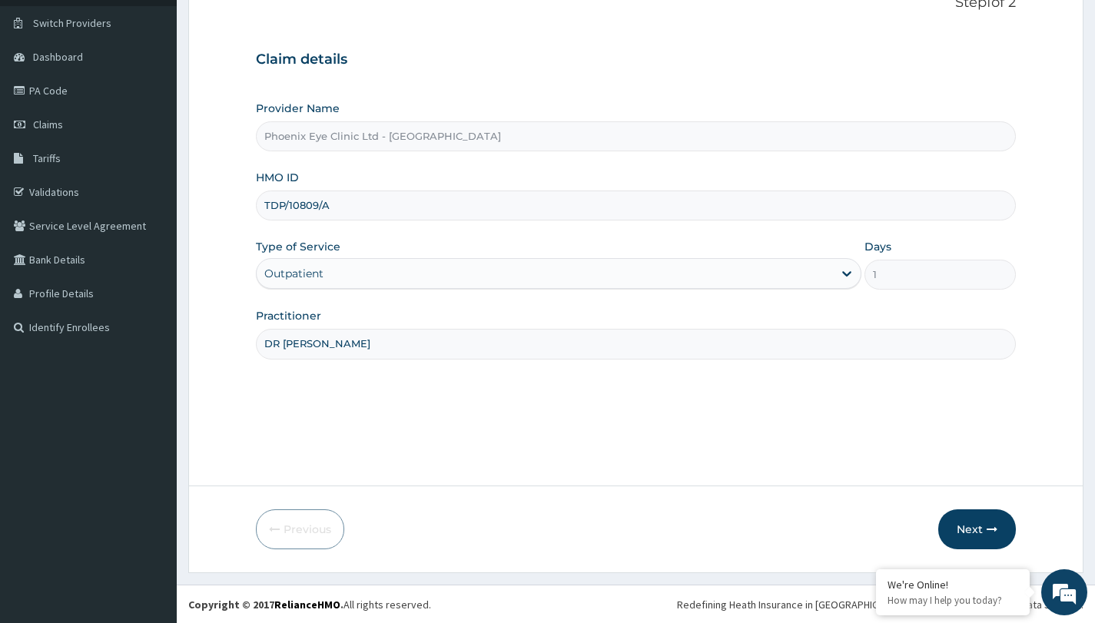
scroll to position [111, 0]
click at [980, 530] on button "Next" at bounding box center [977, 529] width 78 height 40
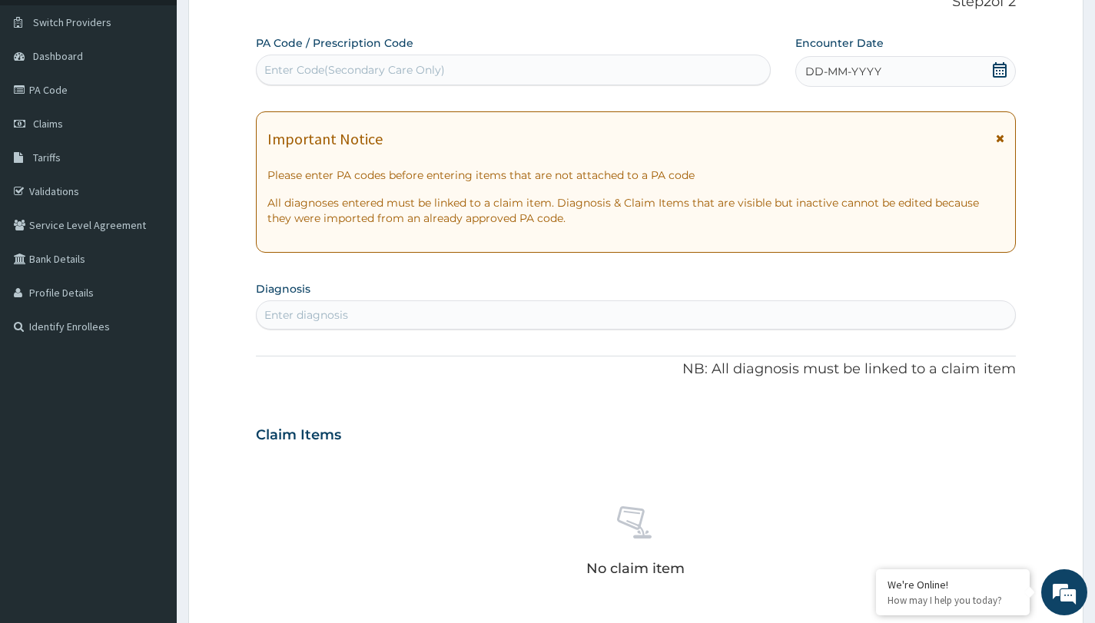
click at [362, 61] on div "Enter Code(Secondary Care Only)" at bounding box center [513, 70] width 513 height 25
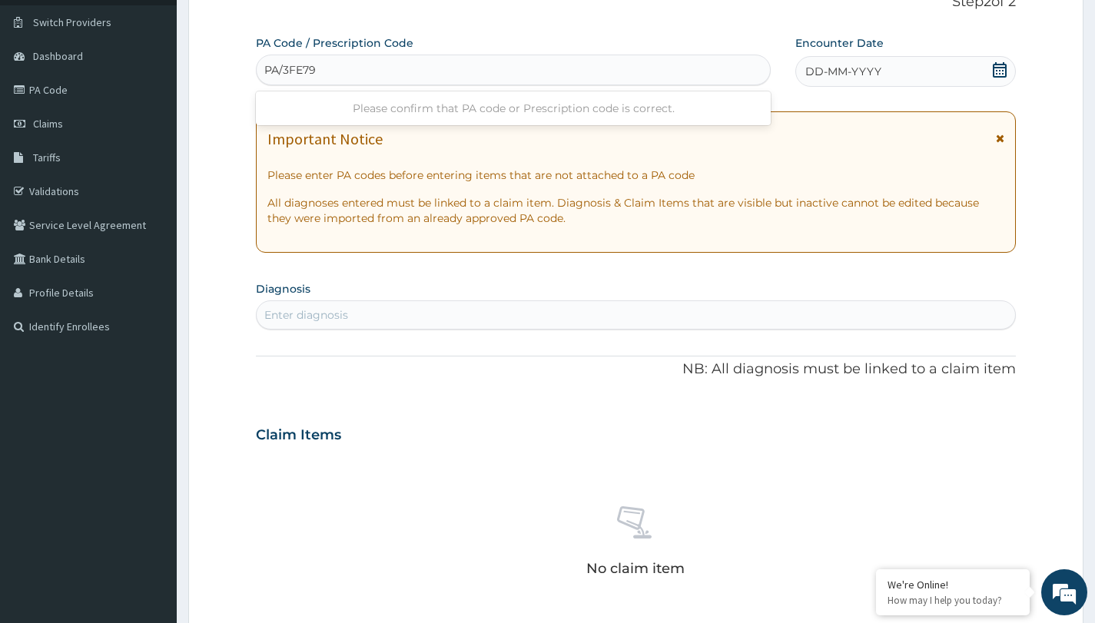
type input "PA/3FE79F"
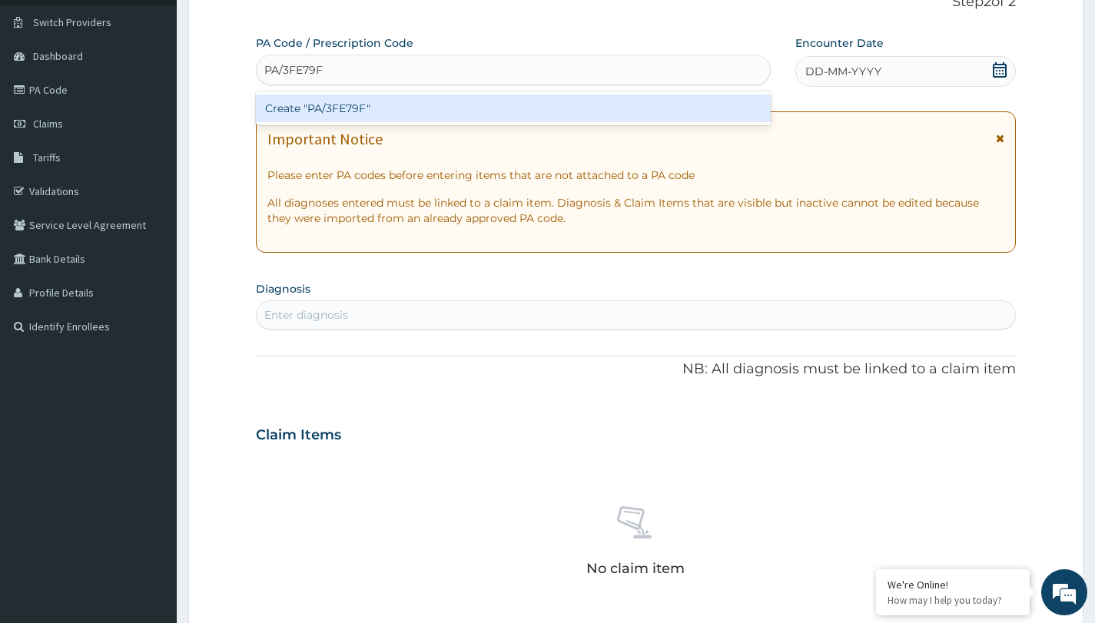
click at [309, 105] on div "Create "PA/3FE79F"" at bounding box center [513, 109] width 515 height 28
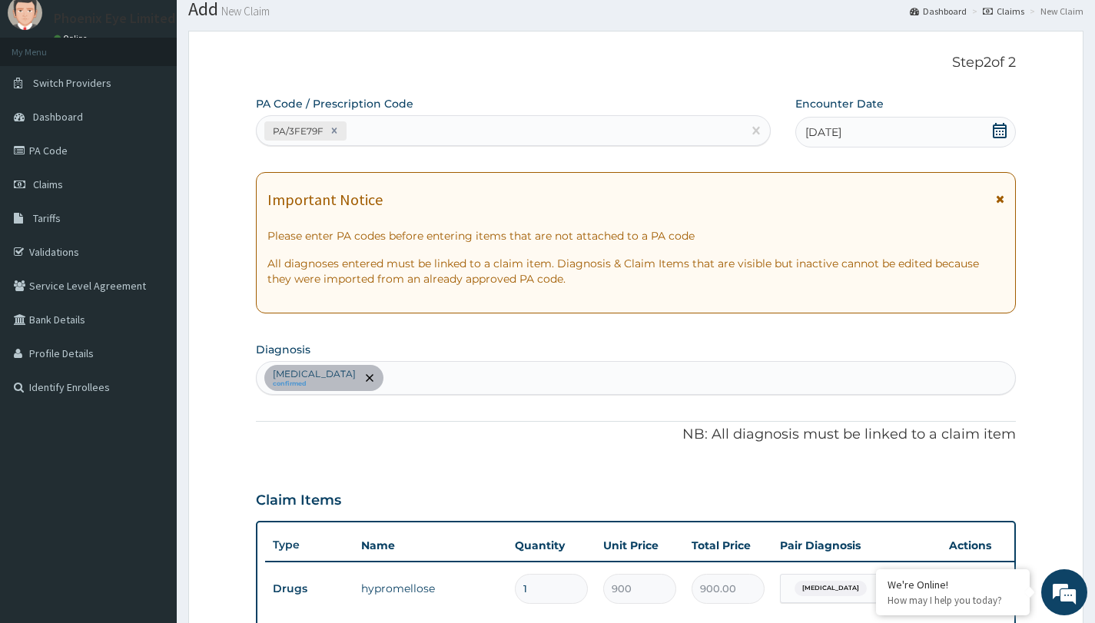
scroll to position [32, 0]
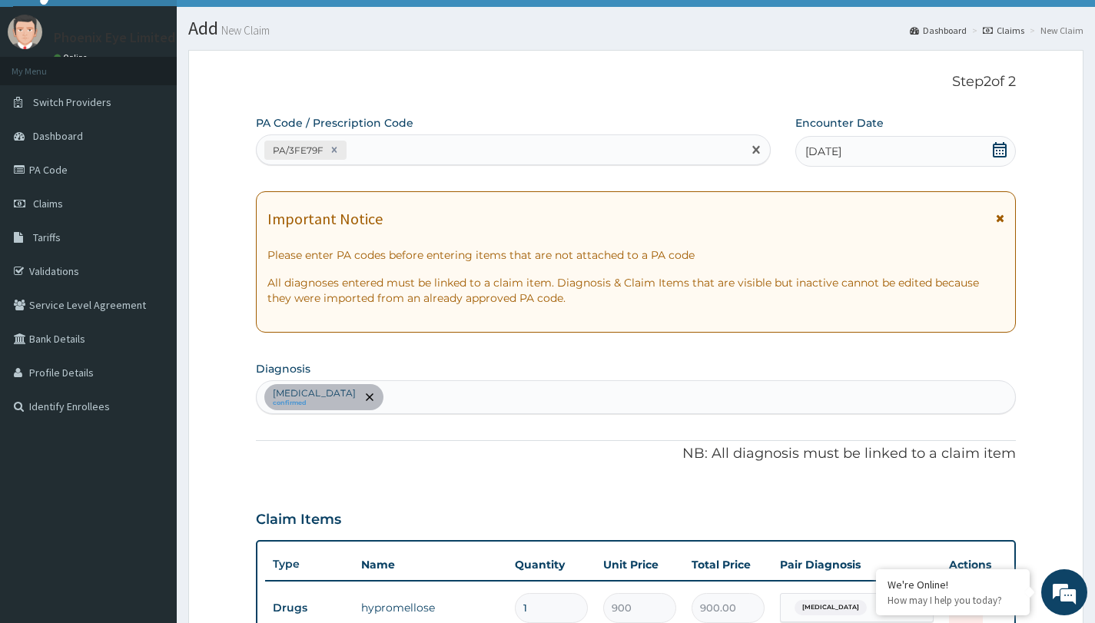
click at [404, 146] on div "PA/3FE79F" at bounding box center [500, 150] width 486 height 25
type input "PA/17FFD6"
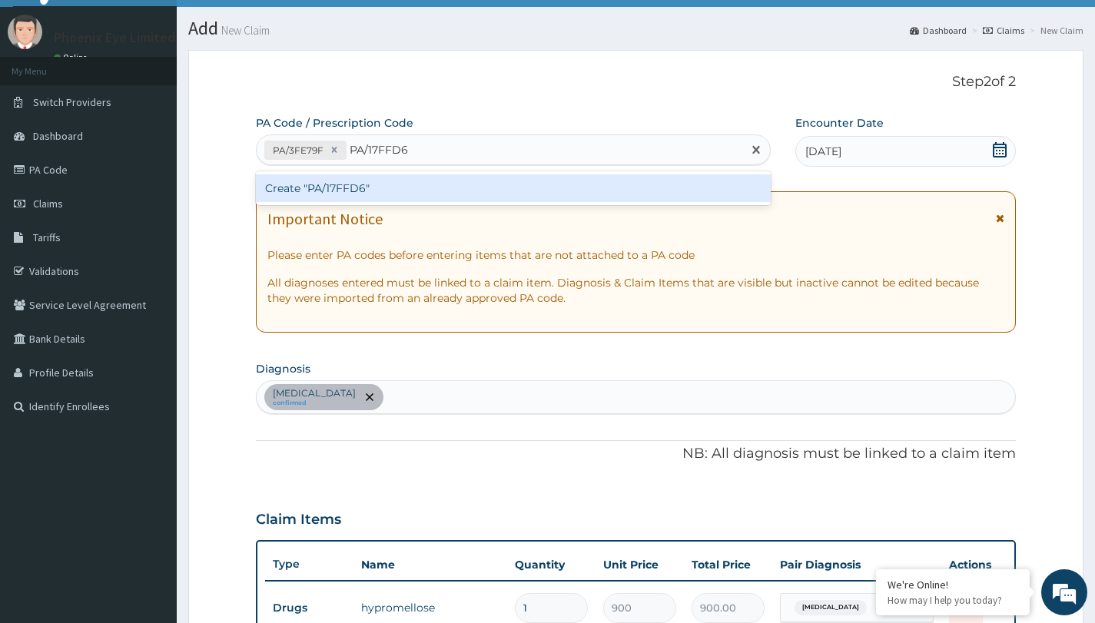
click at [359, 187] on div "Create "PA/17FFD6"" at bounding box center [513, 188] width 515 height 28
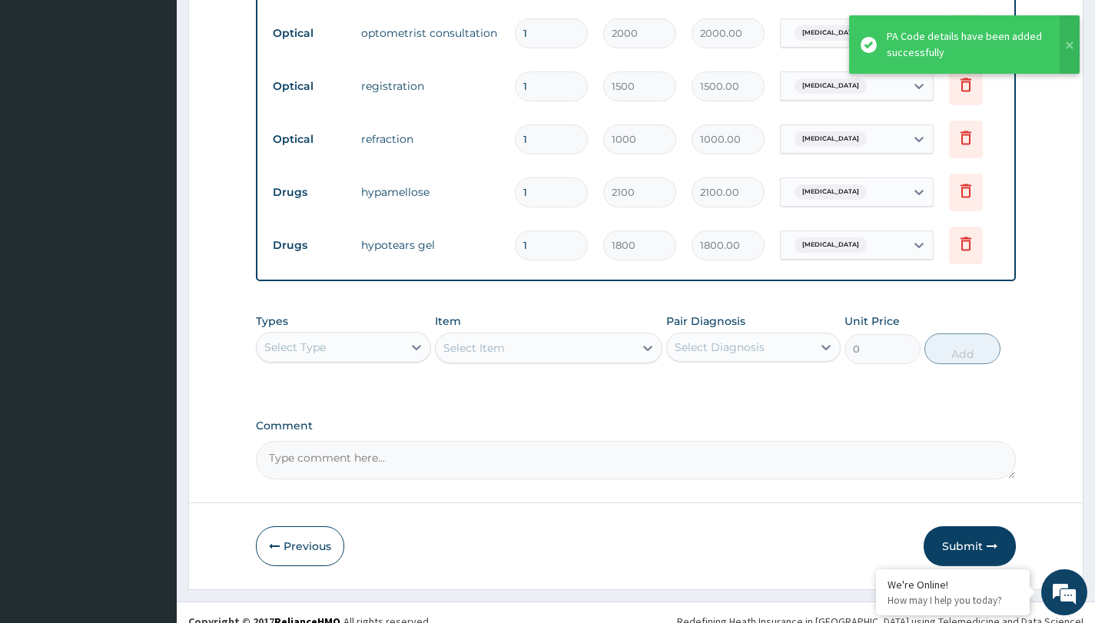
scroll to position [848, 0]
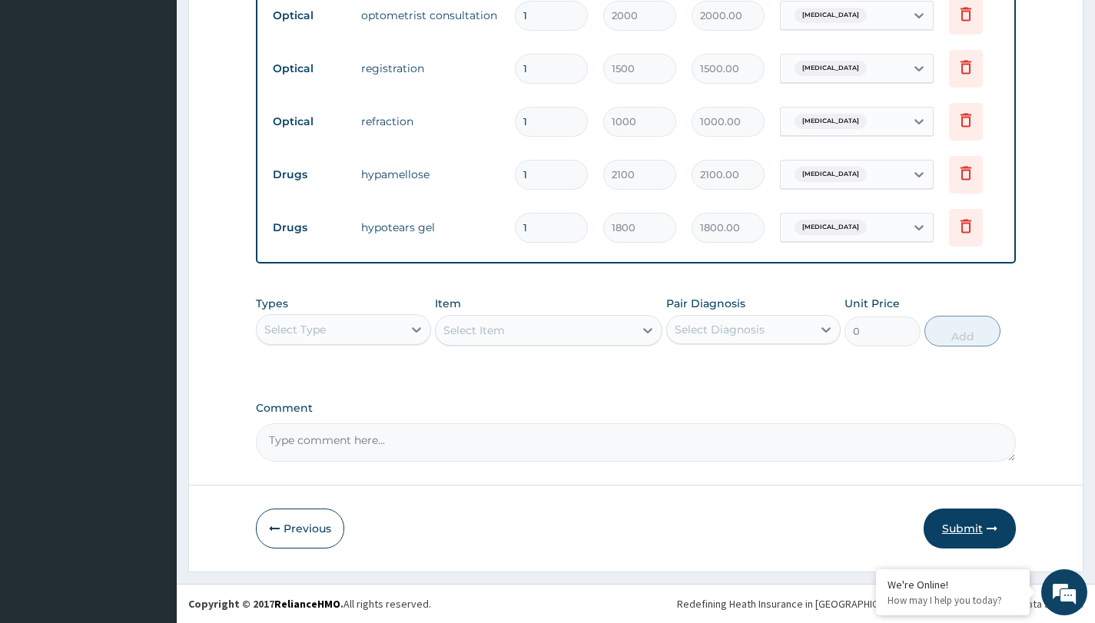
click at [965, 523] on button "Submit" at bounding box center [970, 529] width 92 height 40
